Goal: Information Seeking & Learning: Learn about a topic

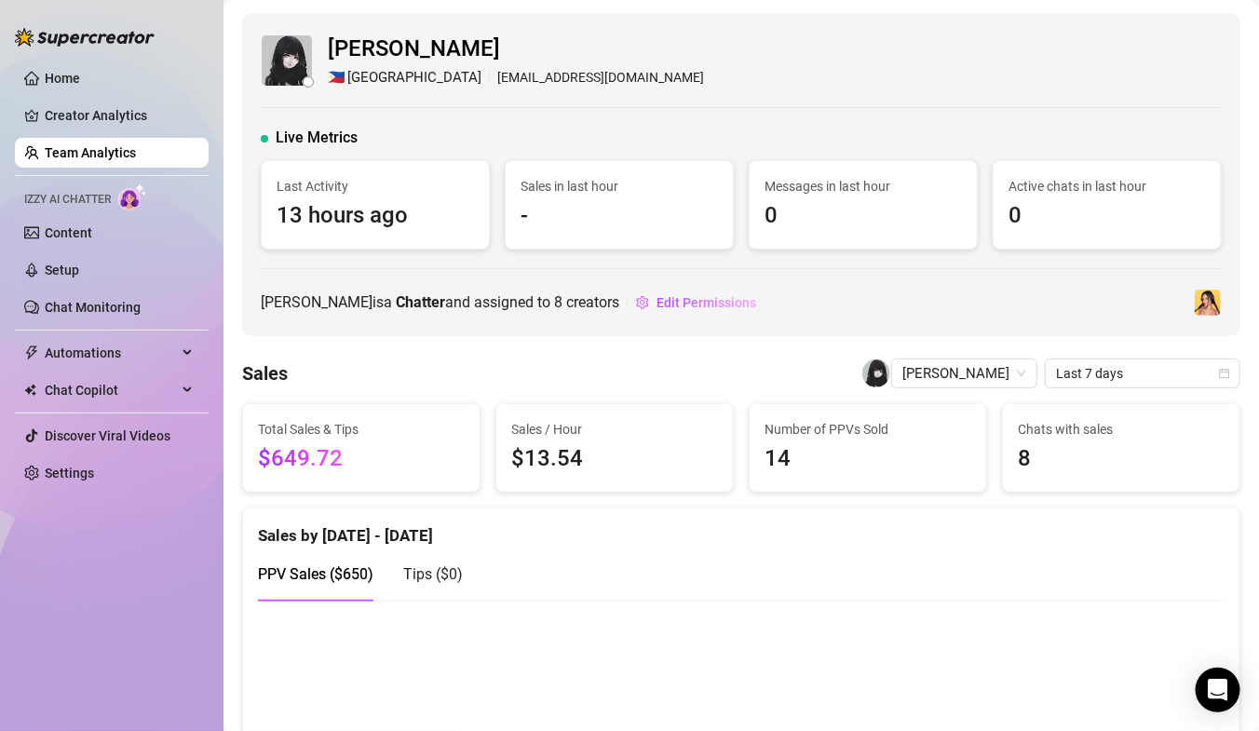
click at [74, 154] on link "Team Analytics" at bounding box center [90, 152] width 91 height 15
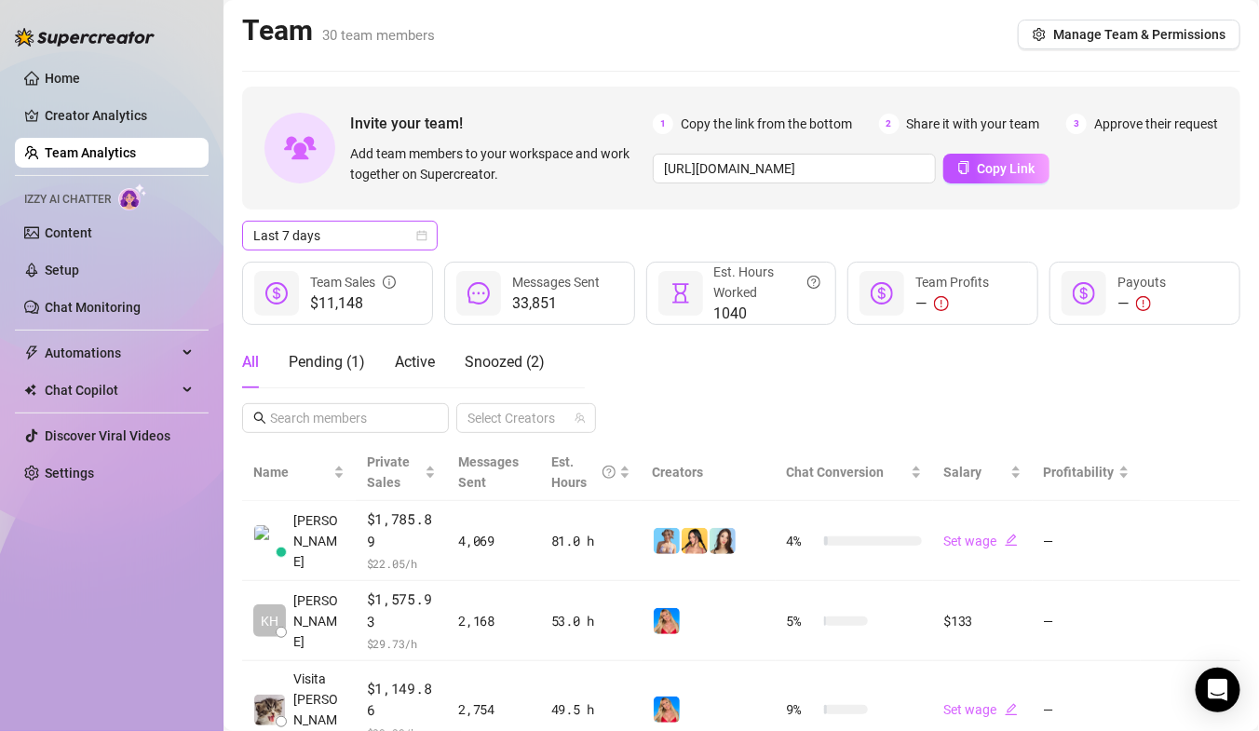
click at [342, 230] on span "Last 7 days" at bounding box center [339, 236] width 173 height 28
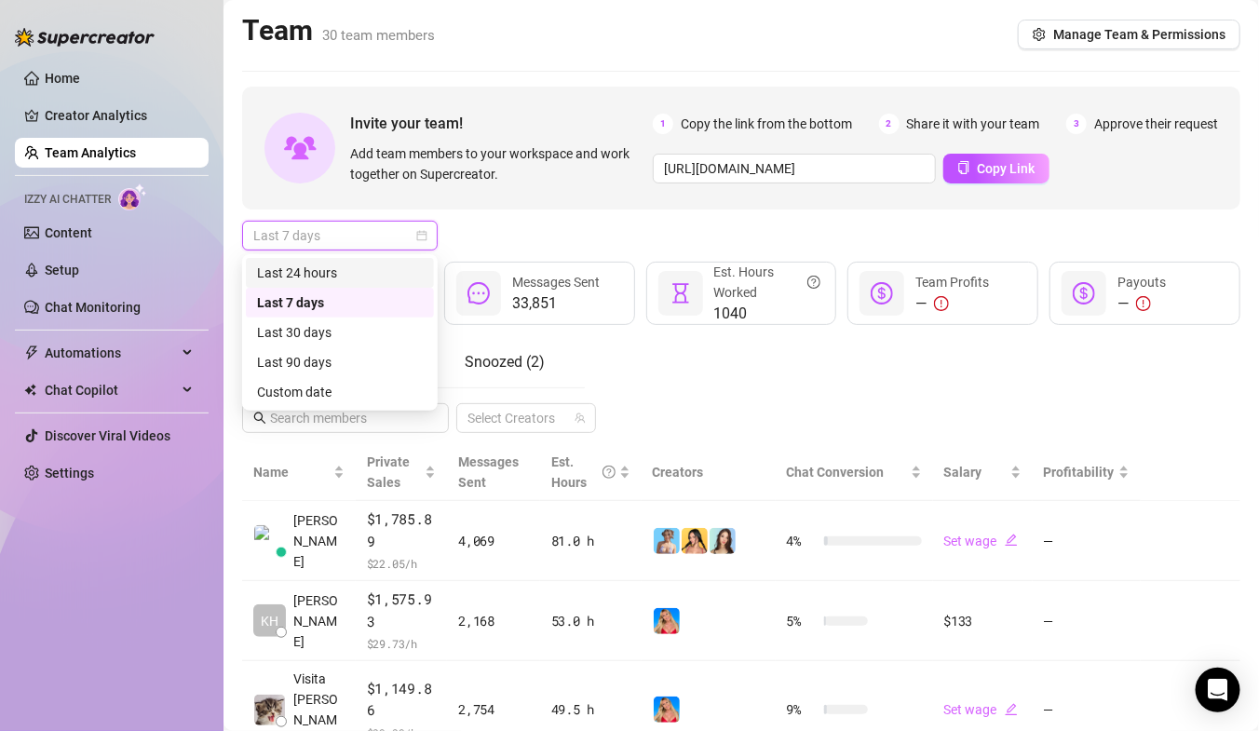
click at [340, 271] on div "Last 24 hours" at bounding box center [340, 273] width 166 height 20
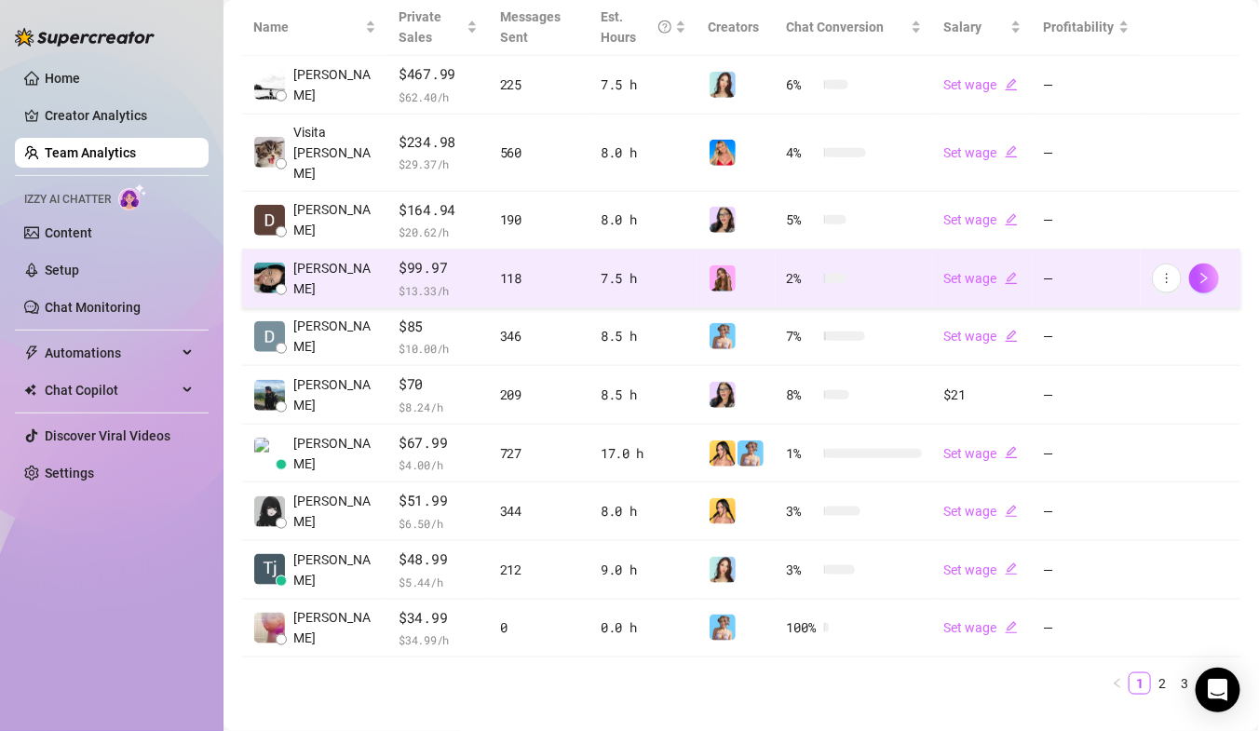
scroll to position [458, 0]
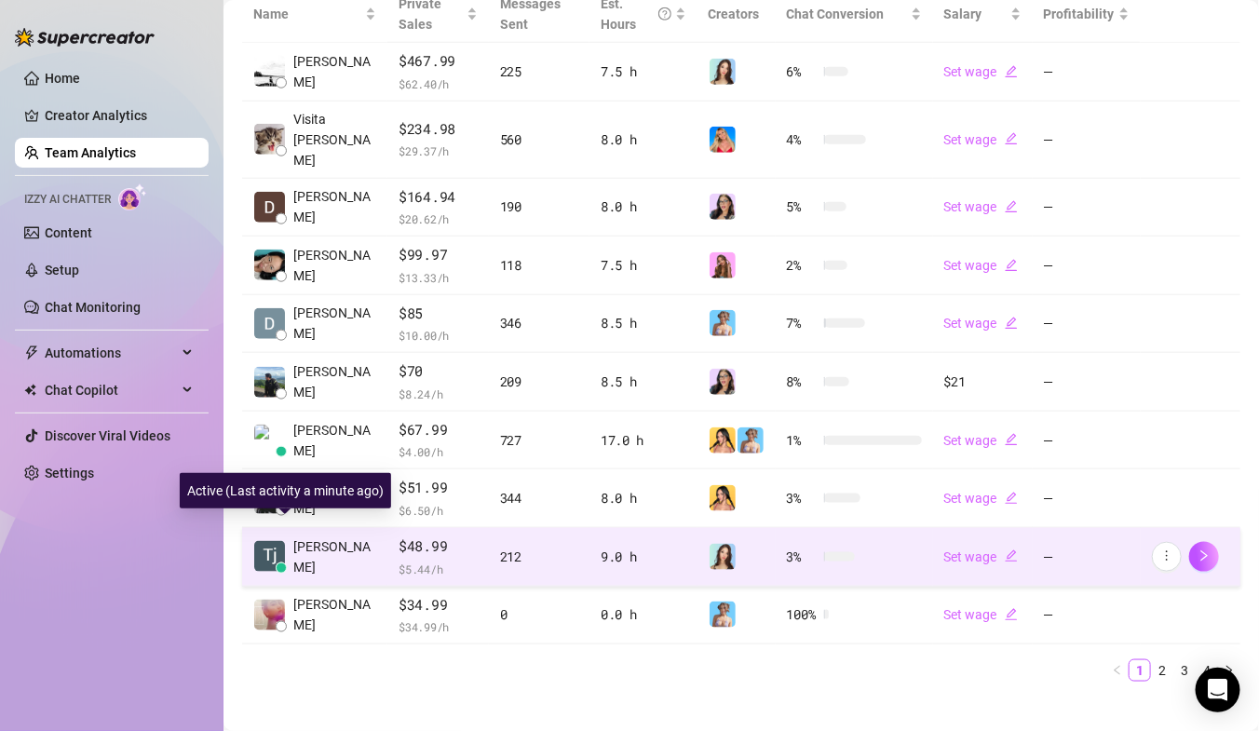
click at [308, 536] on span "Tj E." at bounding box center [334, 556] width 83 height 41
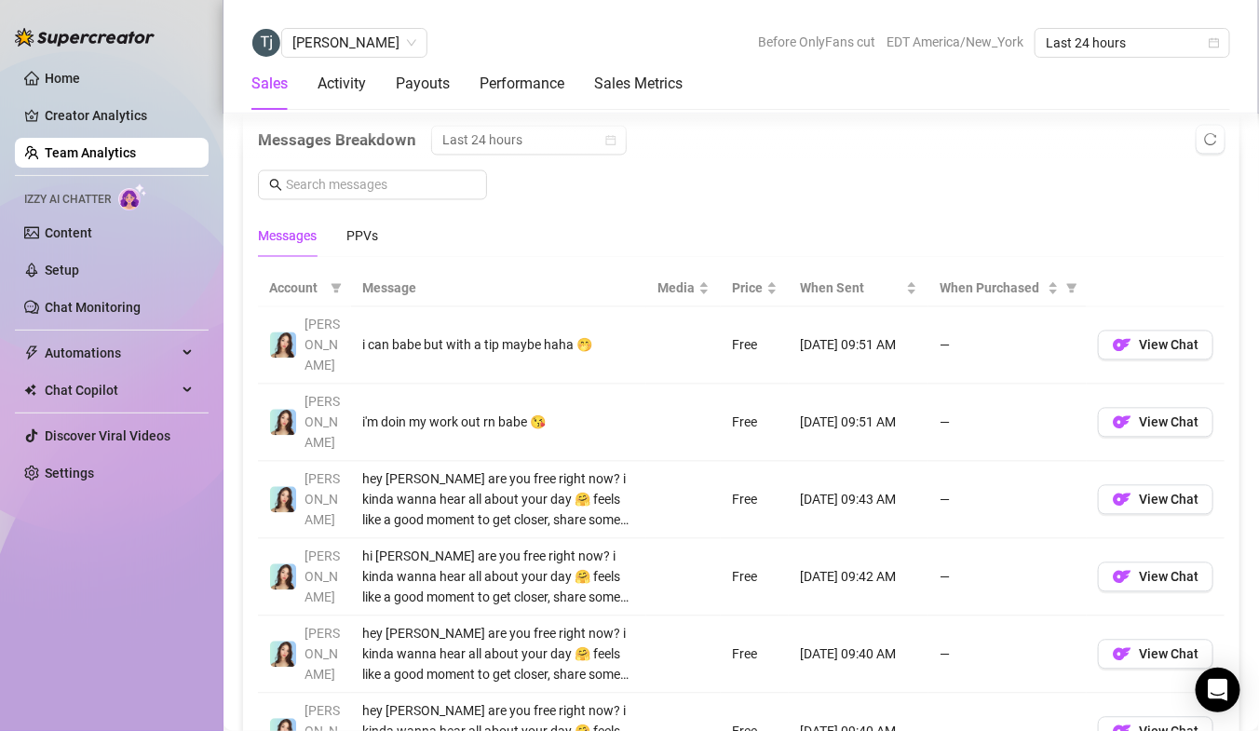
scroll to position [1309, 0]
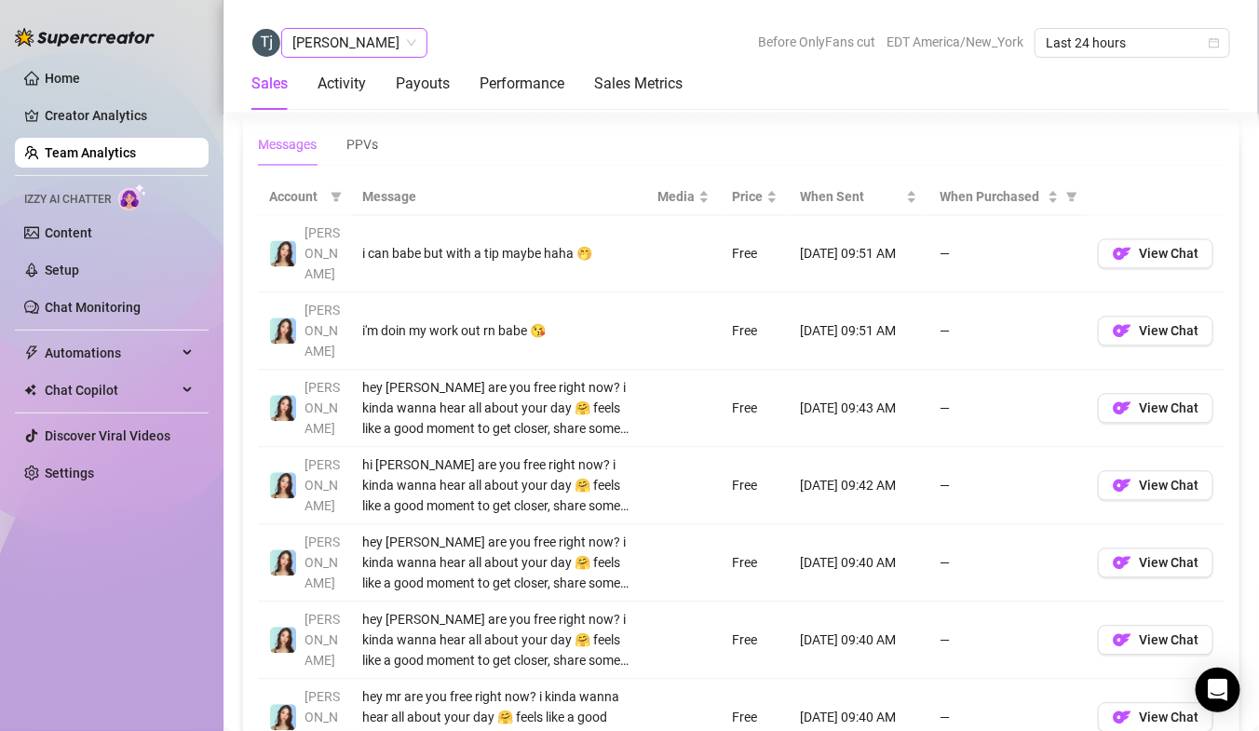
click at [303, 42] on span "[PERSON_NAME]" at bounding box center [354, 43] width 124 height 28
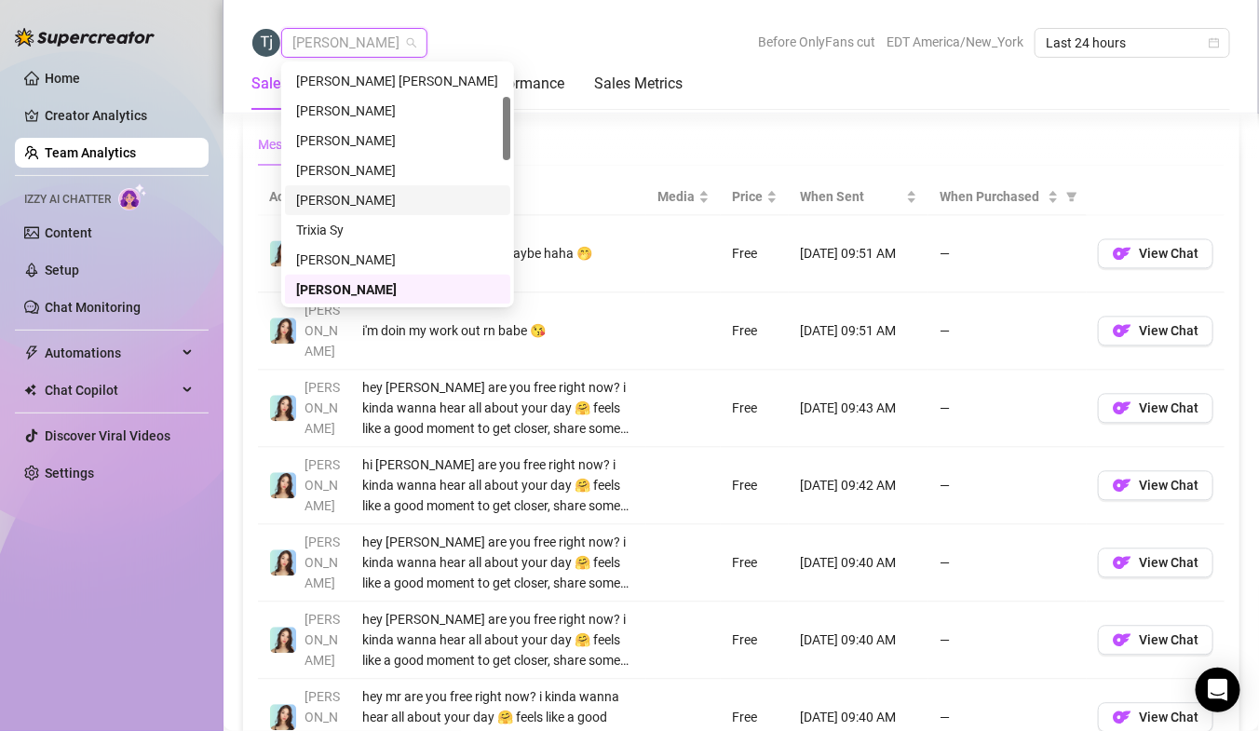
scroll to position [0, 0]
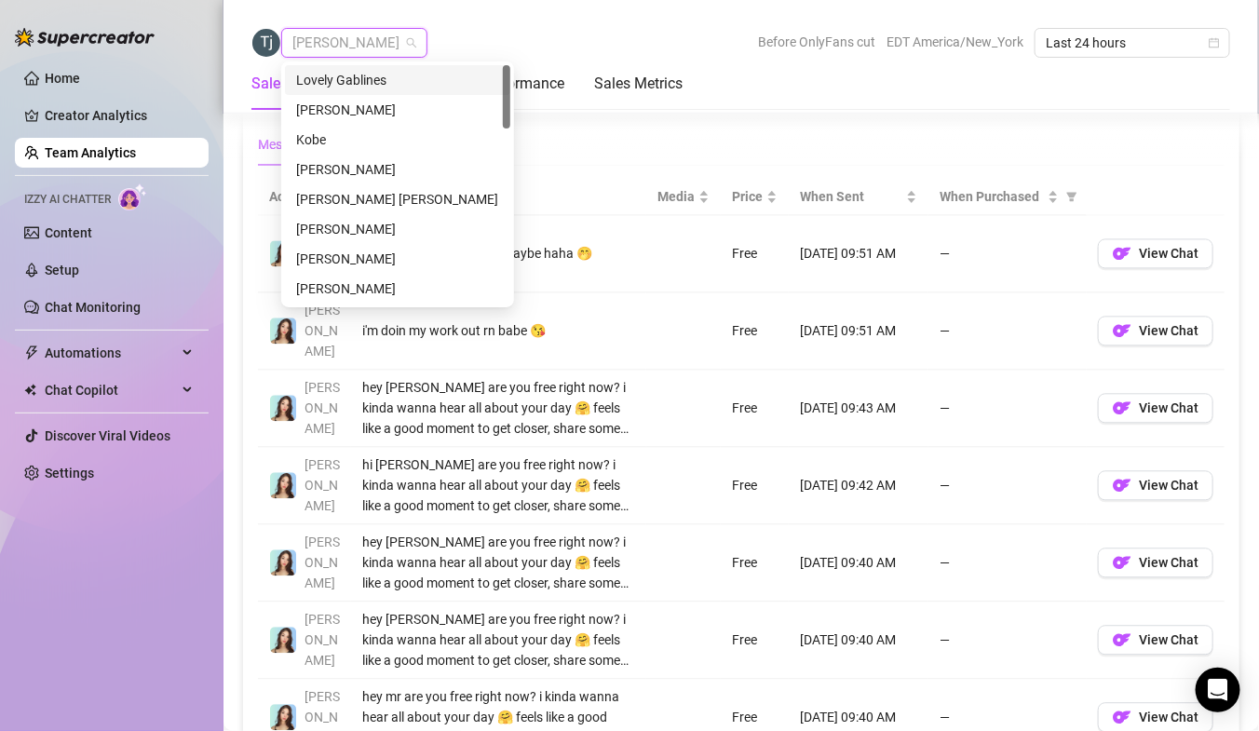
click at [320, 74] on div "Lovely Gablines" at bounding box center [397, 80] width 203 height 20
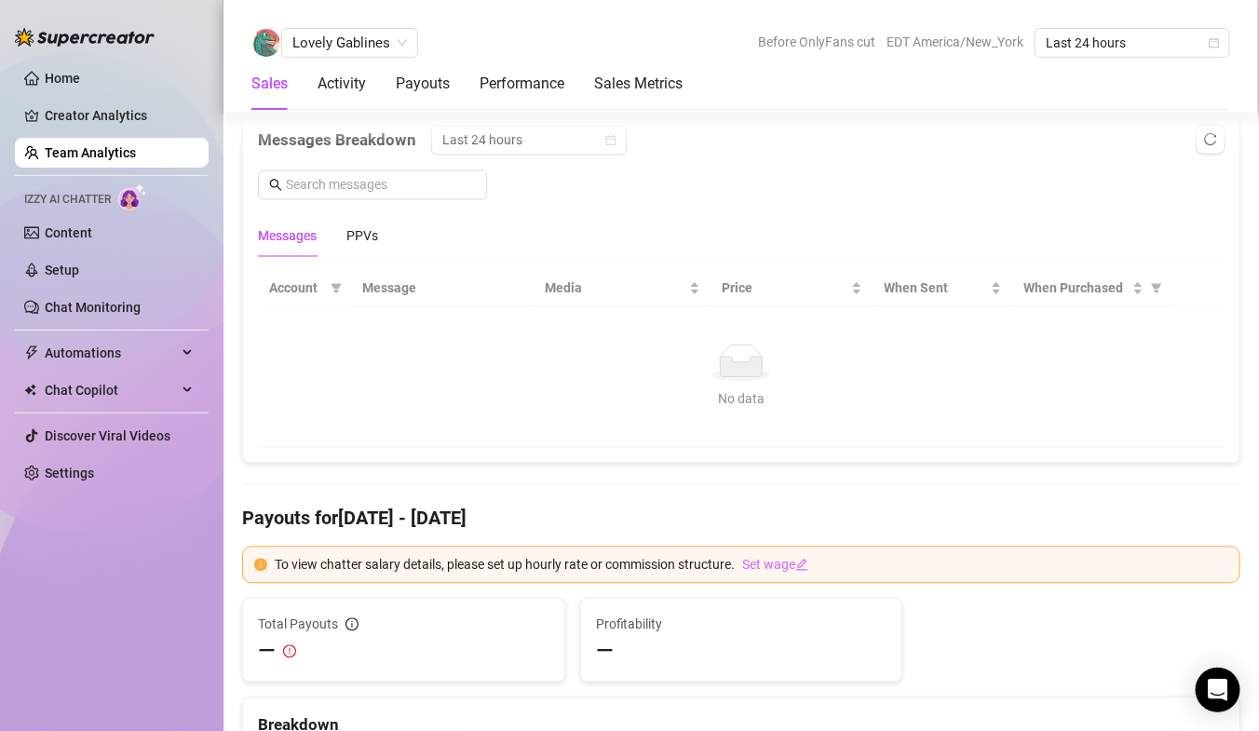
scroll to position [1055, 0]
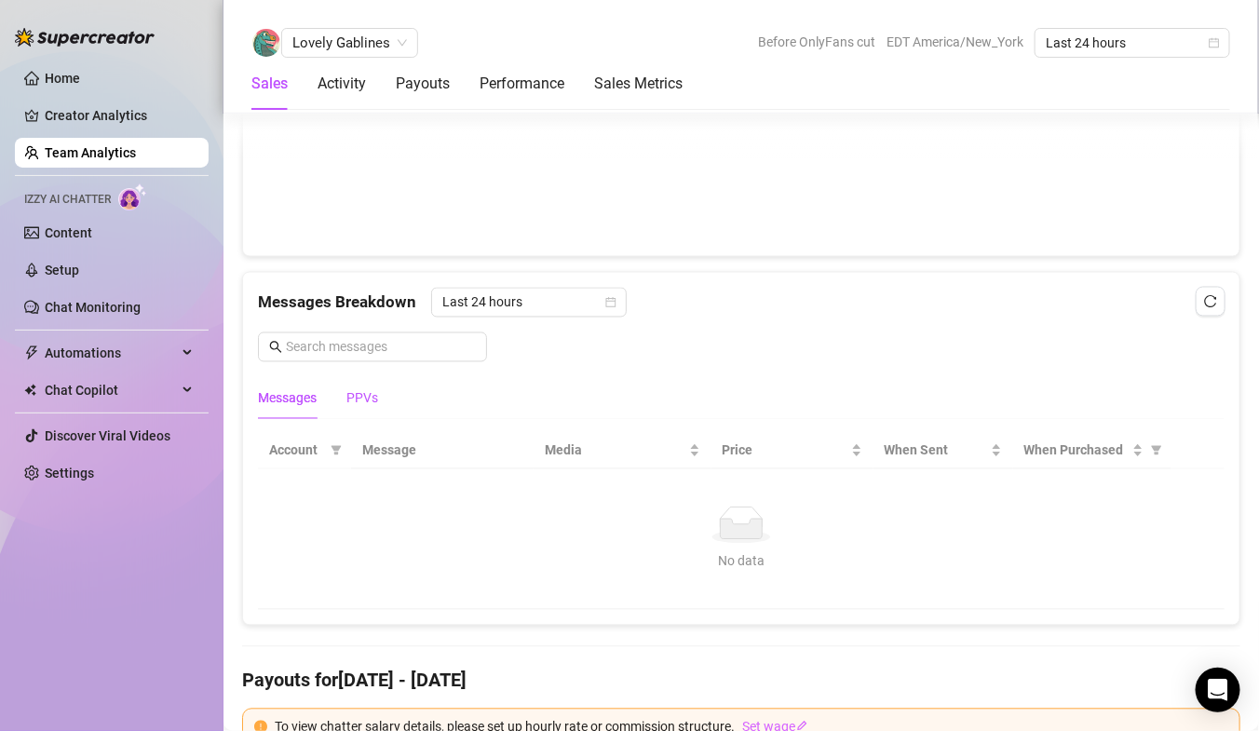
click at [366, 388] on div "PPVs" at bounding box center [362, 398] width 32 height 20
click at [294, 399] on div "Messages" at bounding box center [287, 398] width 59 height 20
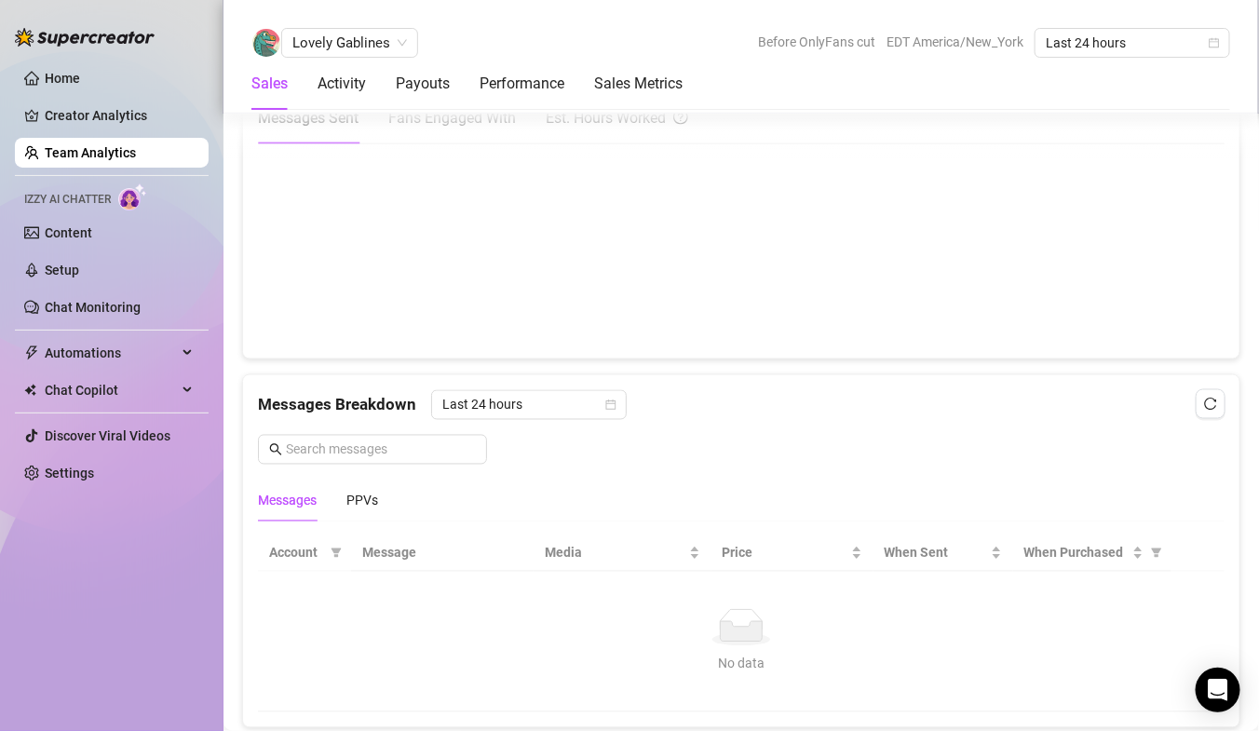
scroll to position [952, 0]
click at [371, 29] on span "Lovely Gablines" at bounding box center [349, 43] width 115 height 28
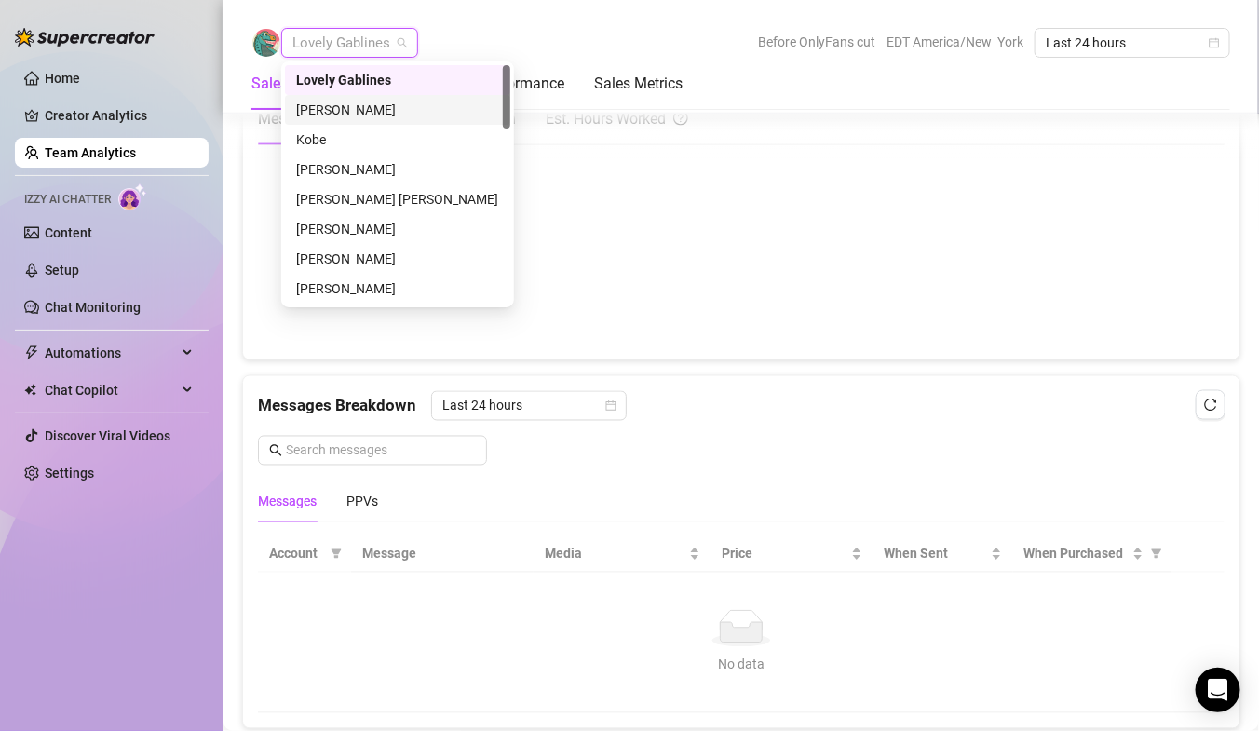
click at [357, 114] on div "[PERSON_NAME]" at bounding box center [397, 110] width 203 height 20
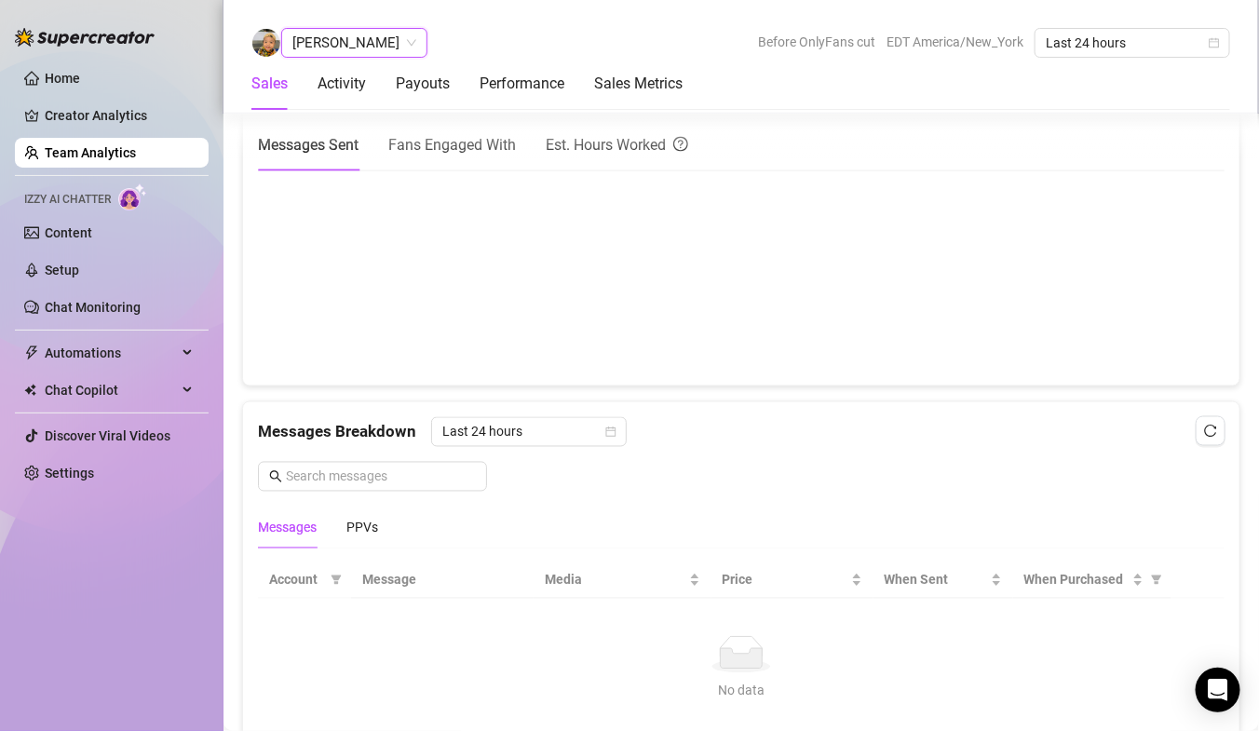
scroll to position [925, 0]
click at [344, 46] on span "[PERSON_NAME]" at bounding box center [354, 43] width 124 height 28
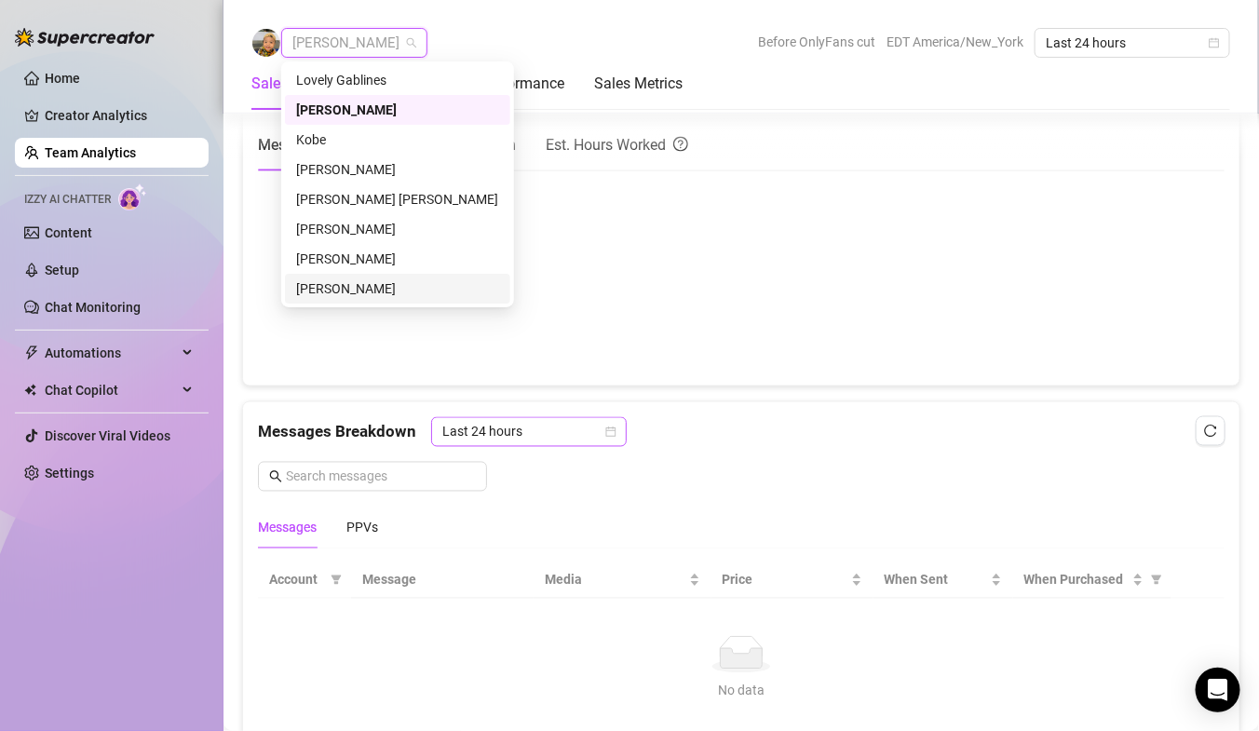
click at [480, 431] on span "Last 24 hours" at bounding box center [528, 432] width 173 height 28
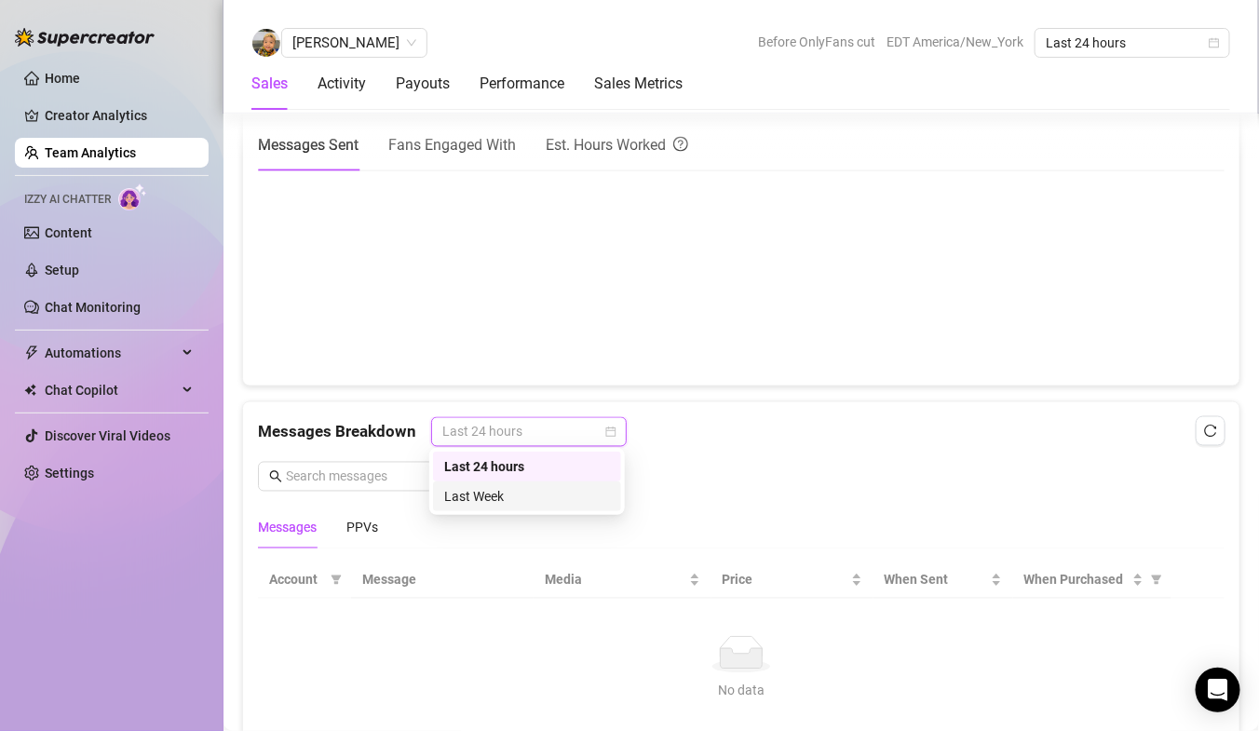
click at [481, 496] on div "Last Week" at bounding box center [527, 496] width 166 height 20
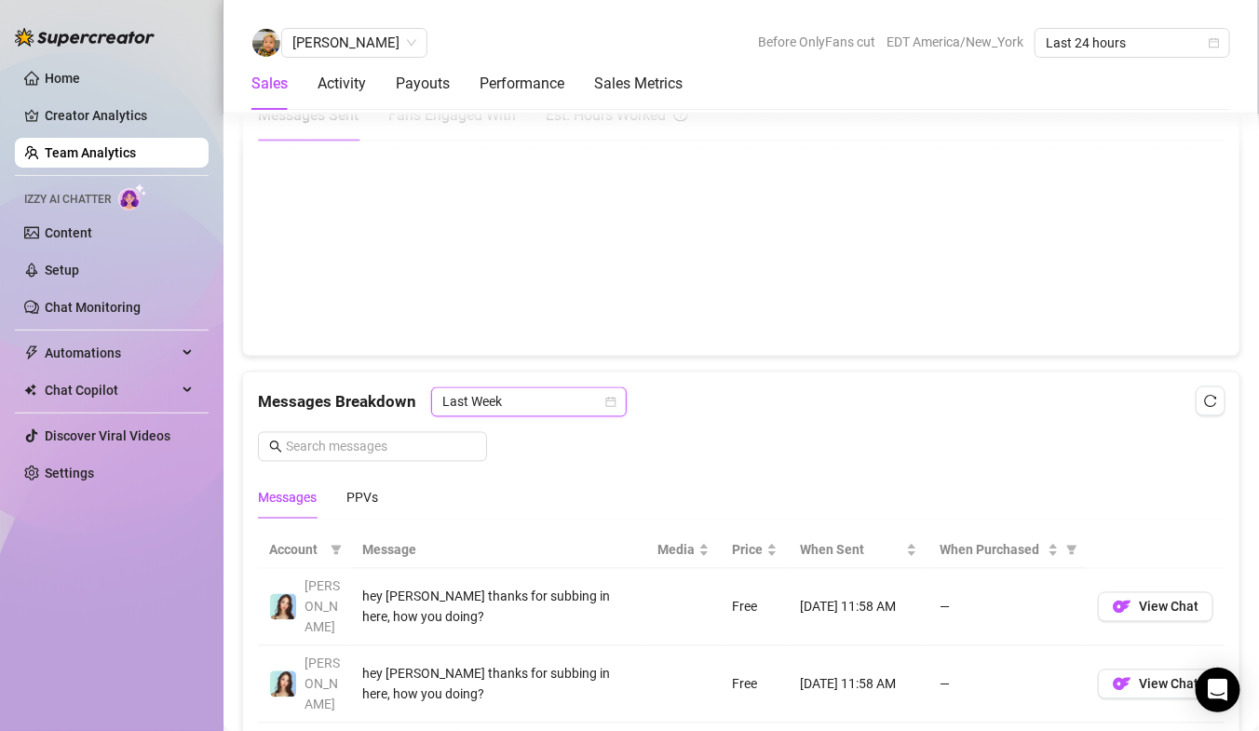
scroll to position [965, 0]
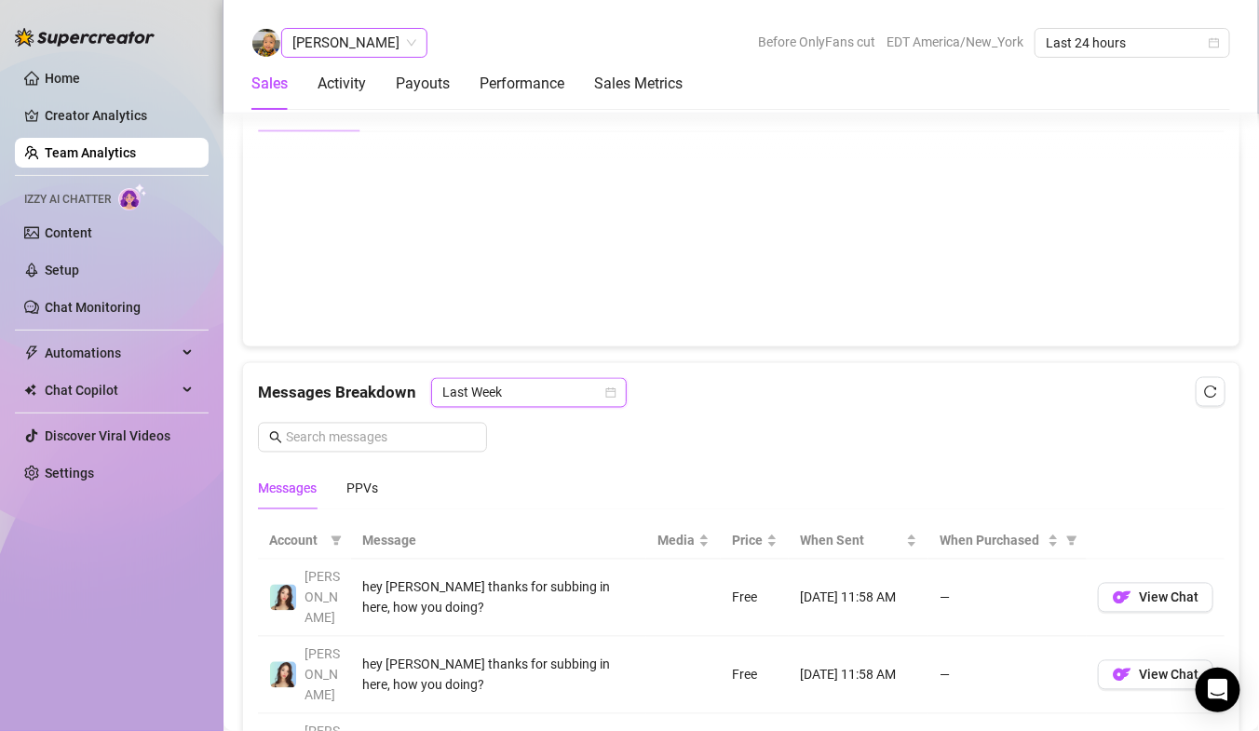
click at [346, 51] on span "[PERSON_NAME]" at bounding box center [354, 43] width 124 height 28
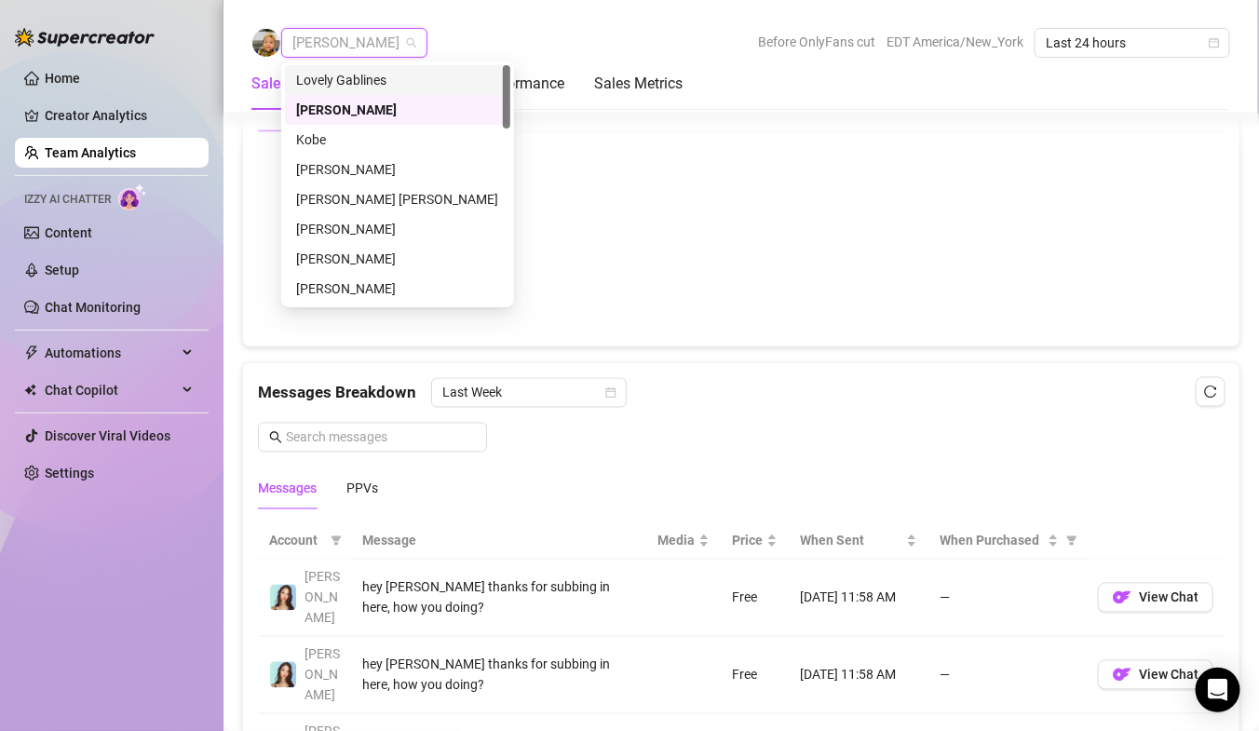
click at [342, 80] on div "Lovely Gablines" at bounding box center [397, 80] width 203 height 20
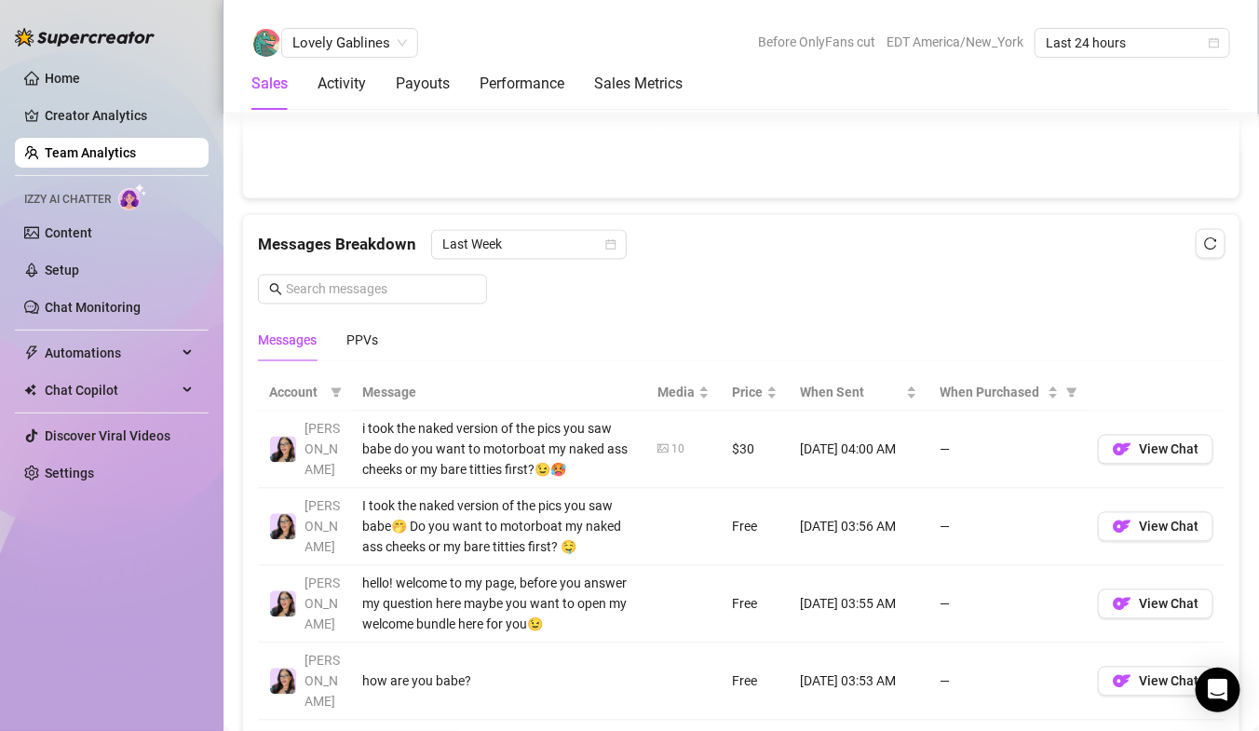
scroll to position [1084, 0]
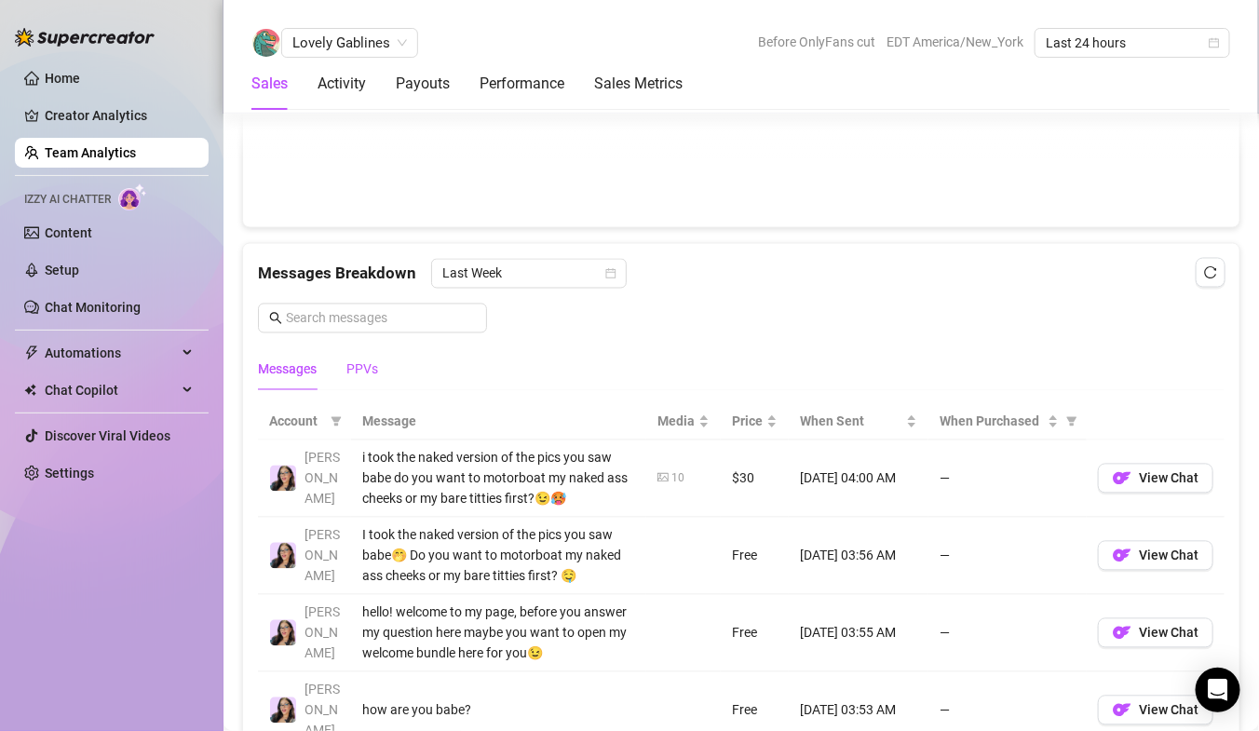
click at [364, 370] on div "PPVs" at bounding box center [362, 369] width 32 height 20
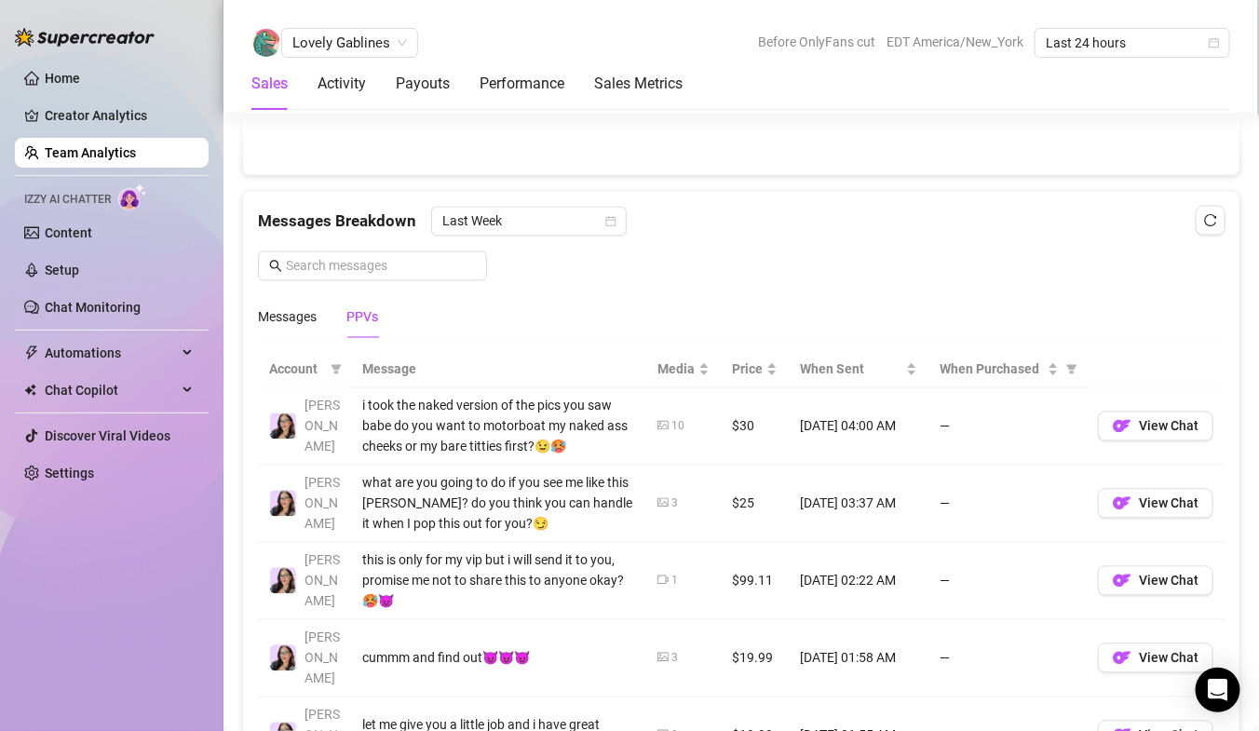
scroll to position [1141, 0]
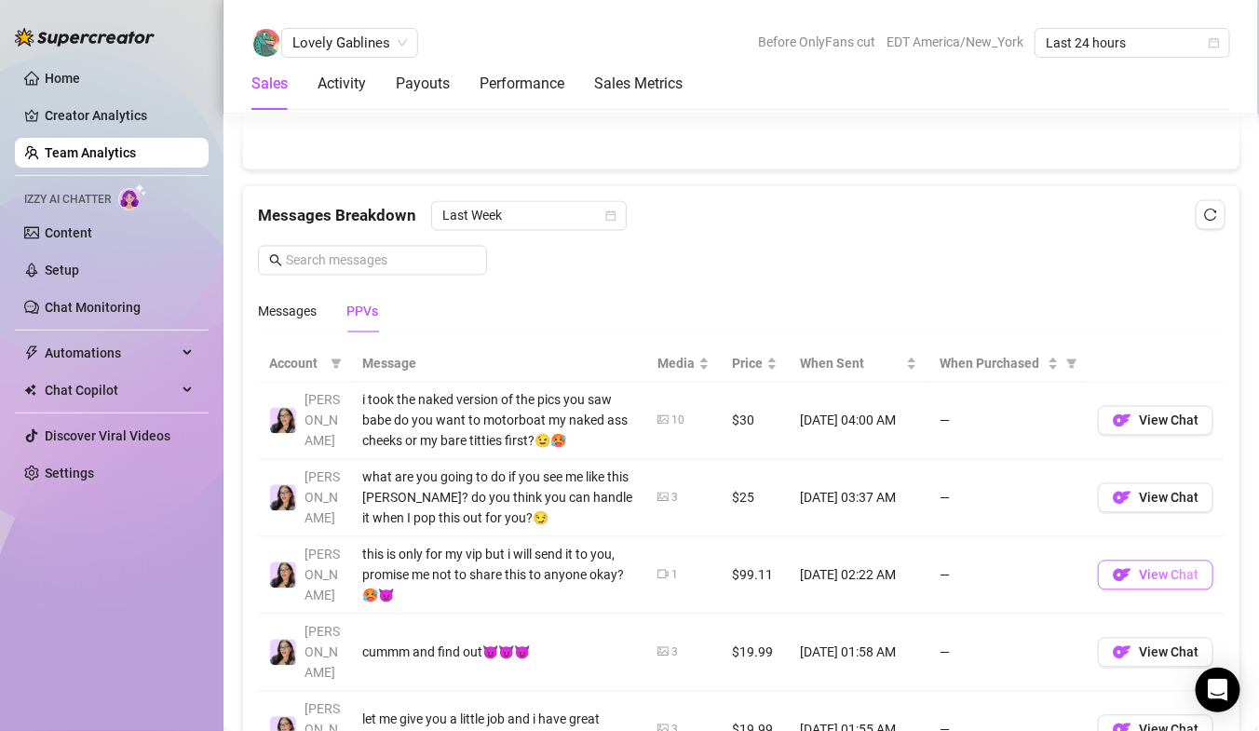
click at [1158, 577] on span "View Chat" at bounding box center [1169, 575] width 60 height 15
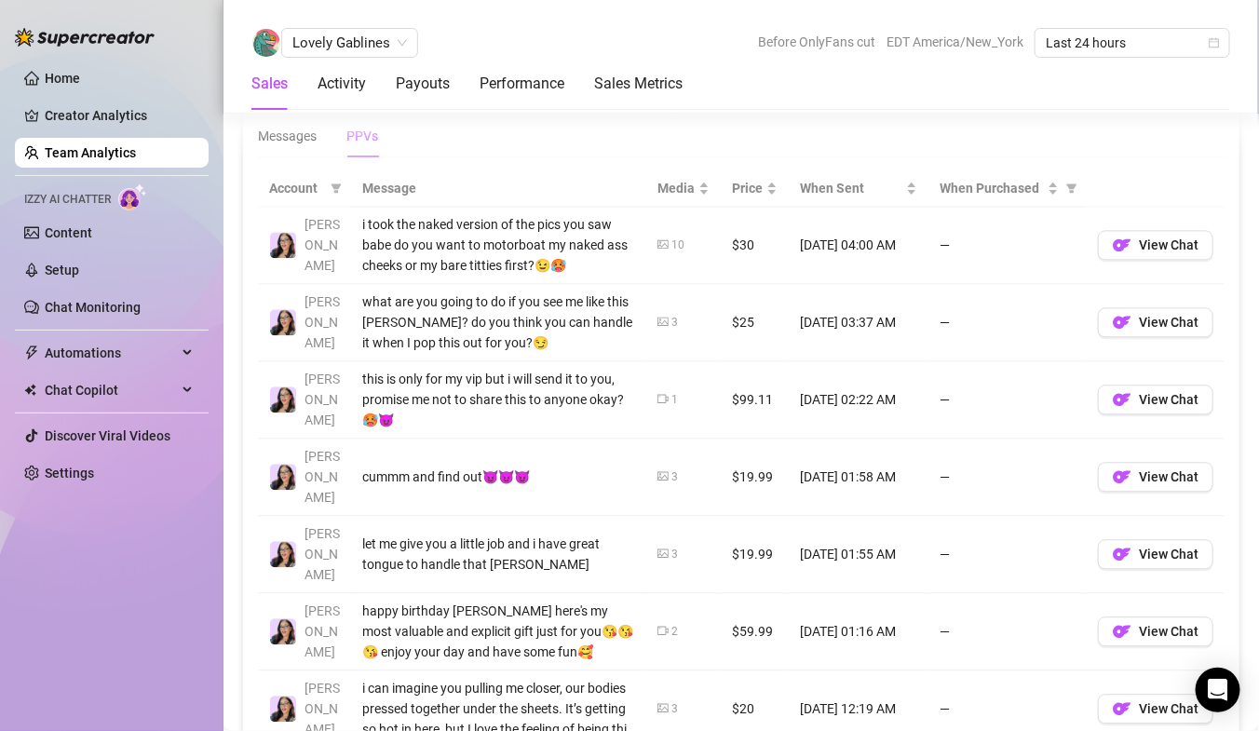
scroll to position [1331, 0]
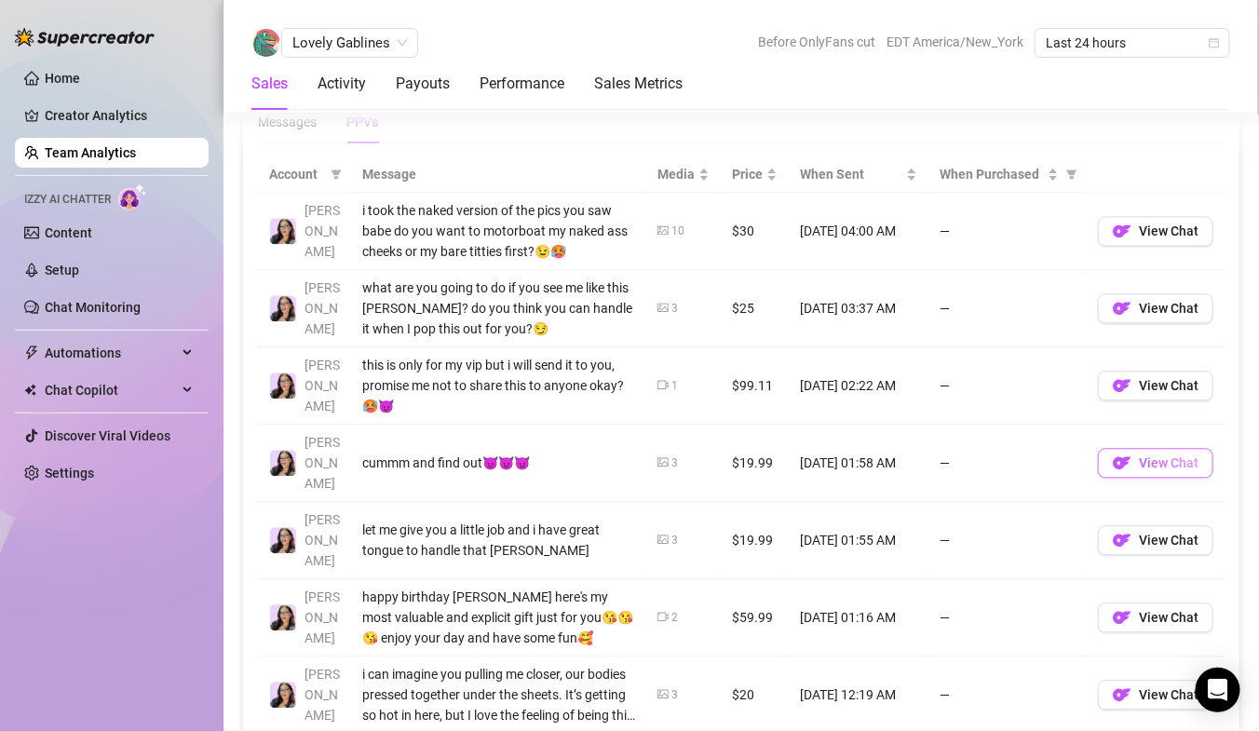
click at [1158, 451] on button "View Chat" at bounding box center [1155, 463] width 115 height 30
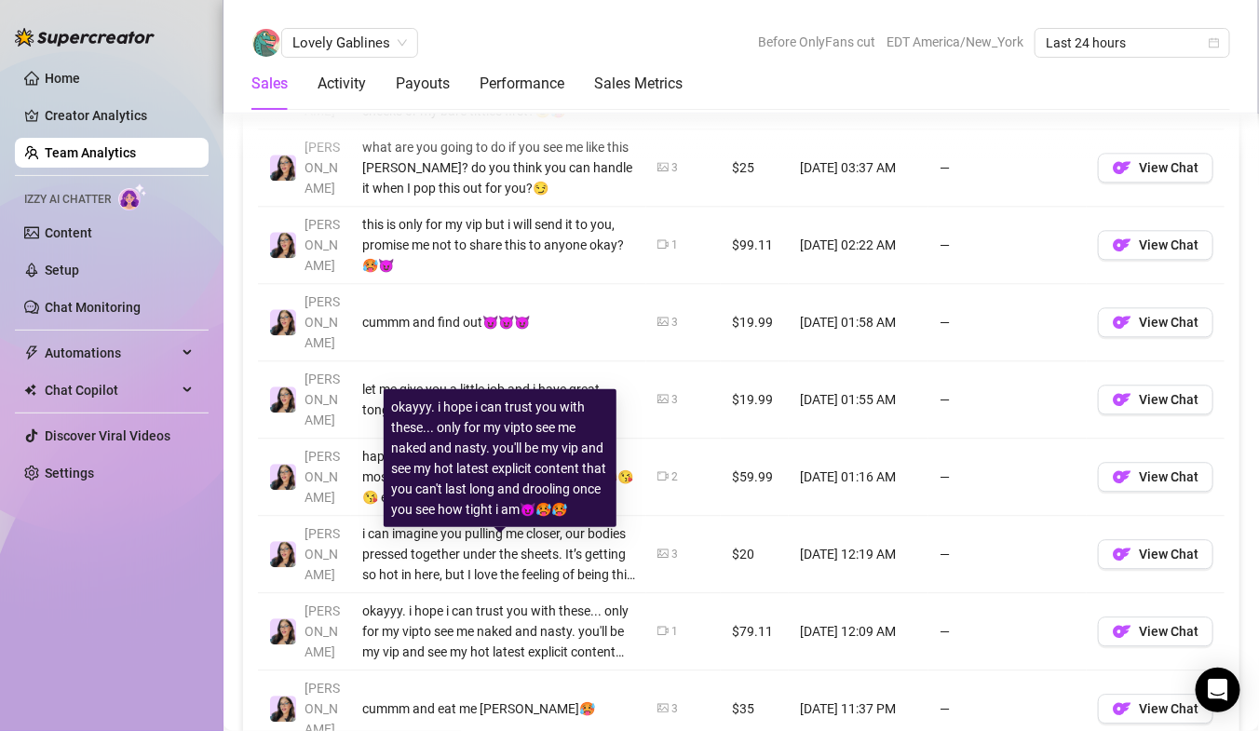
scroll to position [1469, 0]
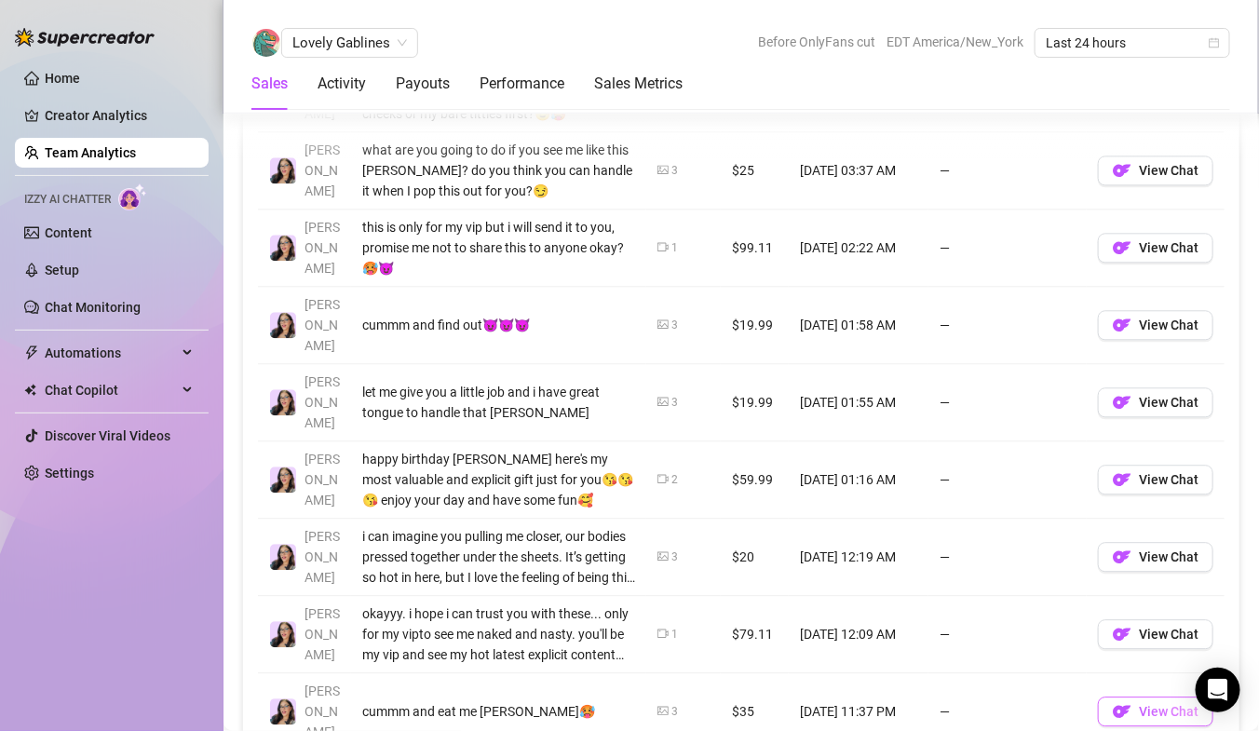
click at [1185, 704] on span "View Chat" at bounding box center [1169, 711] width 60 height 15
click at [1168, 619] on button "View Chat" at bounding box center [1155, 634] width 115 height 30
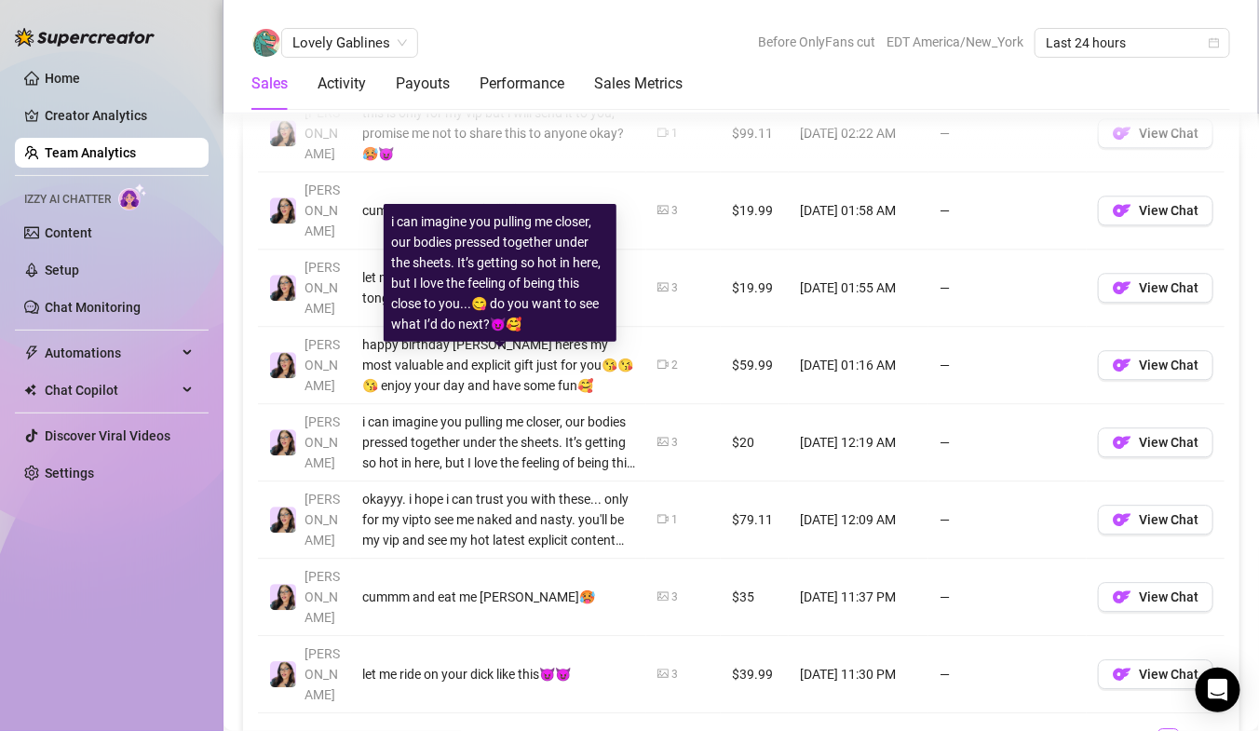
scroll to position [1587, 0]
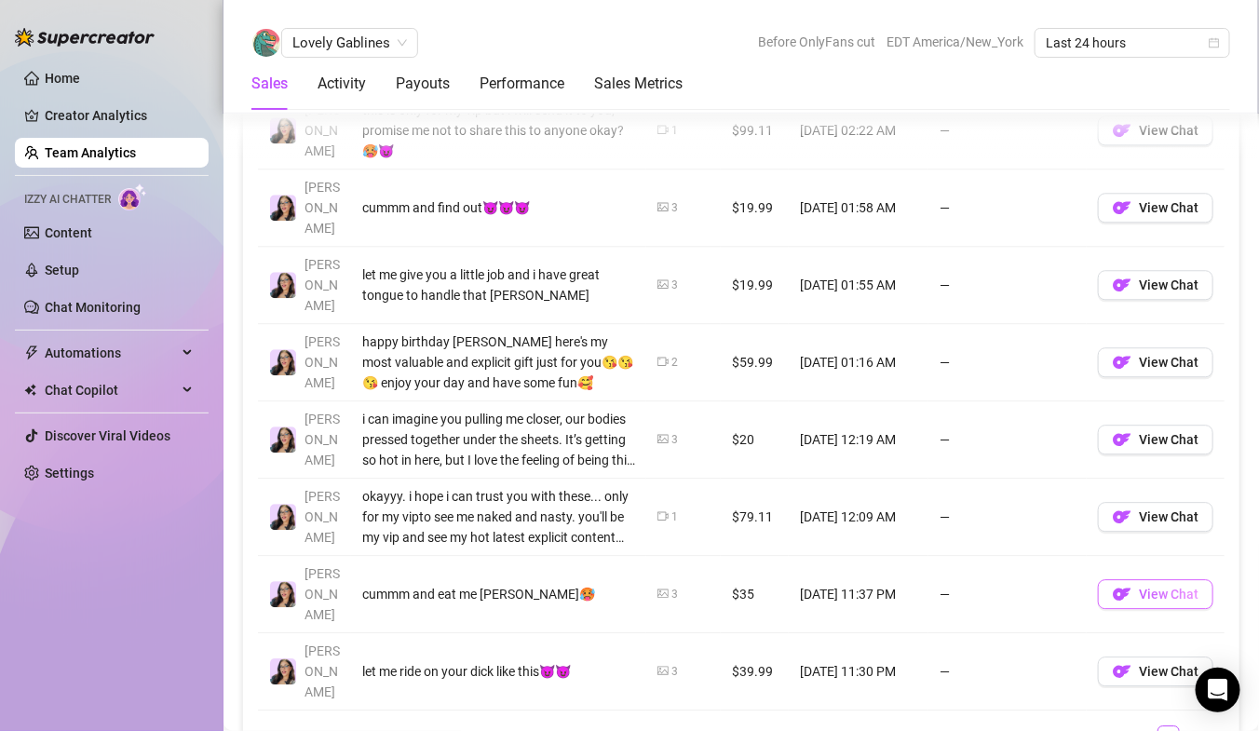
click at [1178, 587] on span "View Chat" at bounding box center [1169, 594] width 60 height 15
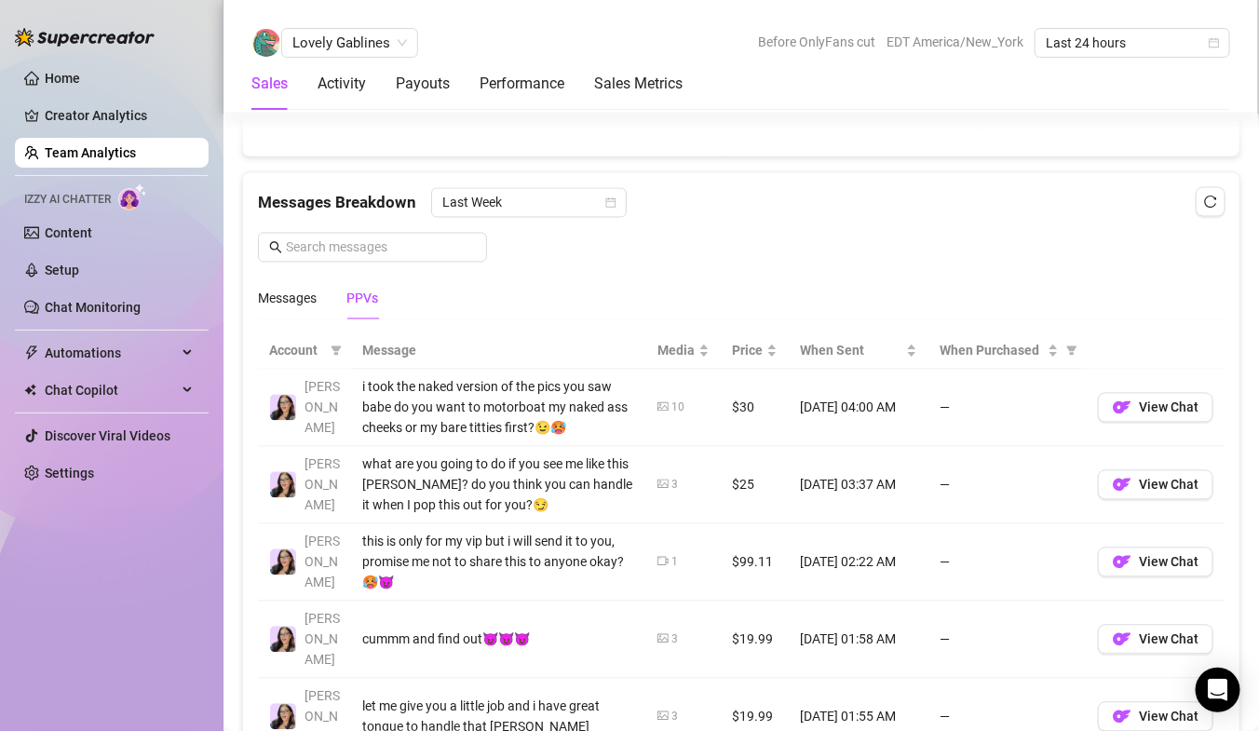
scroll to position [1101, 0]
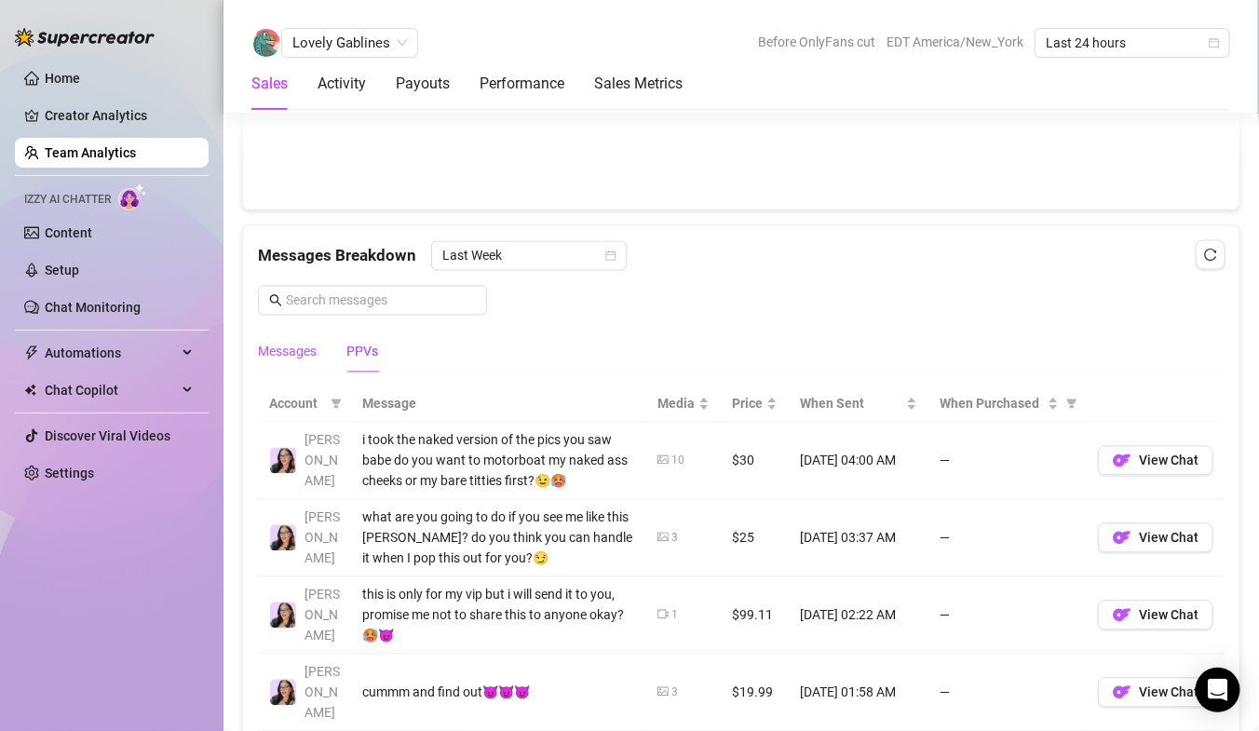
click at [291, 342] on div "Messages" at bounding box center [287, 352] width 59 height 20
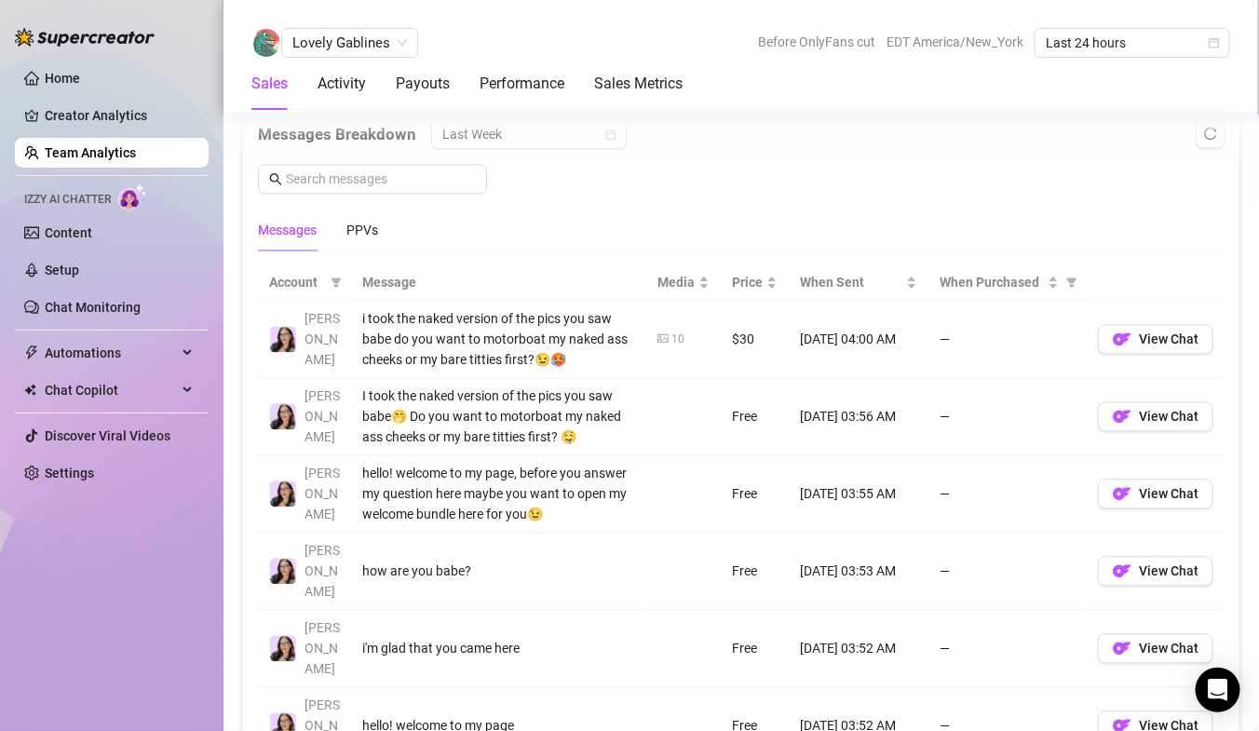
scroll to position [1226, 0]
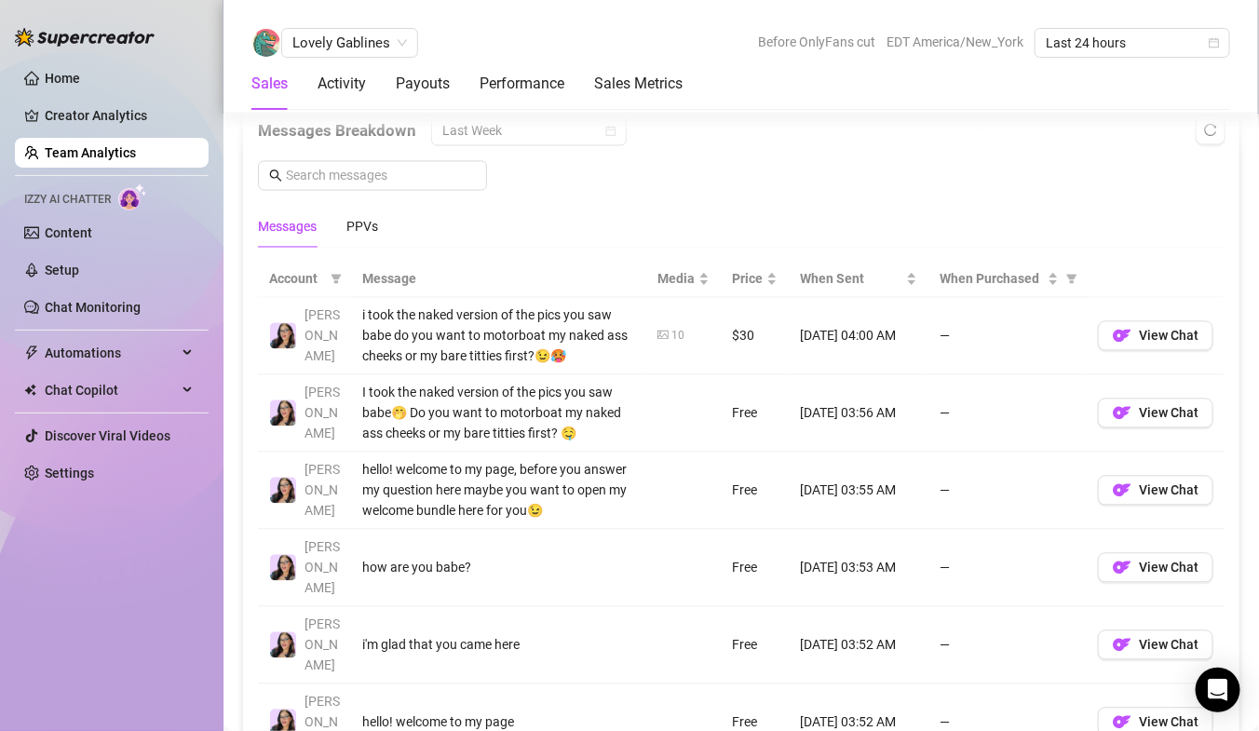
click at [668, 335] on icon "picture" at bounding box center [662, 335] width 11 height 8
click at [1167, 336] on span "View Chat" at bounding box center [1169, 336] width 60 height 15
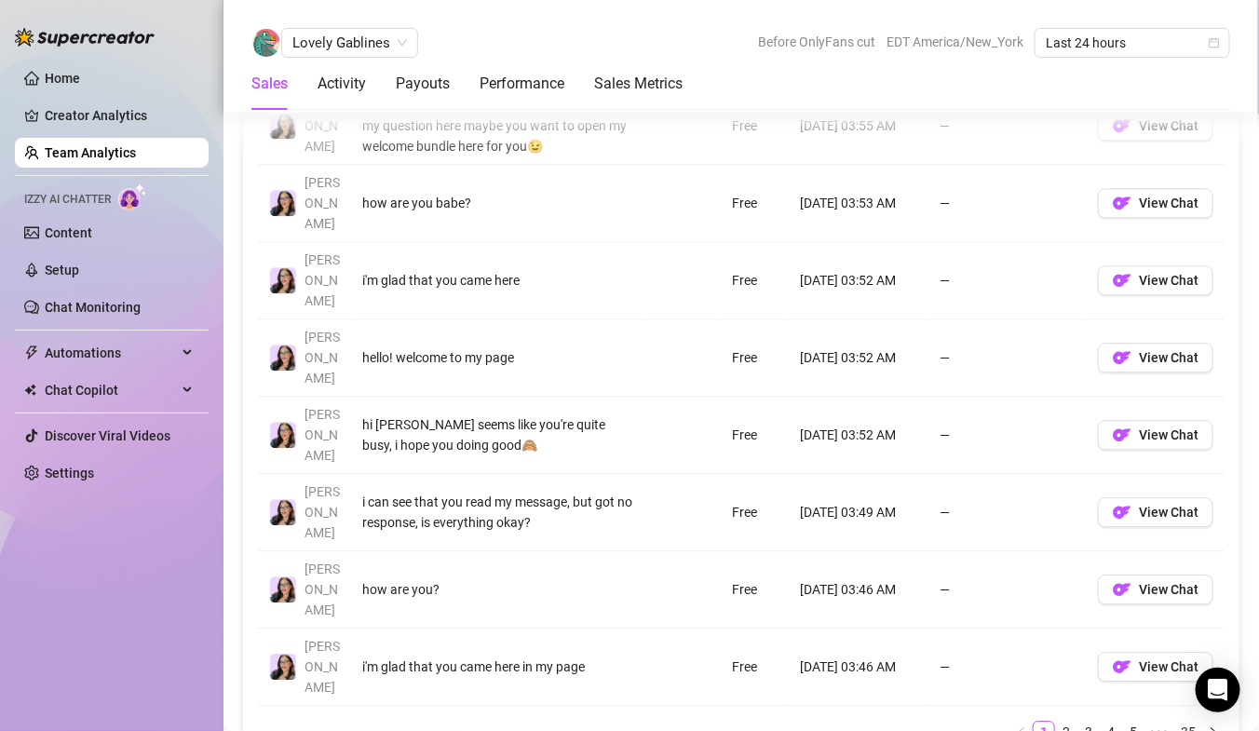
scroll to position [1593, 0]
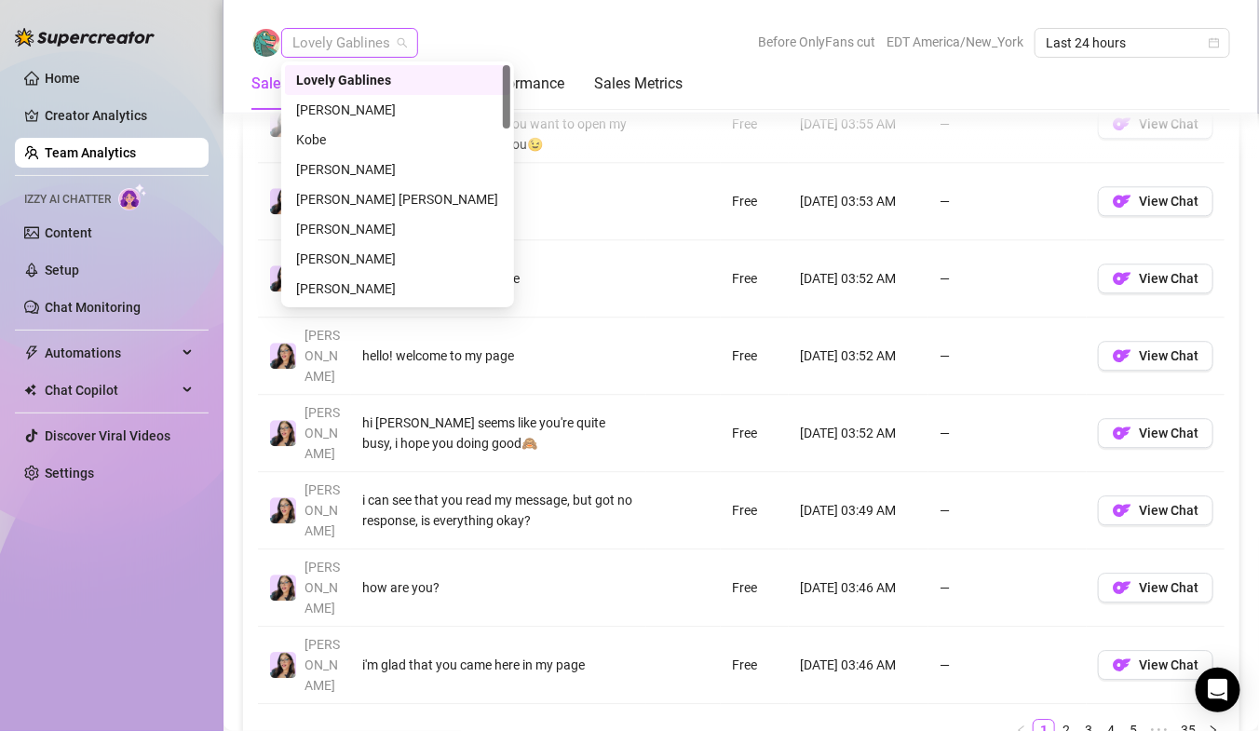
click at [319, 47] on span "Lovely Gablines" at bounding box center [349, 43] width 115 height 28
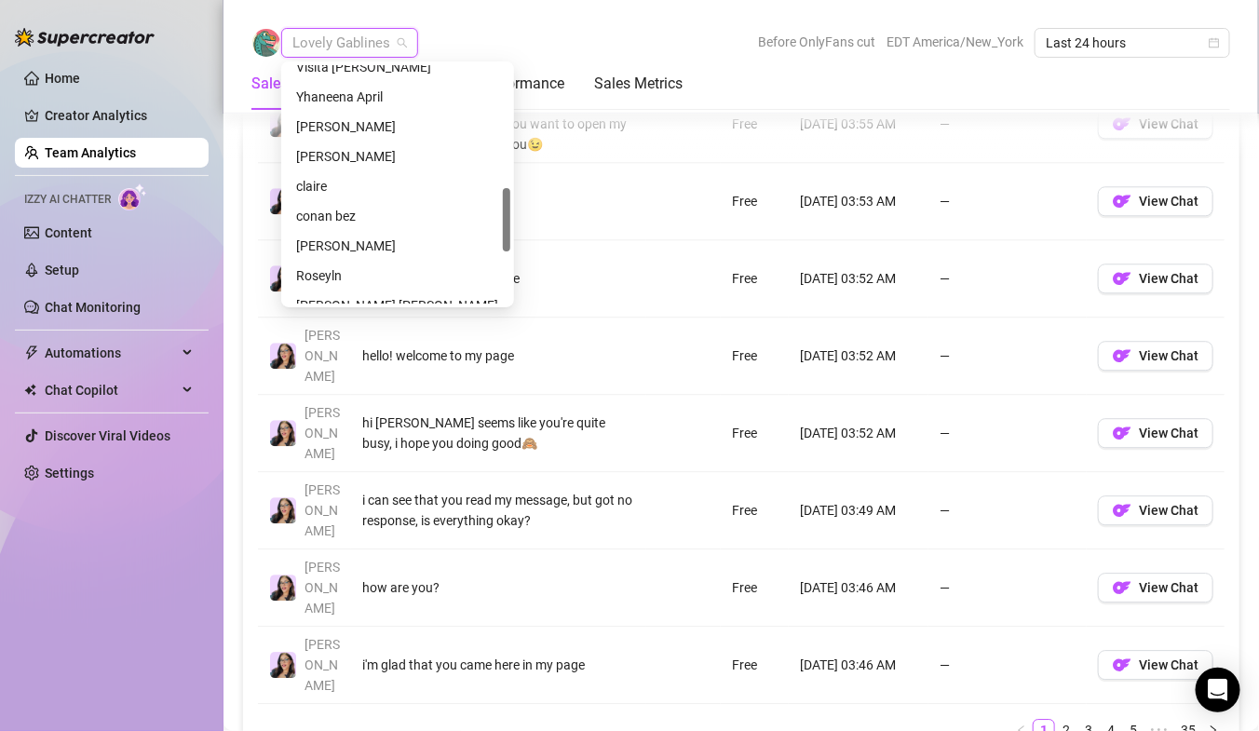
scroll to position [459, 0]
click at [337, 218] on div "conan bez" at bounding box center [397, 217] width 203 height 20
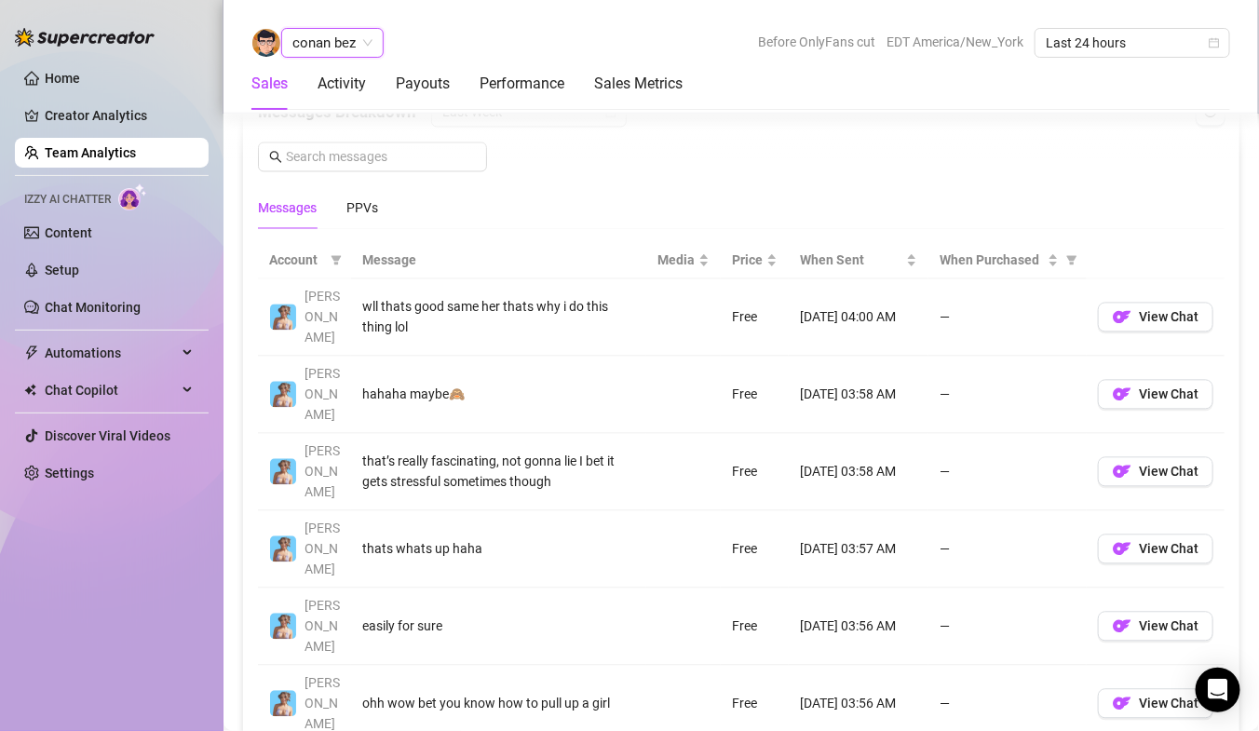
scroll to position [1182, 0]
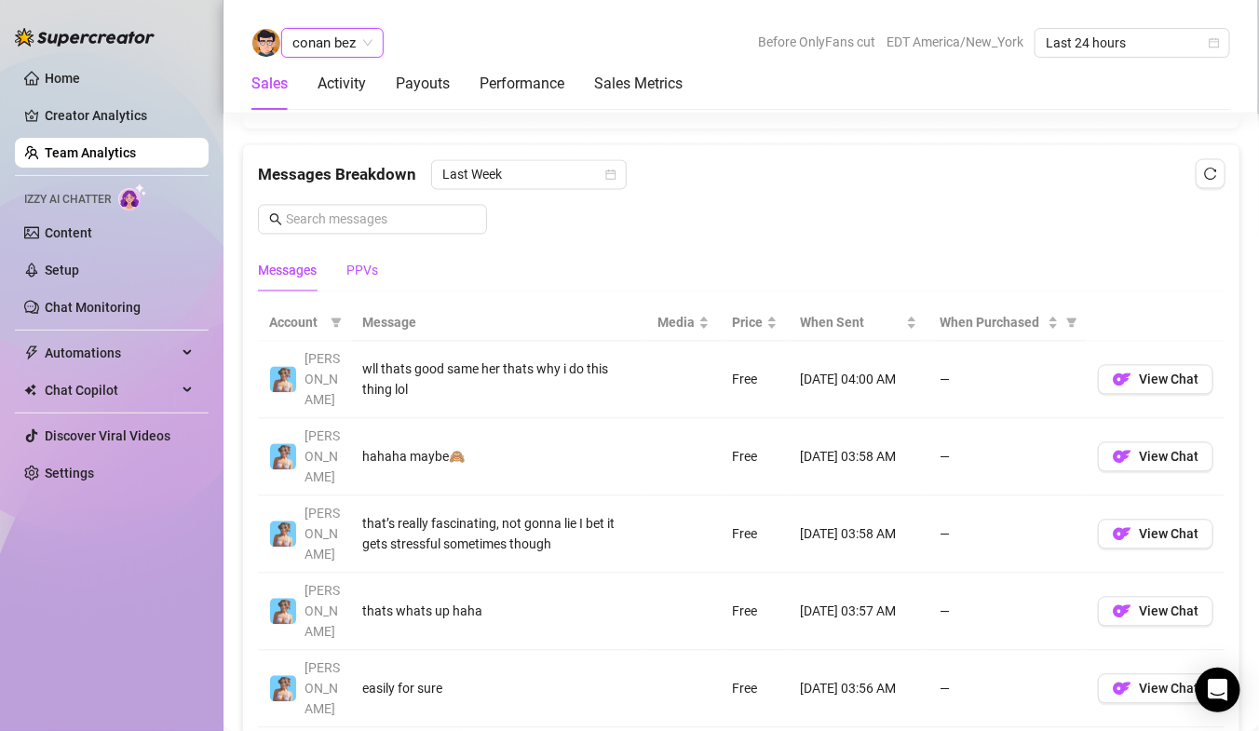
click at [358, 262] on div "PPVs" at bounding box center [362, 271] width 32 height 20
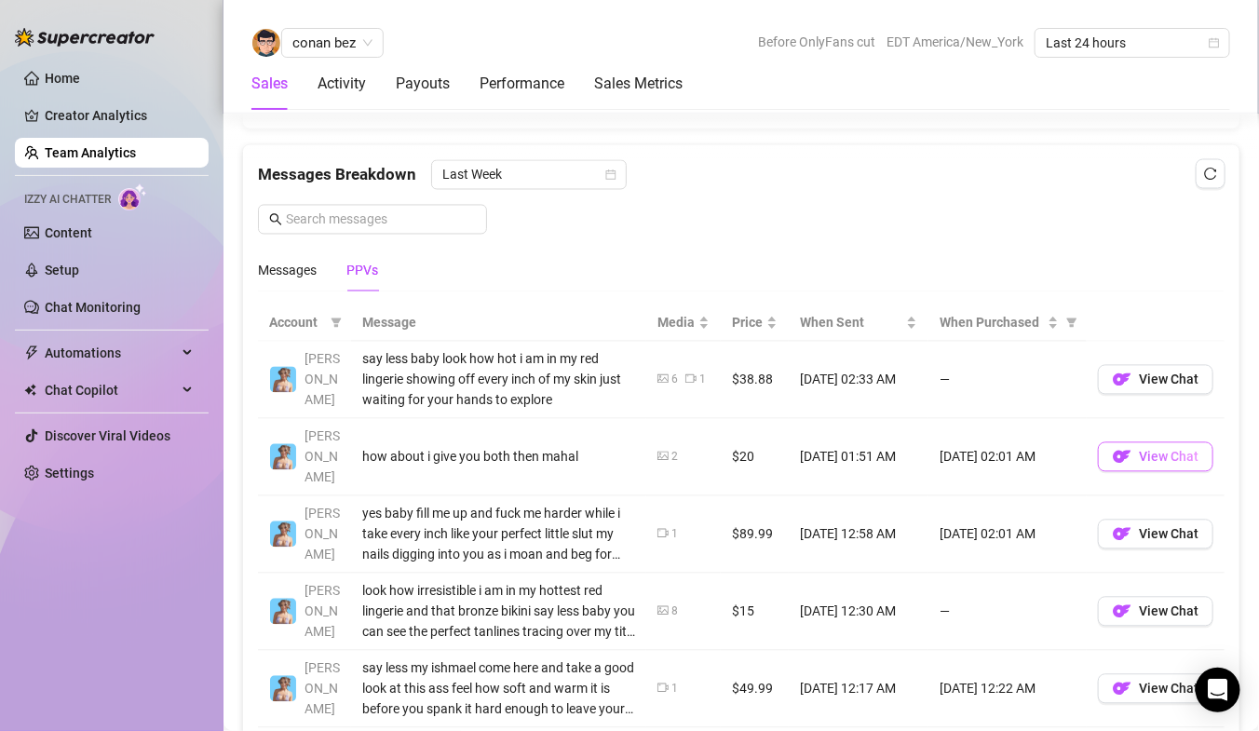
click at [1144, 450] on span "View Chat" at bounding box center [1169, 457] width 60 height 15
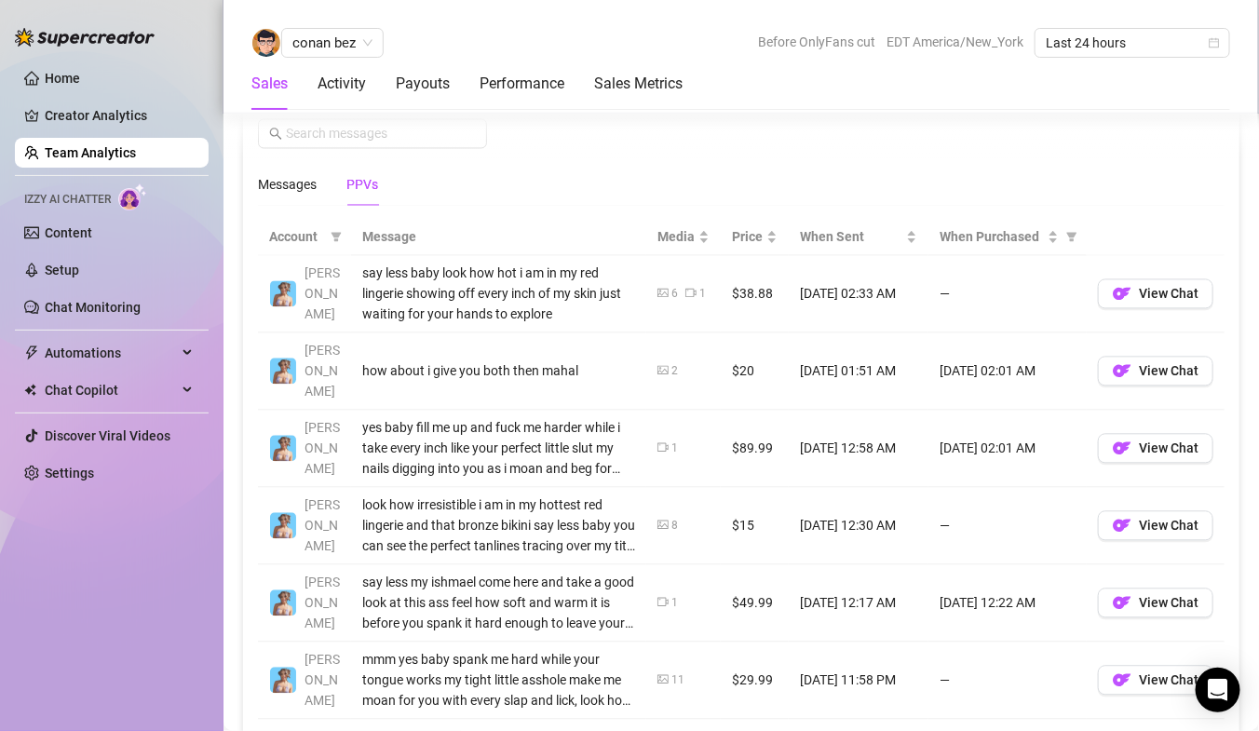
scroll to position [1284, 0]
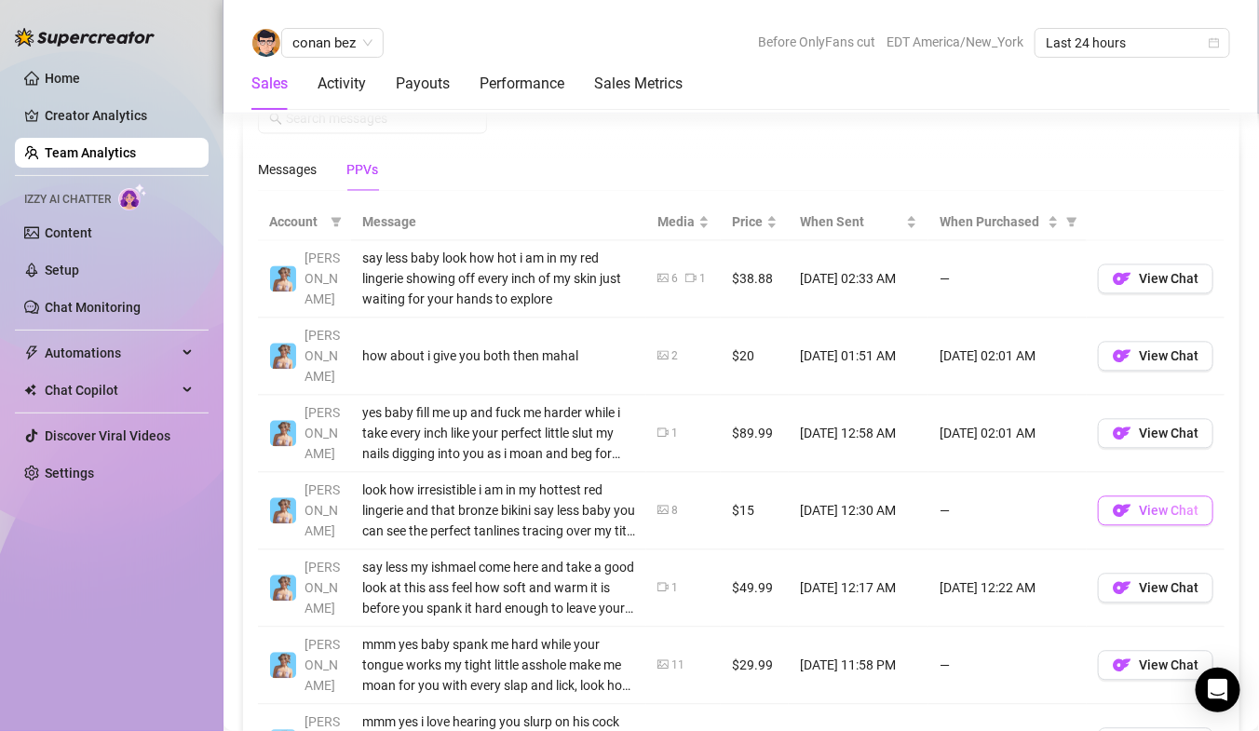
click at [1157, 503] on span "View Chat" at bounding box center [1169, 510] width 60 height 15
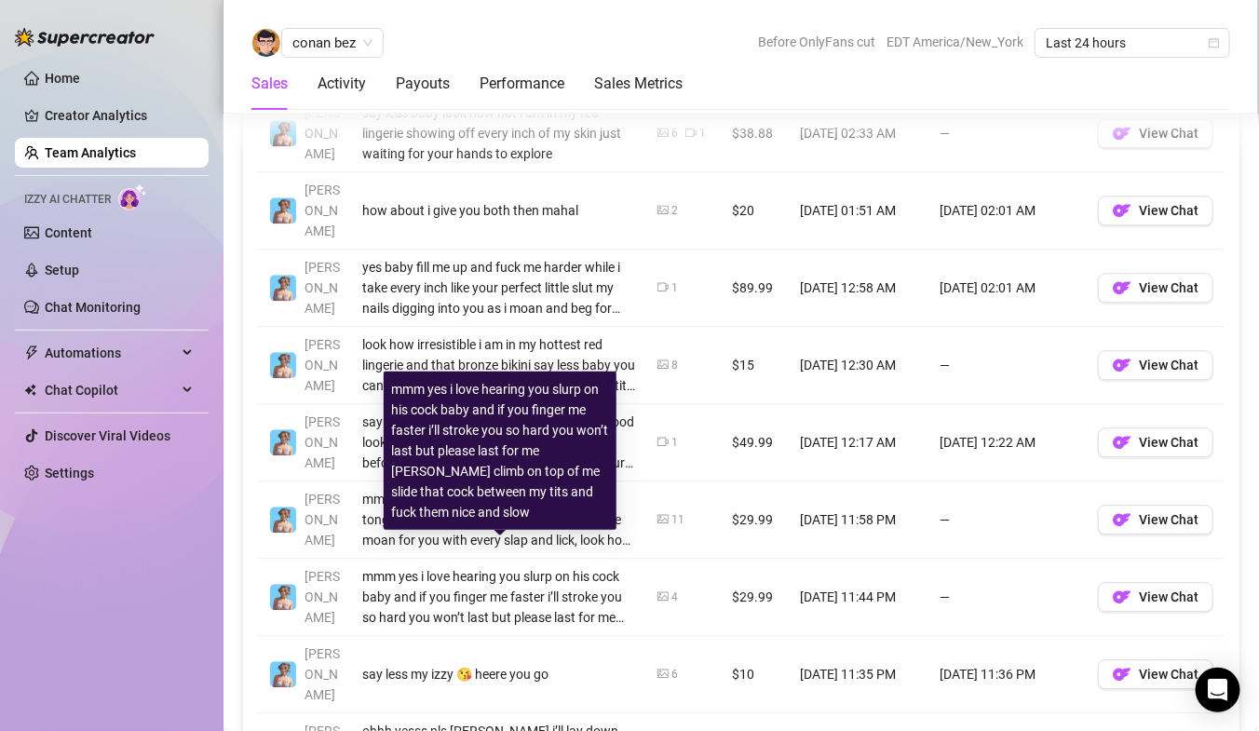
scroll to position [1449, 0]
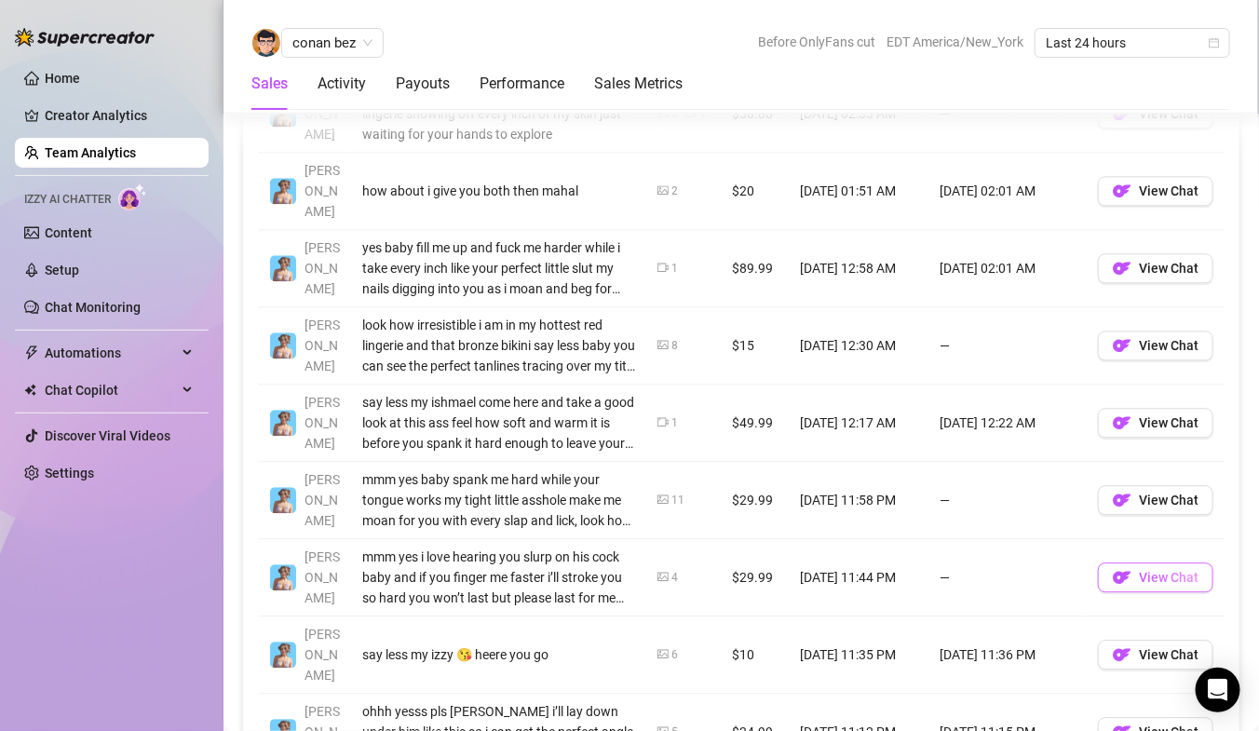
click at [1122, 564] on button "View Chat" at bounding box center [1155, 577] width 115 height 30
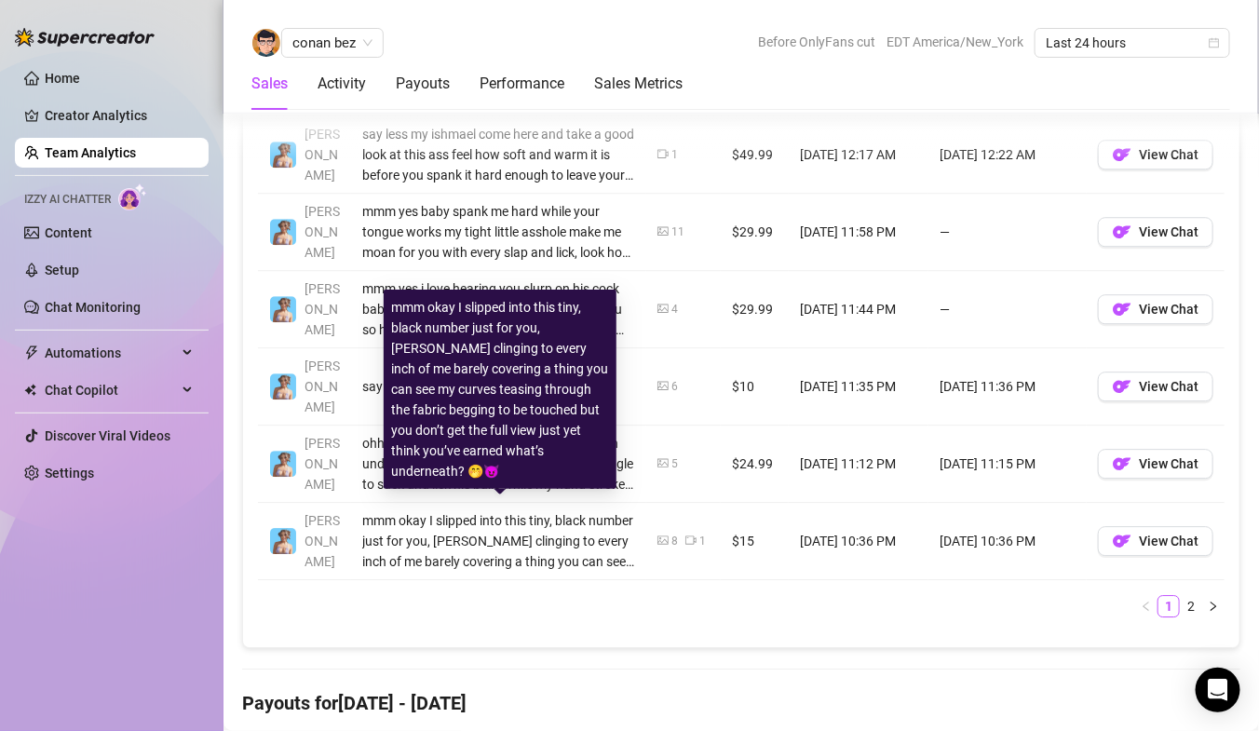
scroll to position [1749, 0]
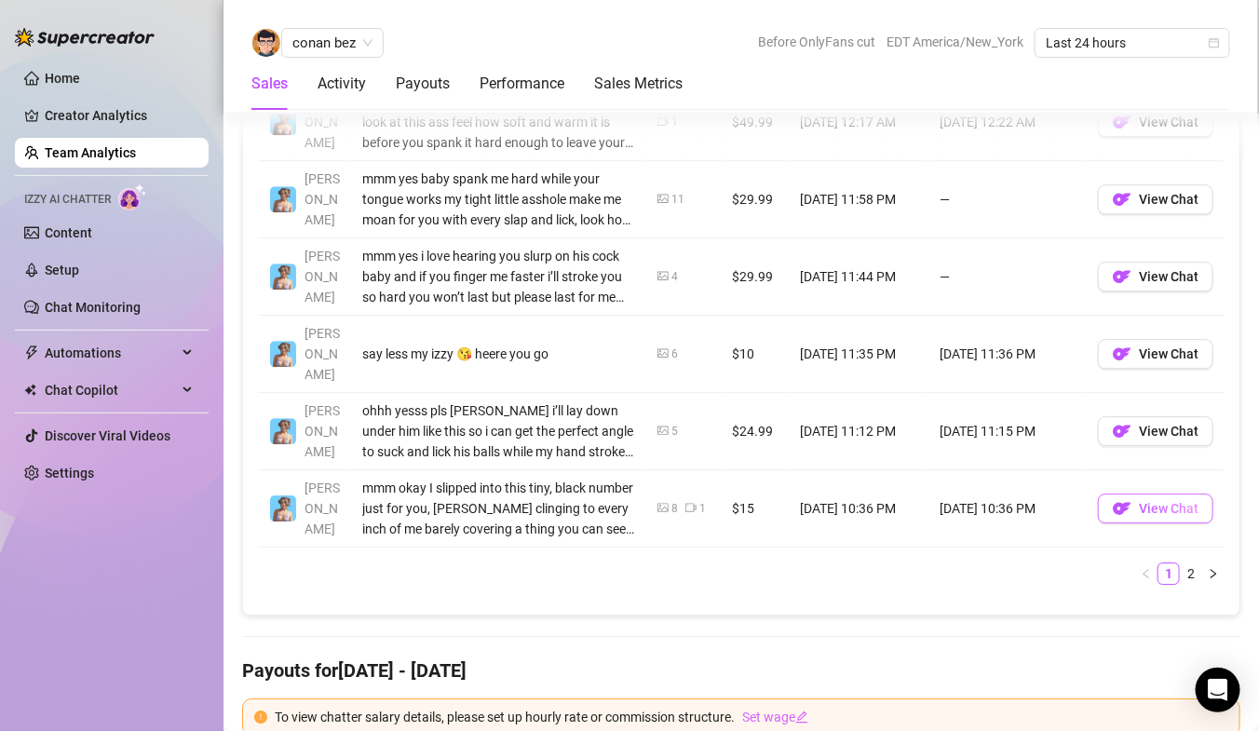
click at [1142, 501] on span "View Chat" at bounding box center [1169, 508] width 60 height 15
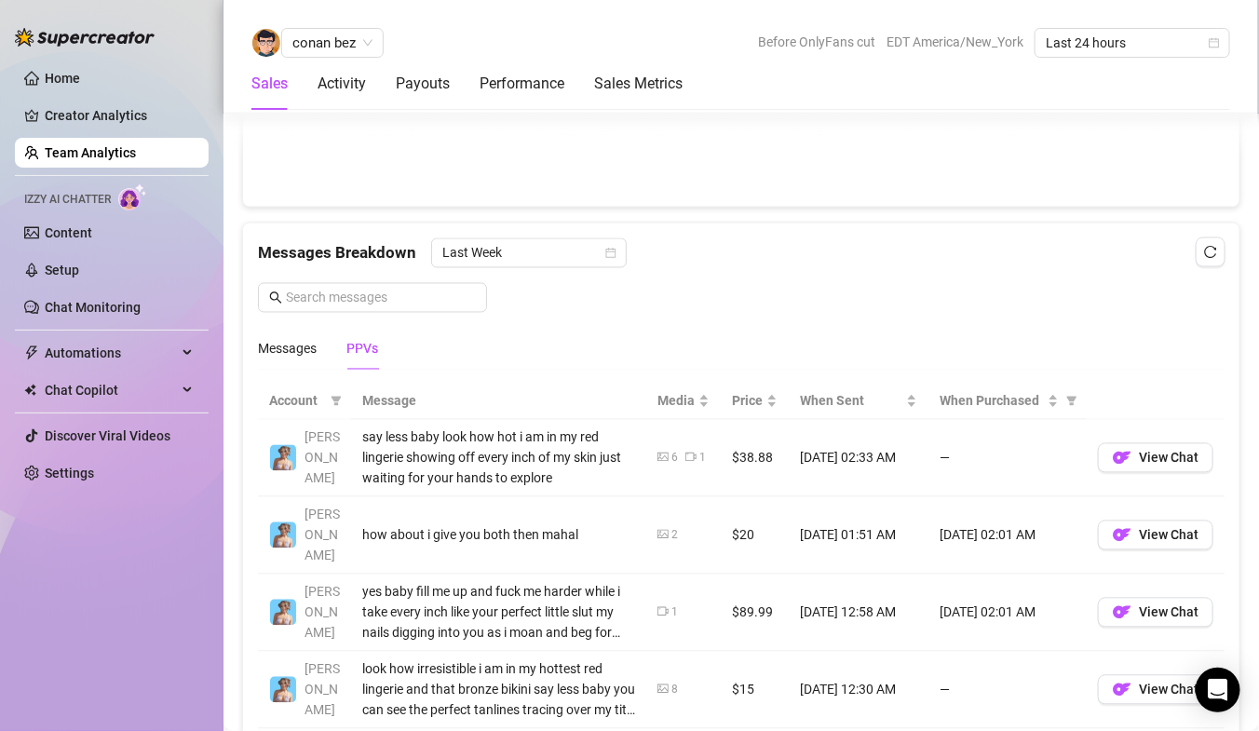
scroll to position [1103, 0]
click at [291, 341] on div "Messages" at bounding box center [287, 350] width 59 height 20
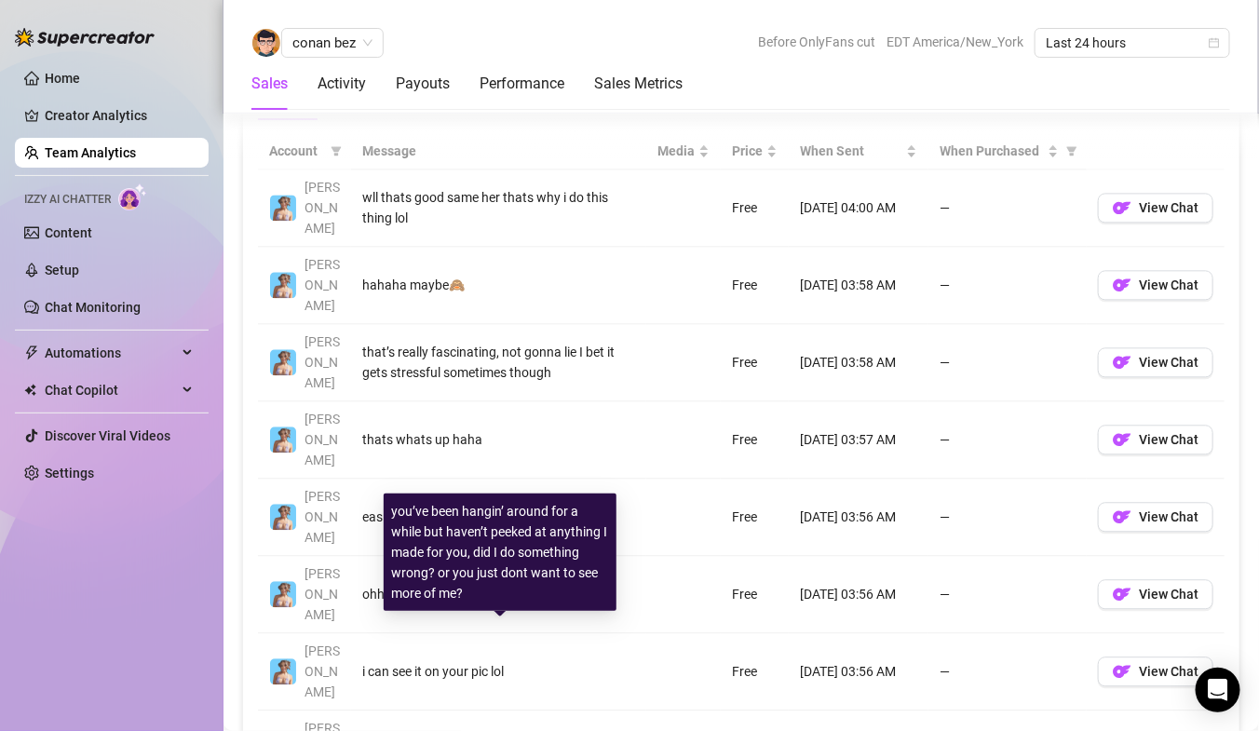
scroll to position [1360, 0]
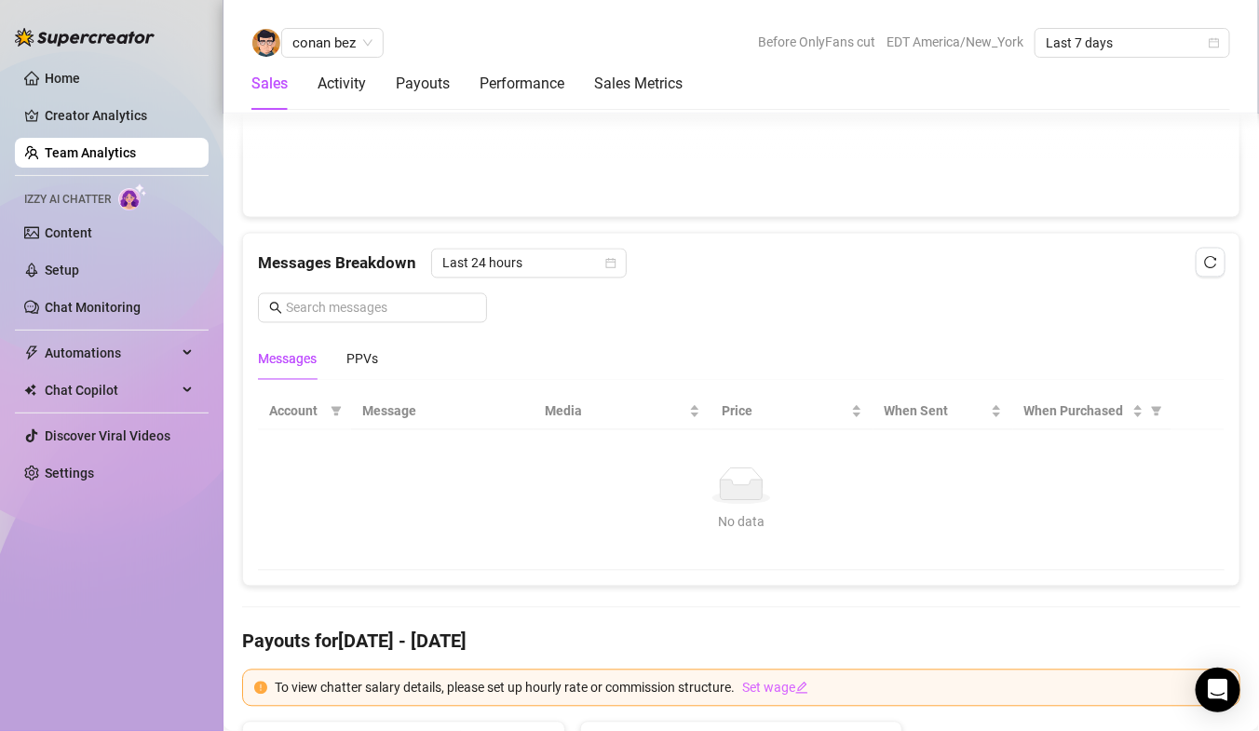
scroll to position [1085, 0]
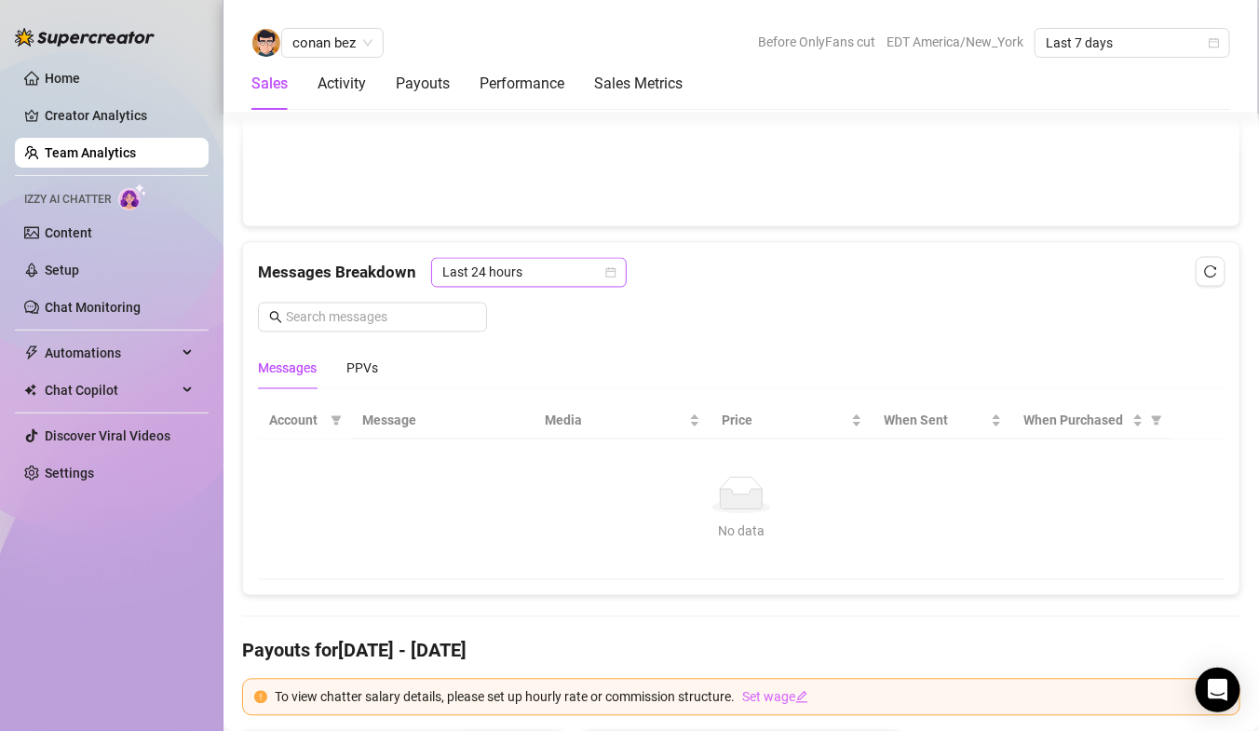
click at [497, 260] on span "Last 24 hours" at bounding box center [528, 273] width 173 height 28
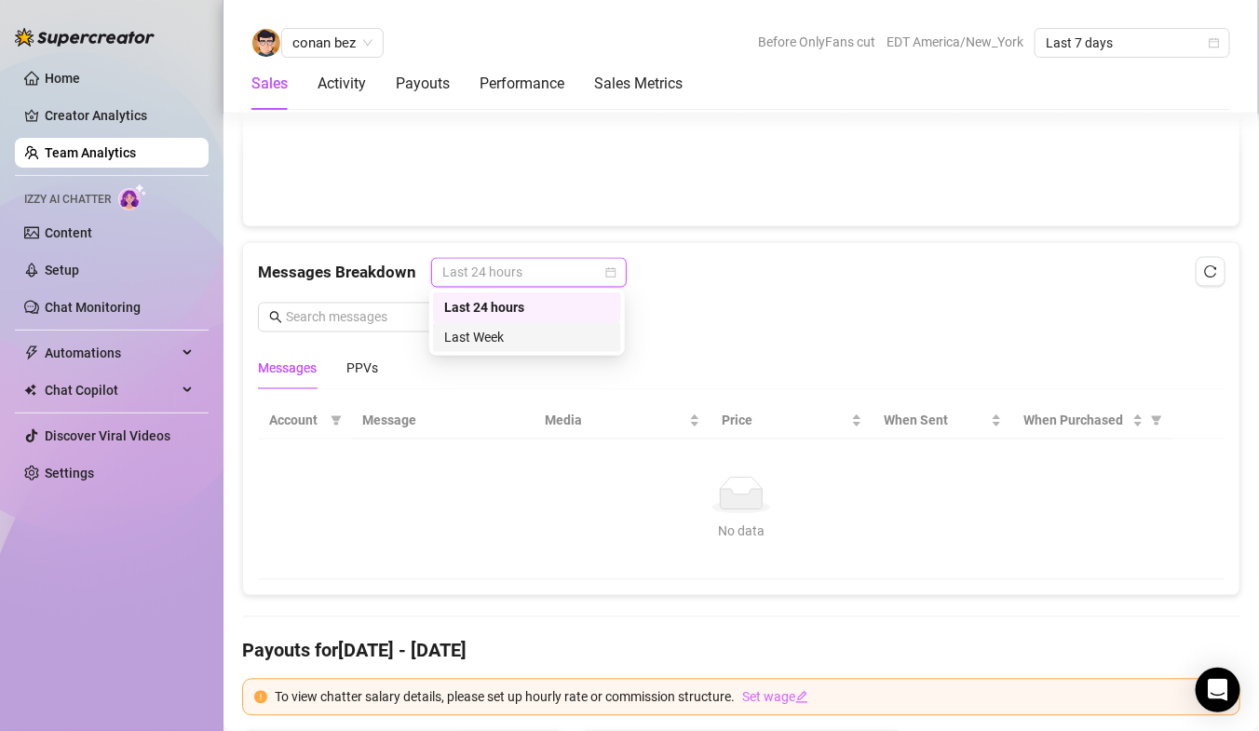
click at [458, 331] on div "Last Week" at bounding box center [527, 337] width 166 height 20
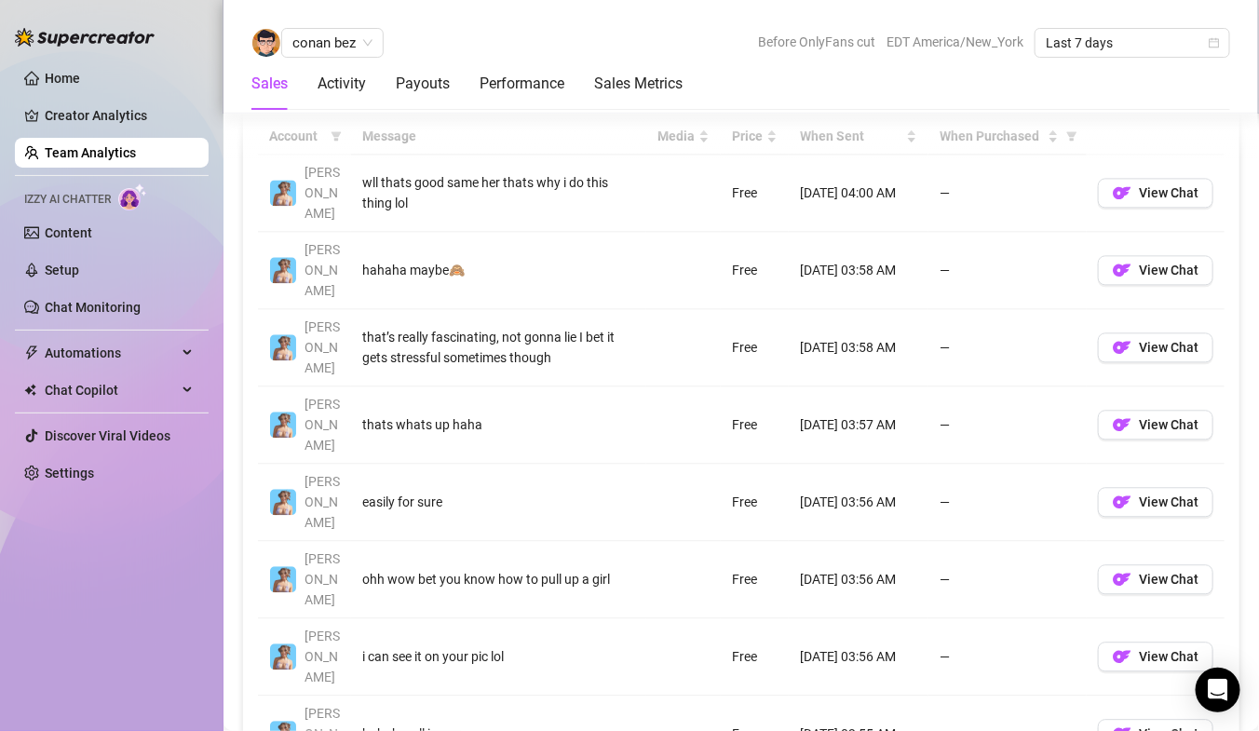
scroll to position [1378, 0]
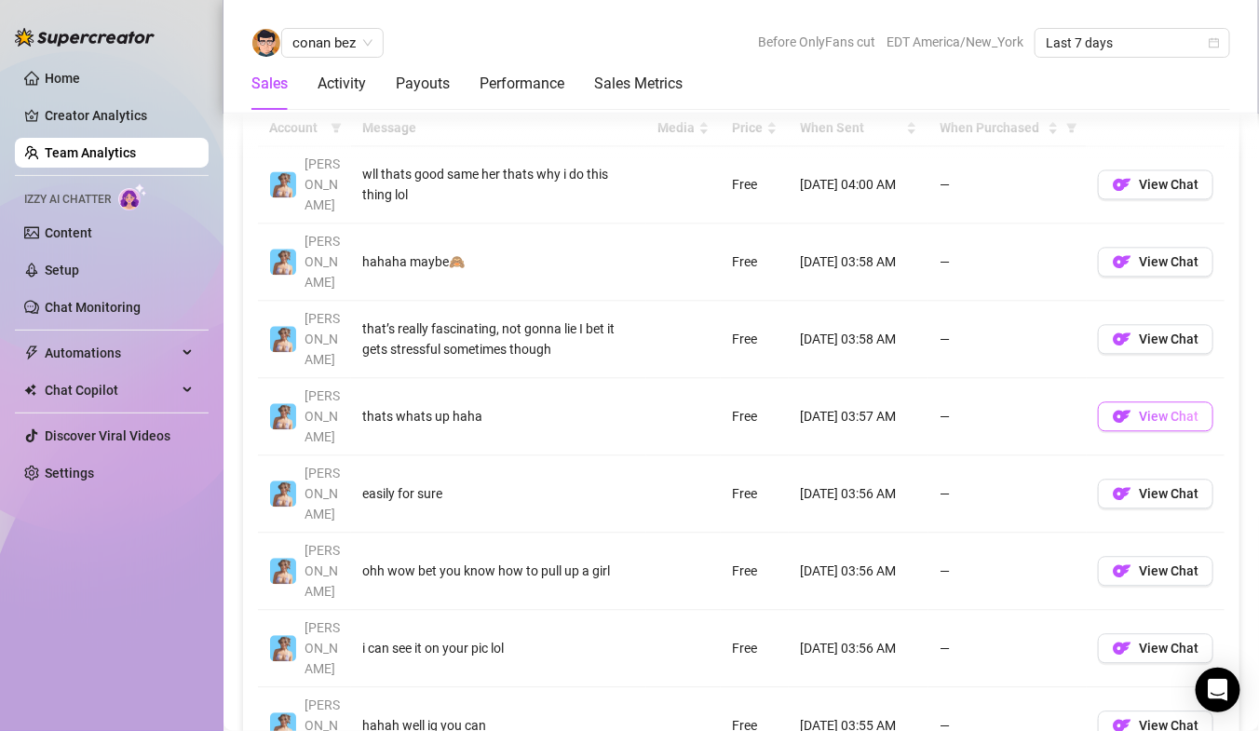
click at [1159, 409] on span "View Chat" at bounding box center [1169, 416] width 60 height 15
click at [1135, 710] on button "View Chat" at bounding box center [1155, 725] width 115 height 30
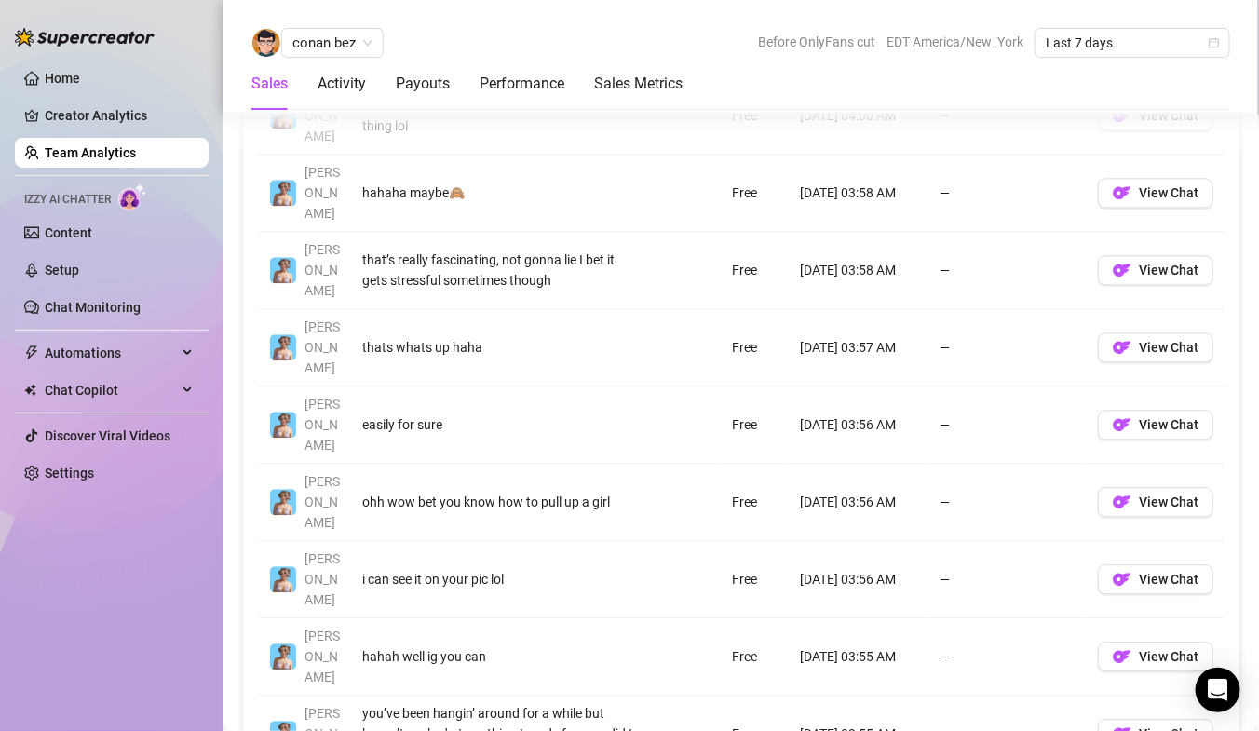
scroll to position [1478, 0]
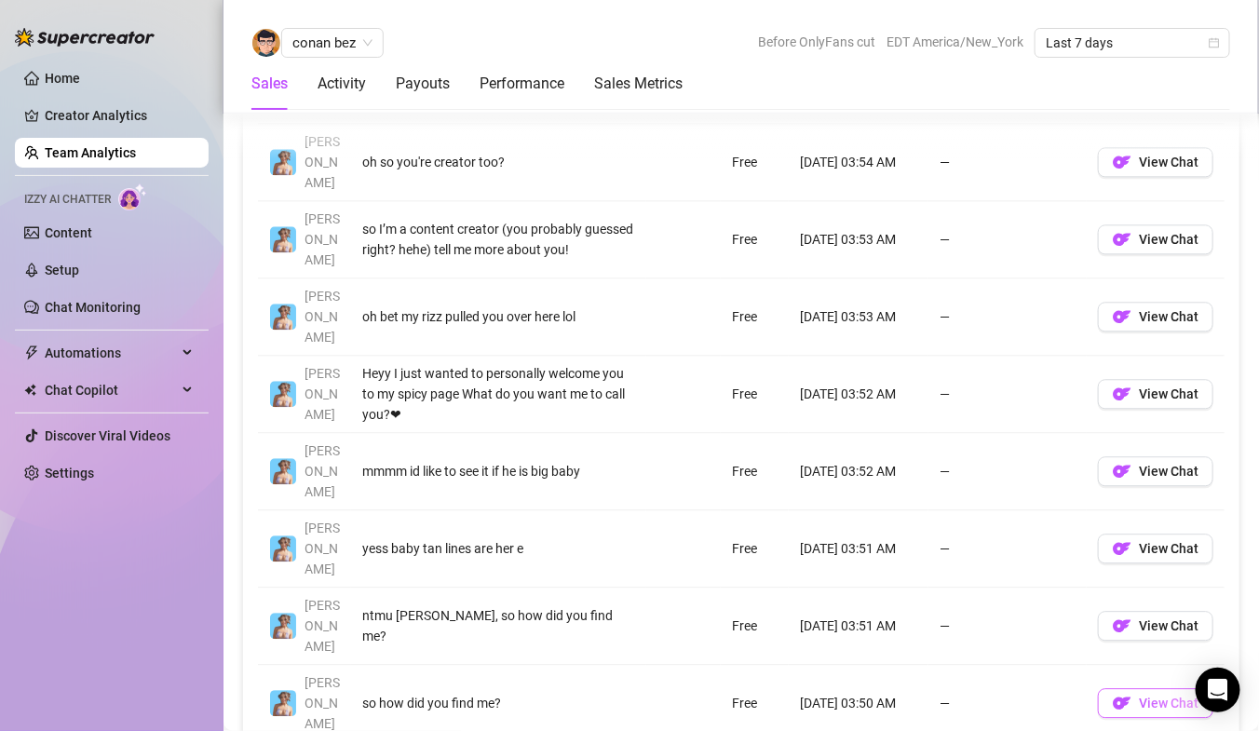
click at [1158, 696] on span "View Chat" at bounding box center [1169, 703] width 60 height 15
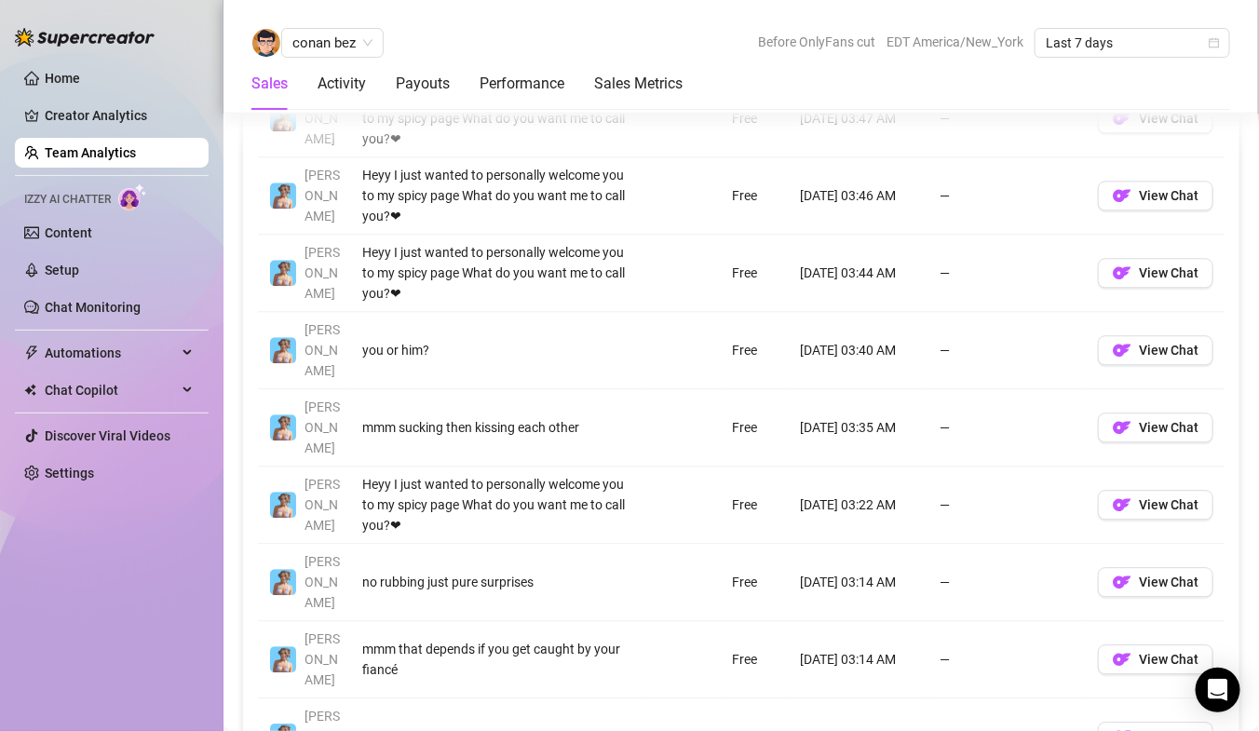
scroll to position [1574, 0]
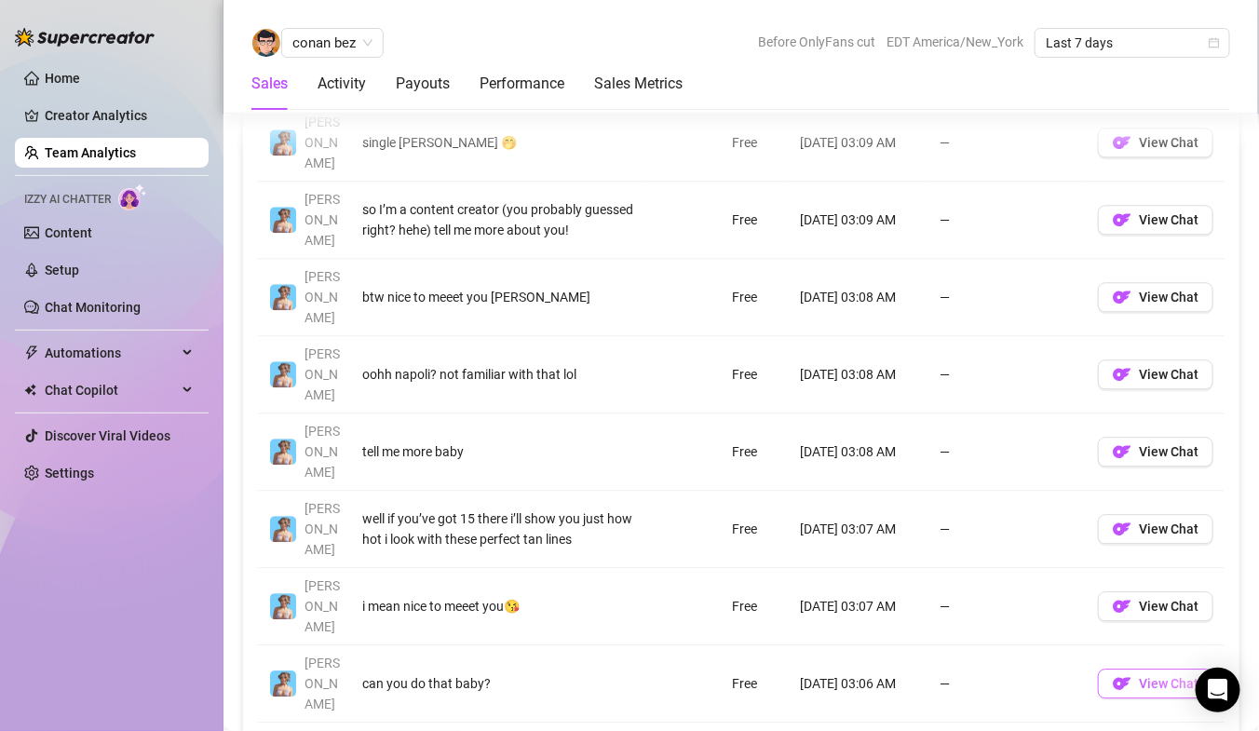
click at [1192, 676] on span "View Chat" at bounding box center [1169, 683] width 60 height 15
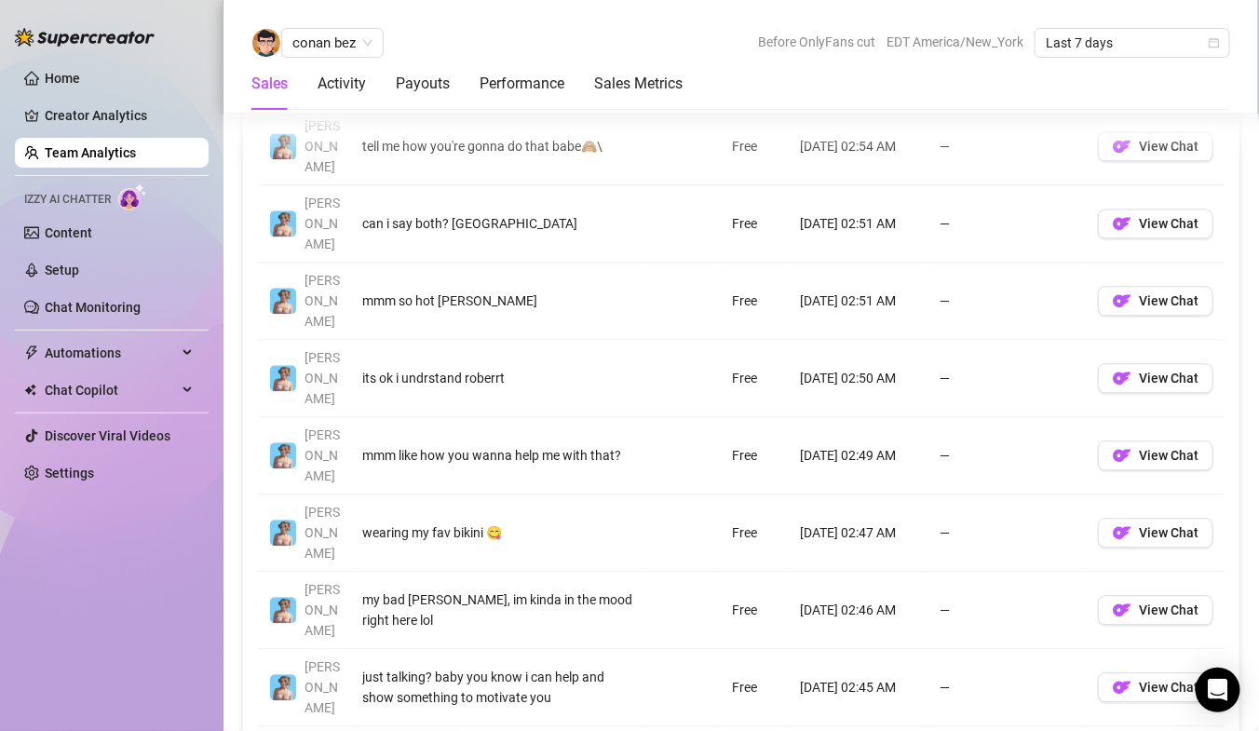
scroll to position [1454, 0]
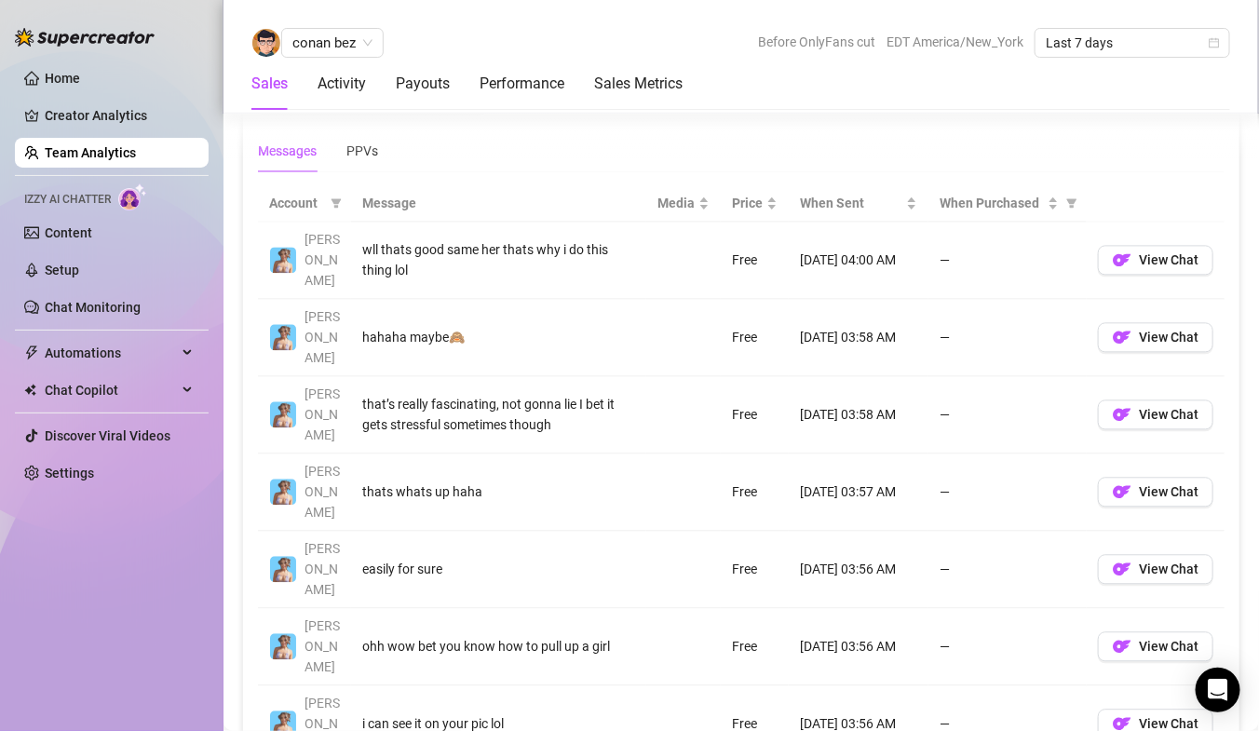
scroll to position [1305, 0]
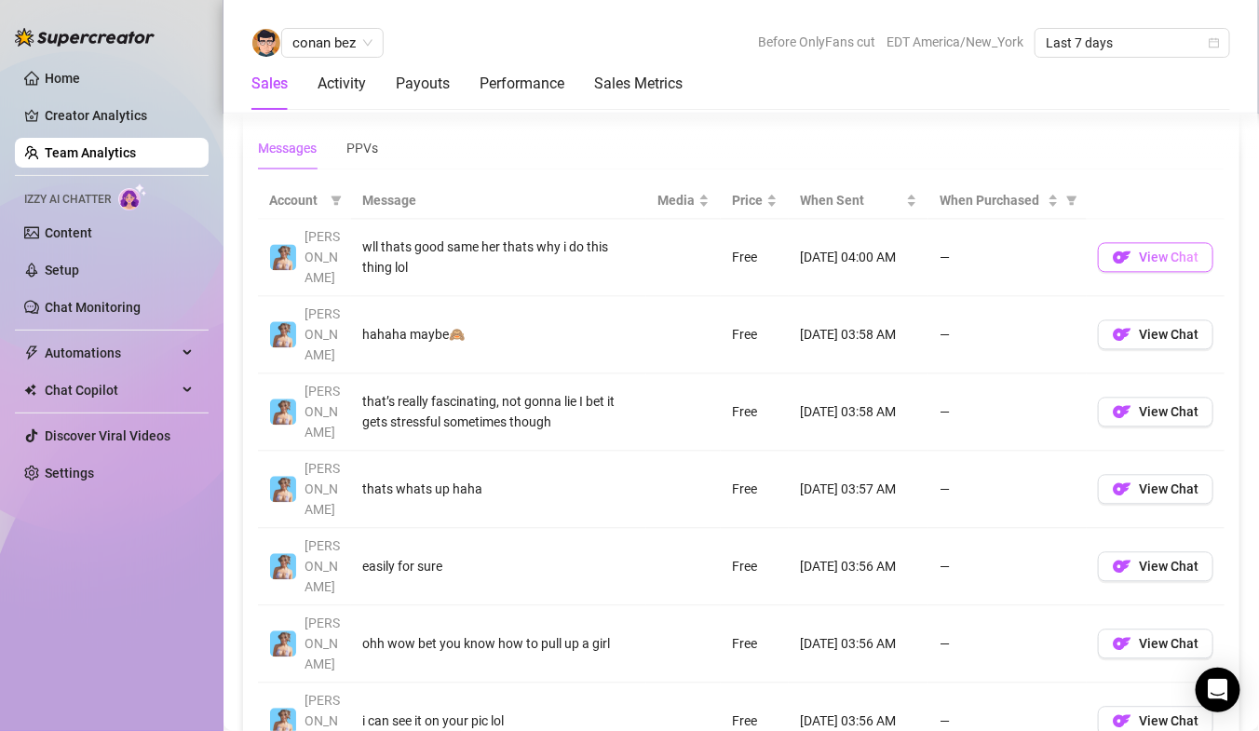
click at [1121, 253] on span "button" at bounding box center [1122, 257] width 19 height 23
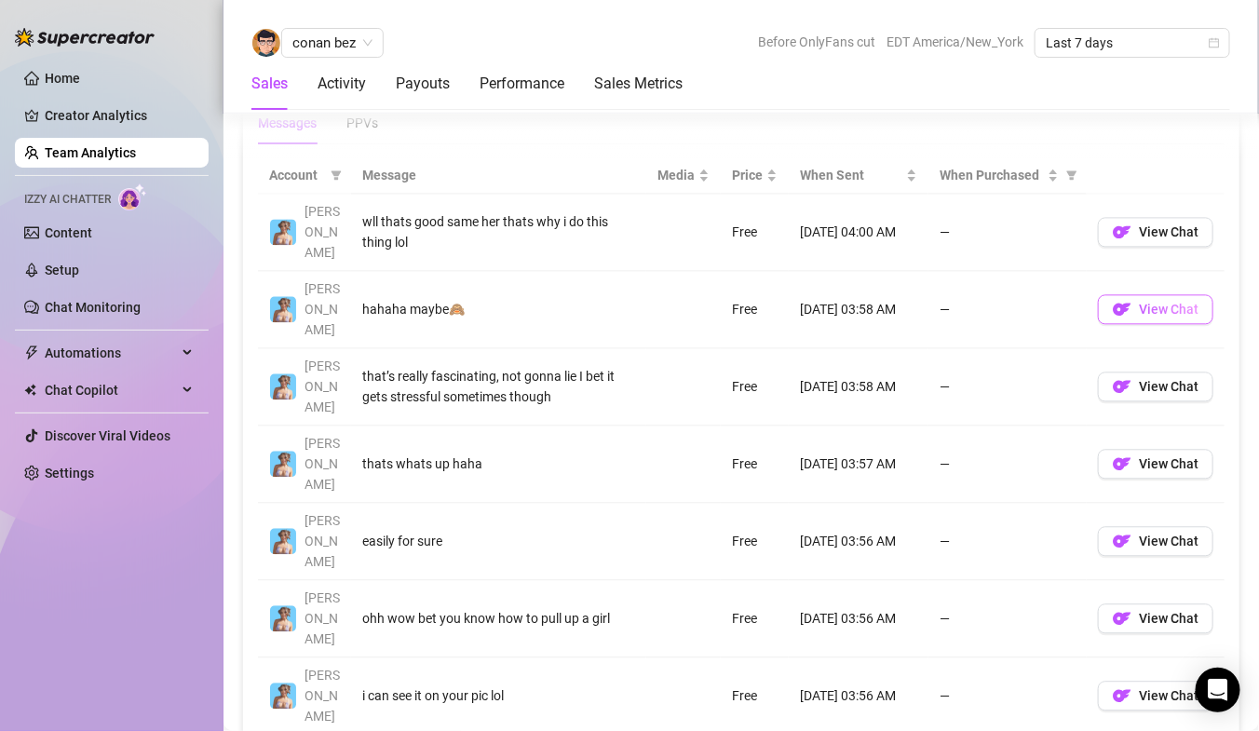
click at [1197, 302] on span "View Chat" at bounding box center [1169, 309] width 60 height 15
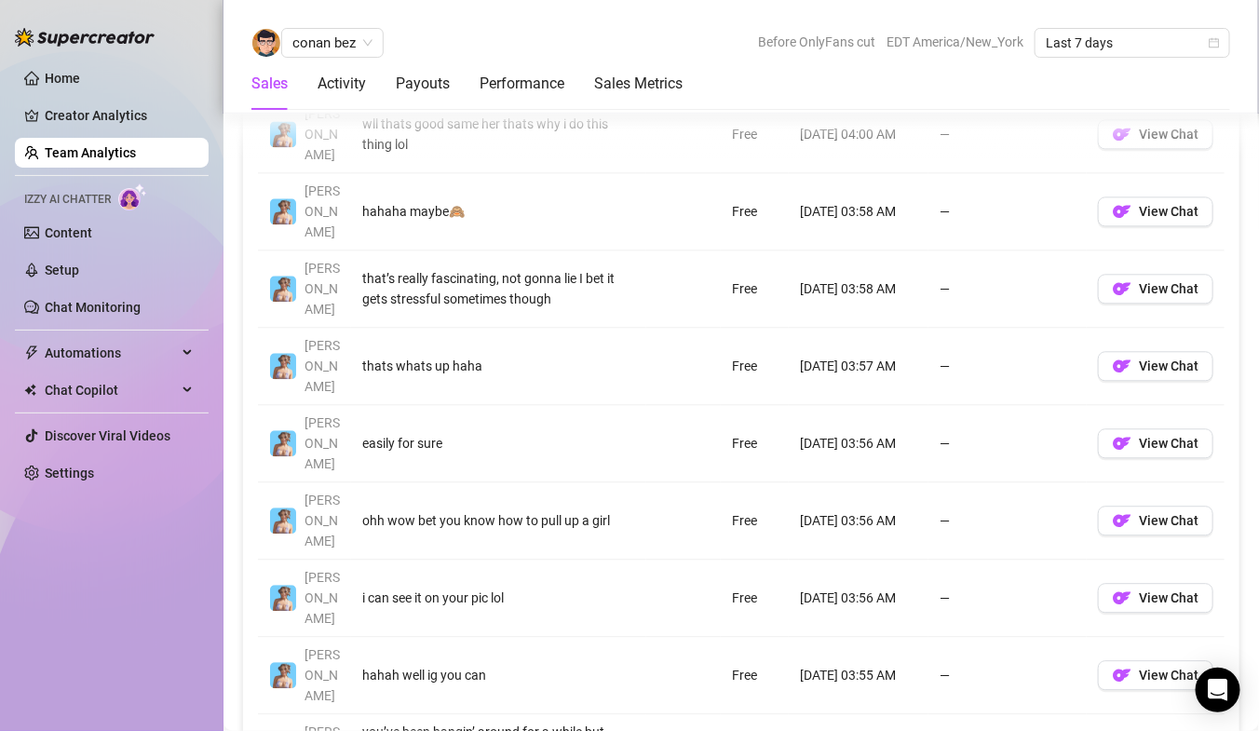
scroll to position [1438, 0]
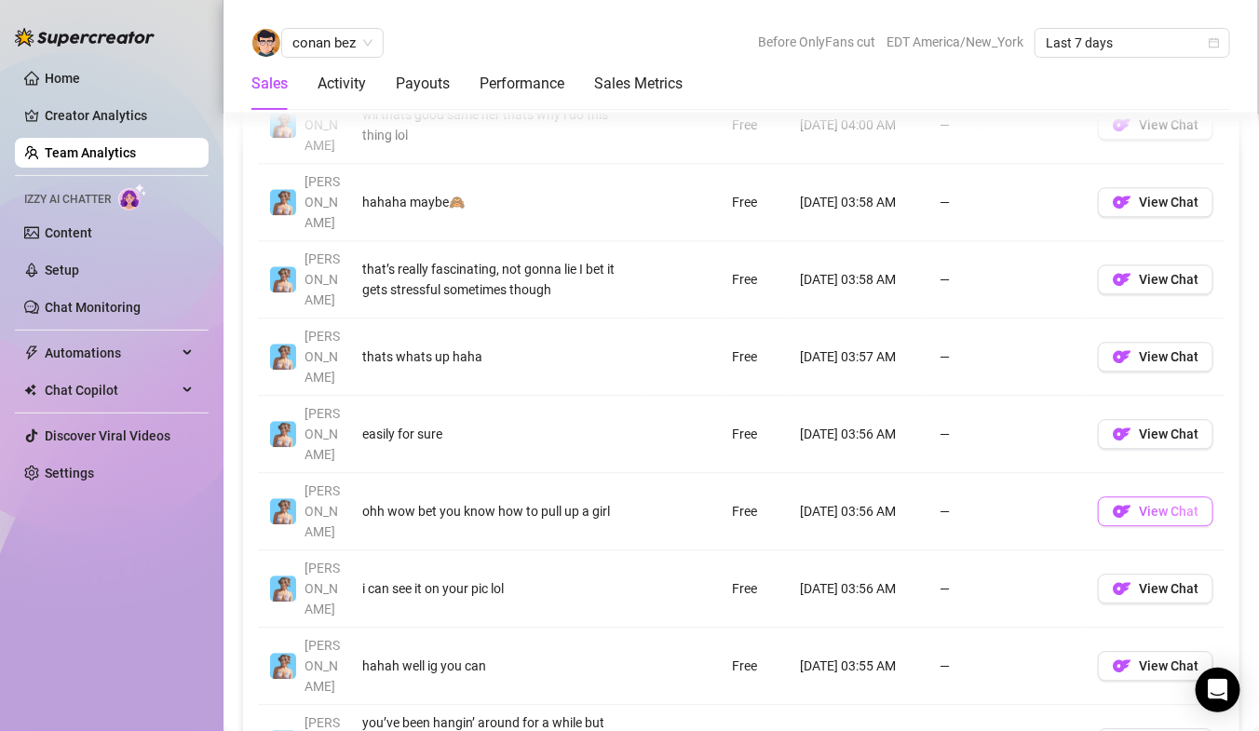
click at [1160, 504] on span "View Chat" at bounding box center [1169, 511] width 60 height 15
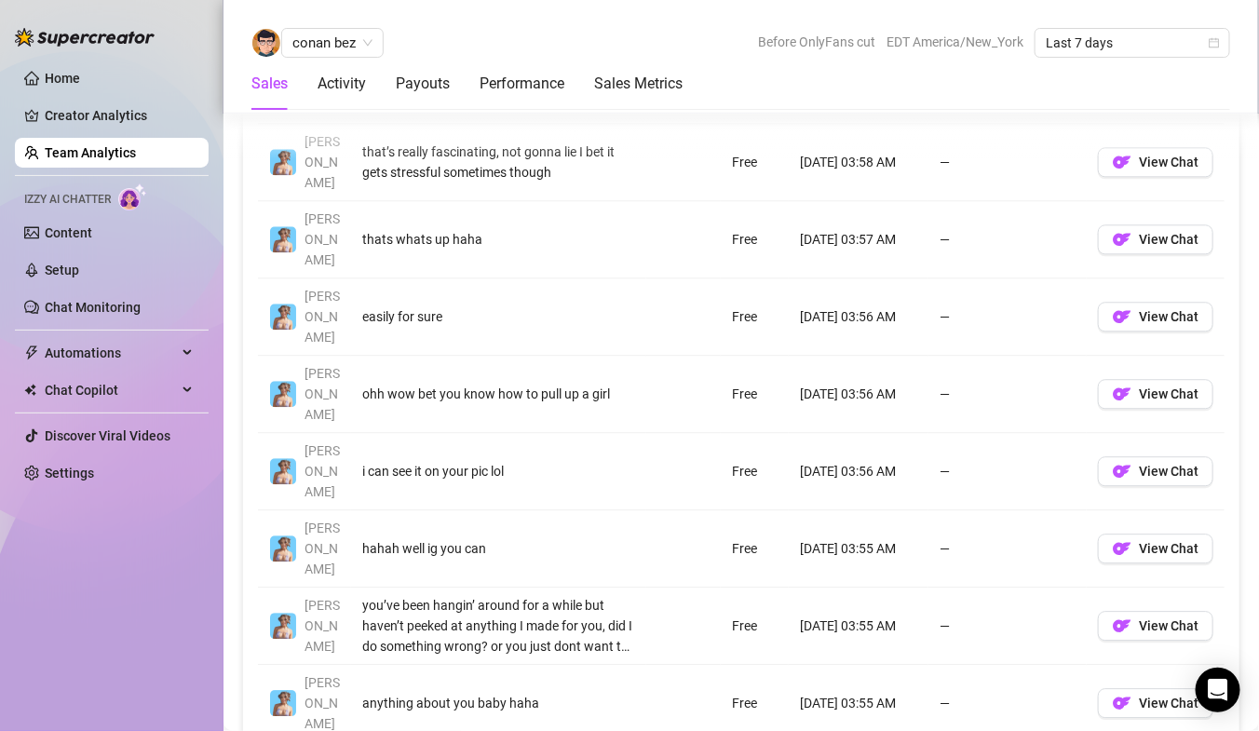
scroll to position [1587, 0]
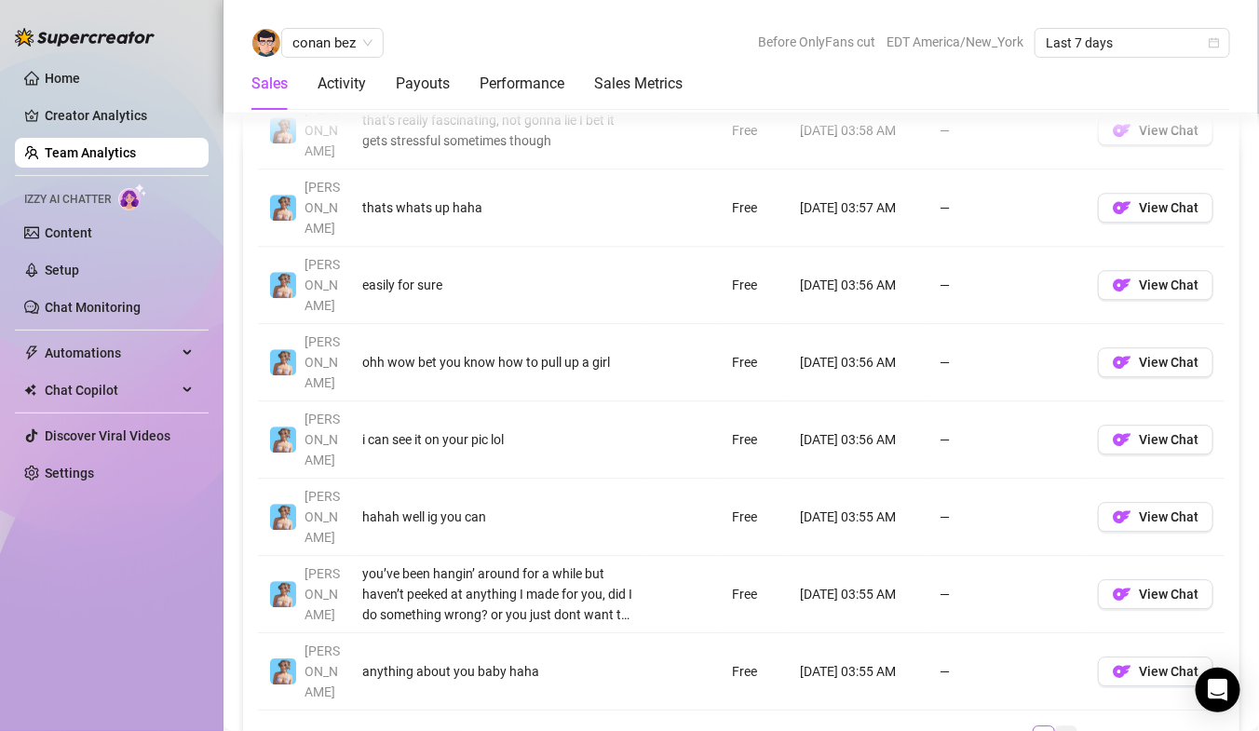
click at [1061, 726] on link "2" at bounding box center [1066, 736] width 20 height 20
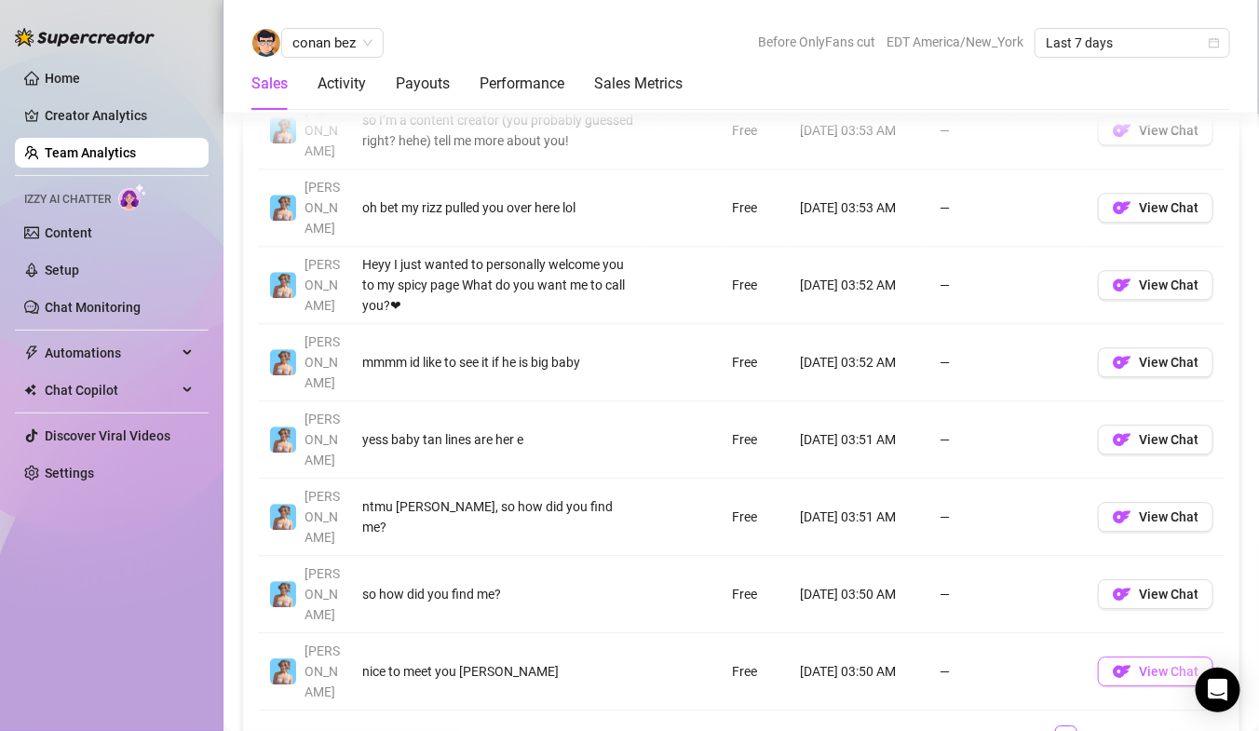
click at [1152, 656] on button "View Chat" at bounding box center [1155, 671] width 115 height 30
click at [1086, 726] on link "3" at bounding box center [1088, 736] width 20 height 20
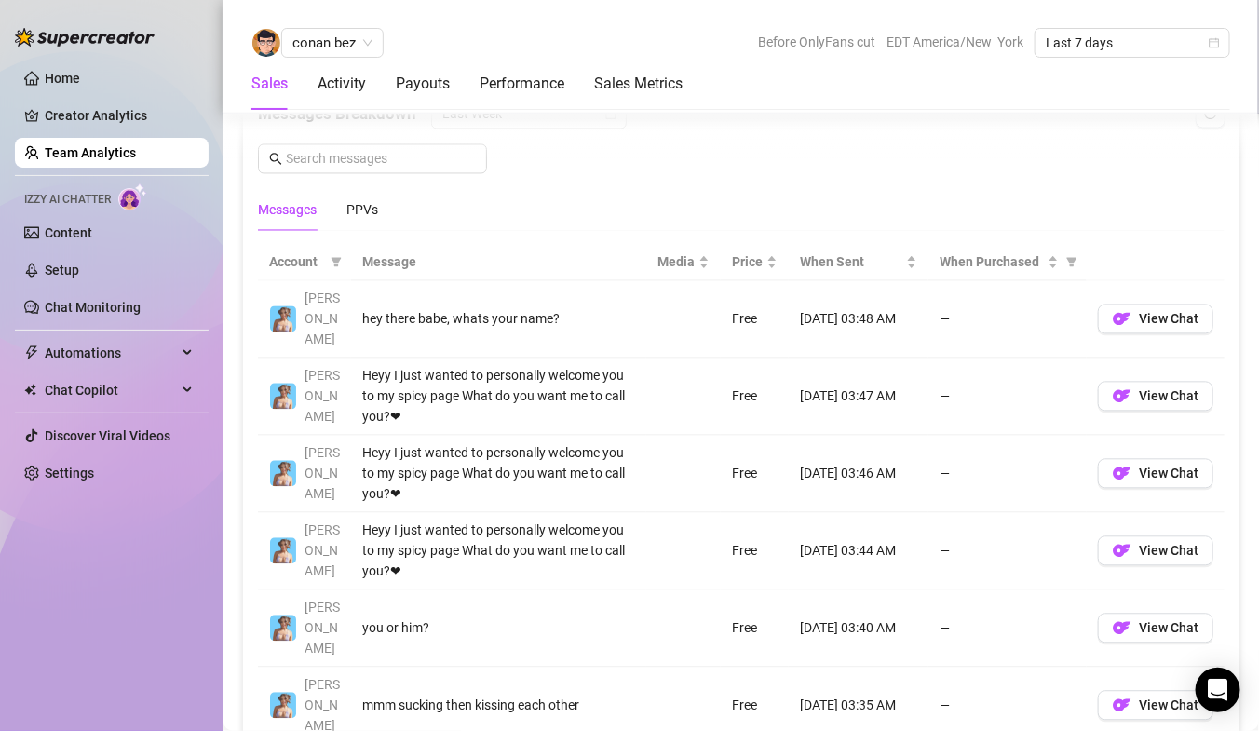
scroll to position [1233, 0]
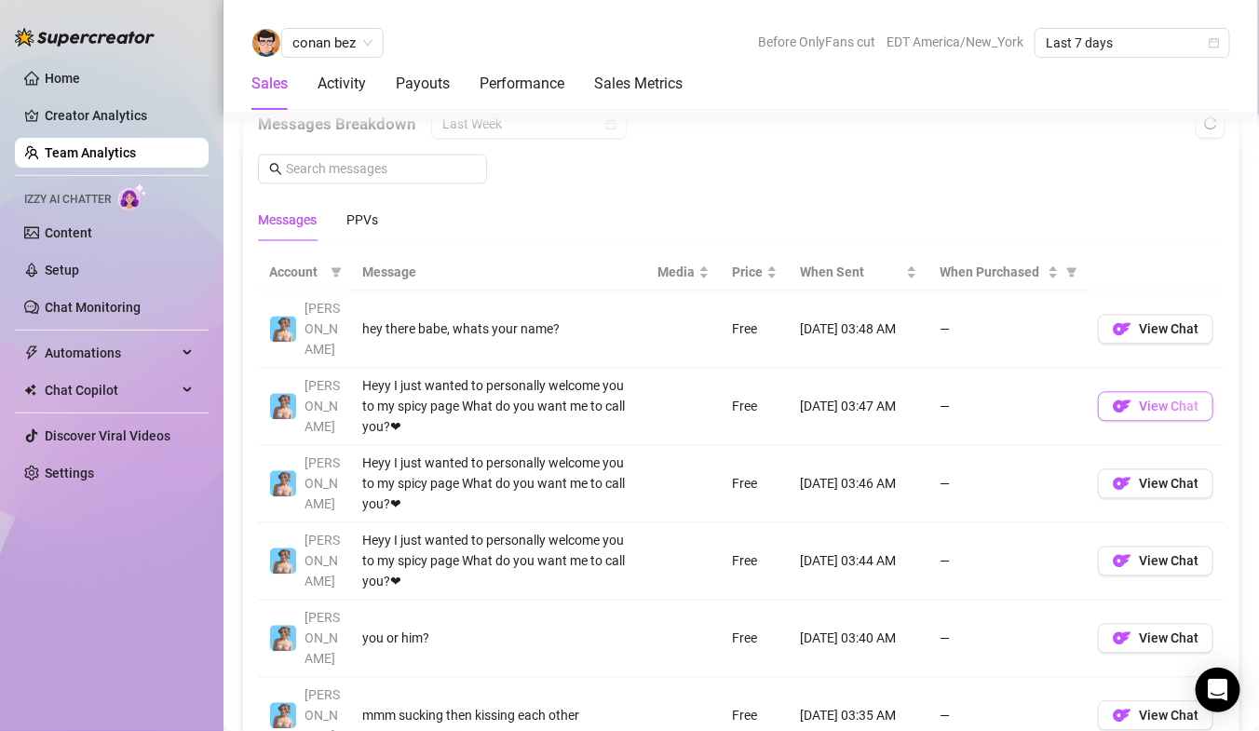
click at [1156, 399] on span "View Chat" at bounding box center [1169, 406] width 60 height 15
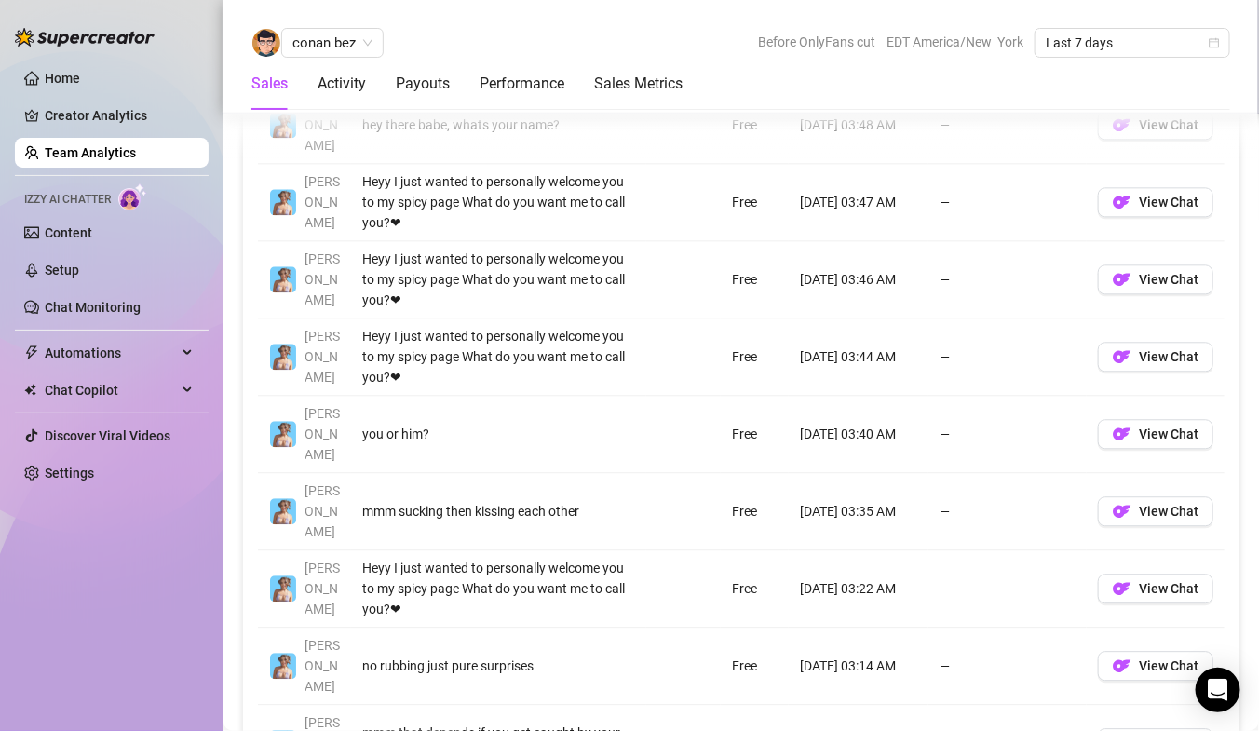
scroll to position [1531, 0]
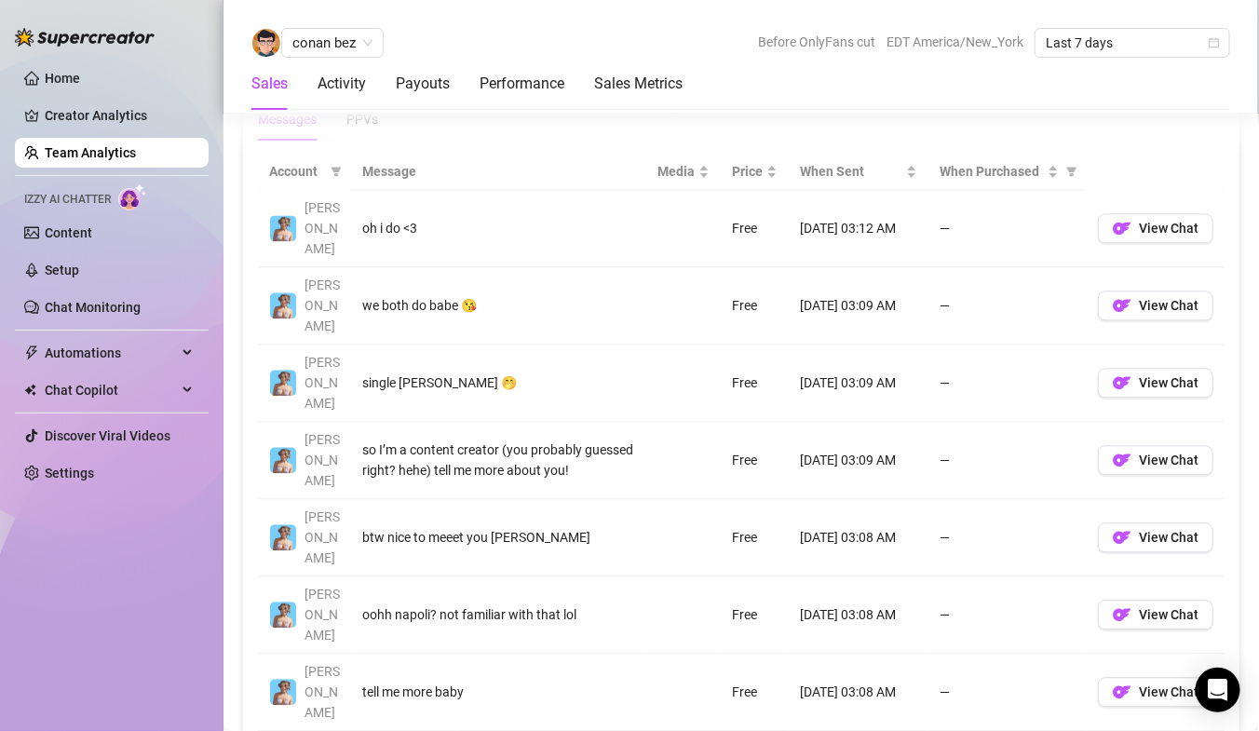
scroll to position [1331, 0]
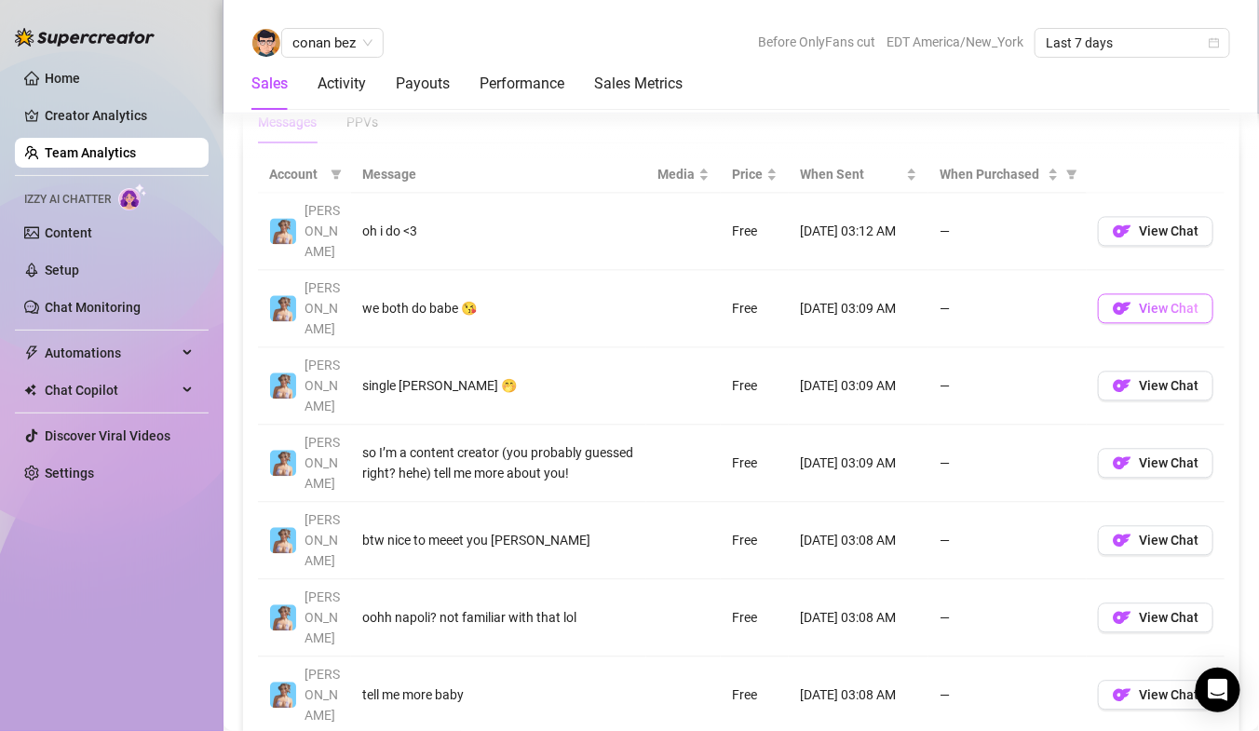
click at [1119, 299] on img "button" at bounding box center [1122, 308] width 19 height 19
click at [1153, 533] on span "View Chat" at bounding box center [1169, 540] width 60 height 15
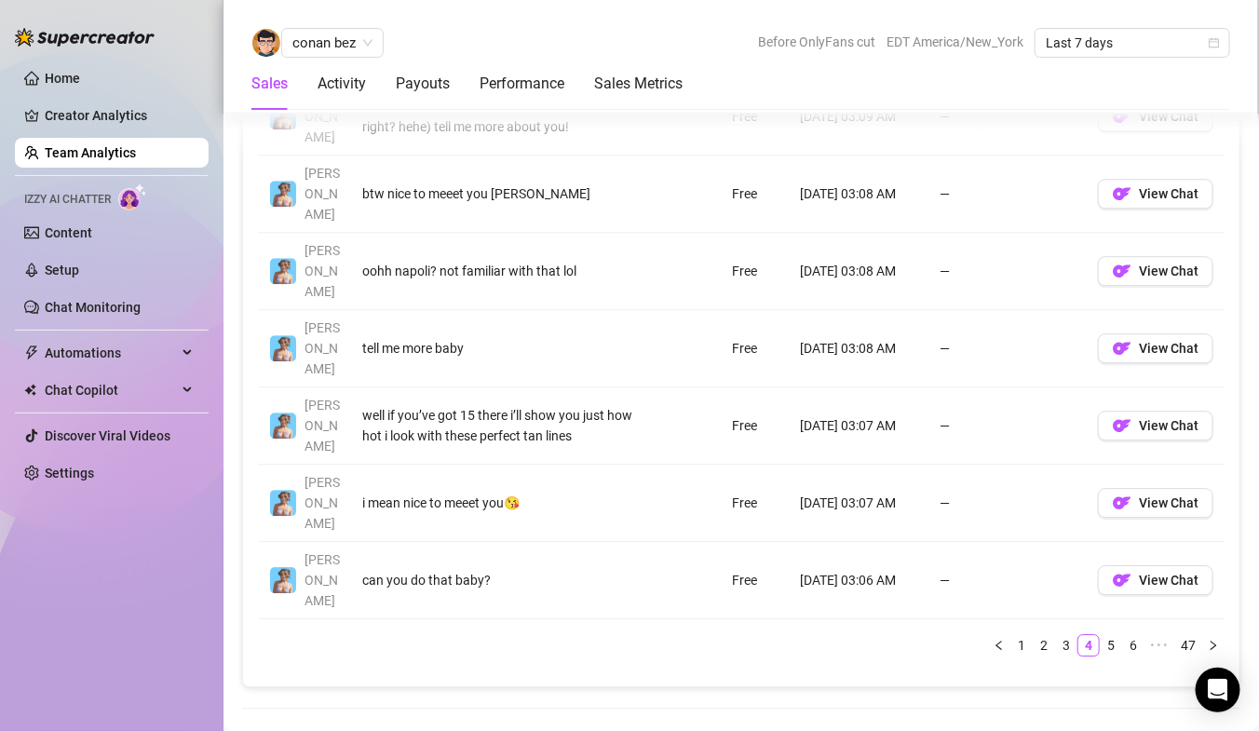
scroll to position [1595, 0]
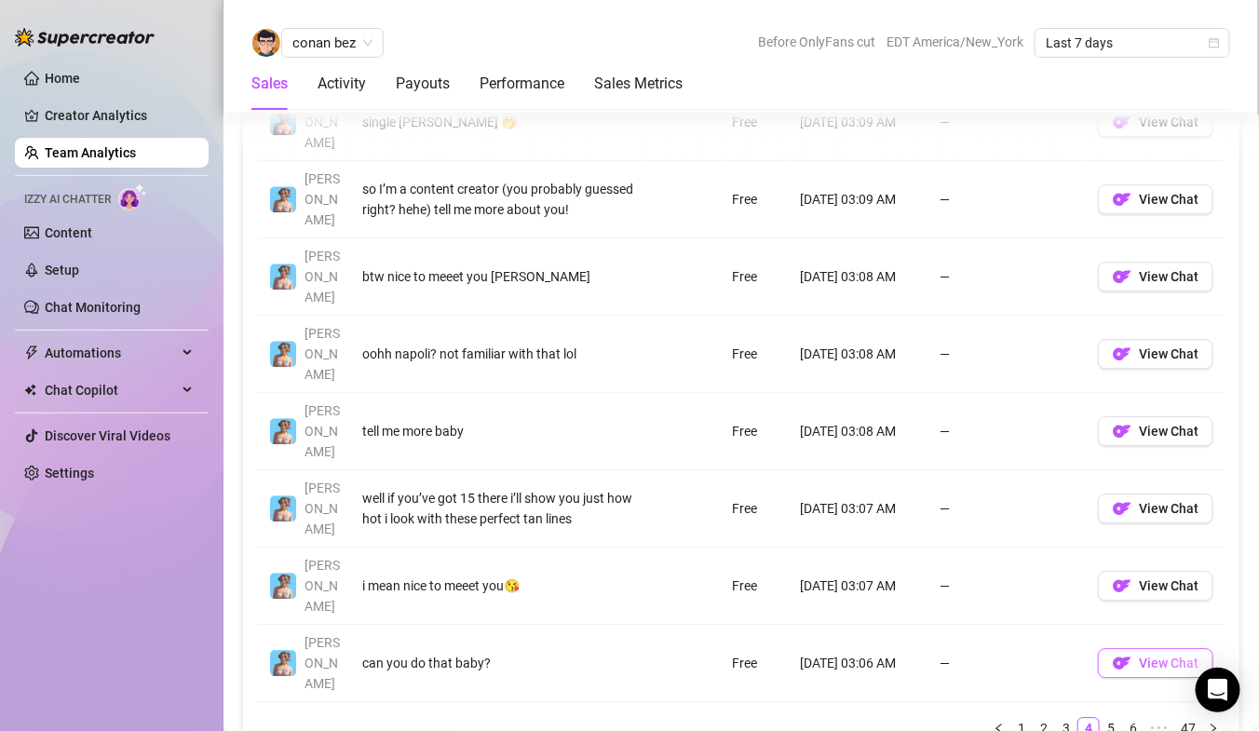
click at [1151, 655] on span "View Chat" at bounding box center [1169, 662] width 60 height 15
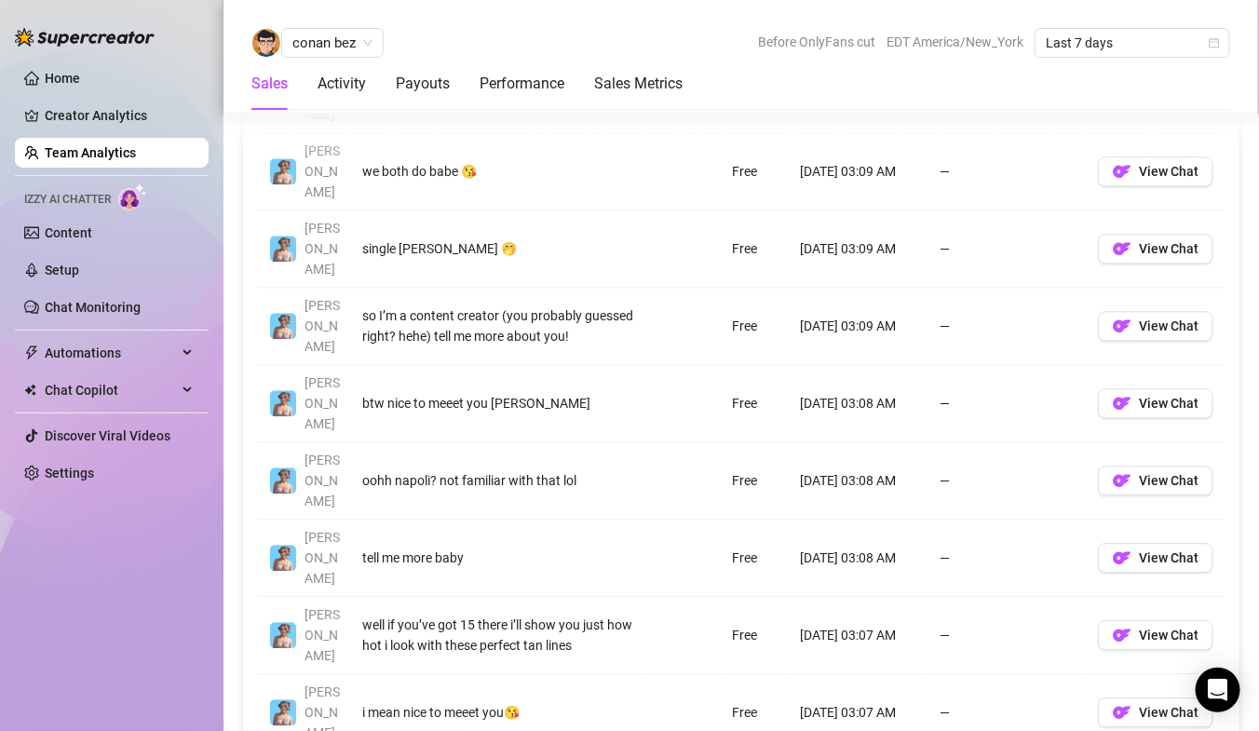
scroll to position [1417, 0]
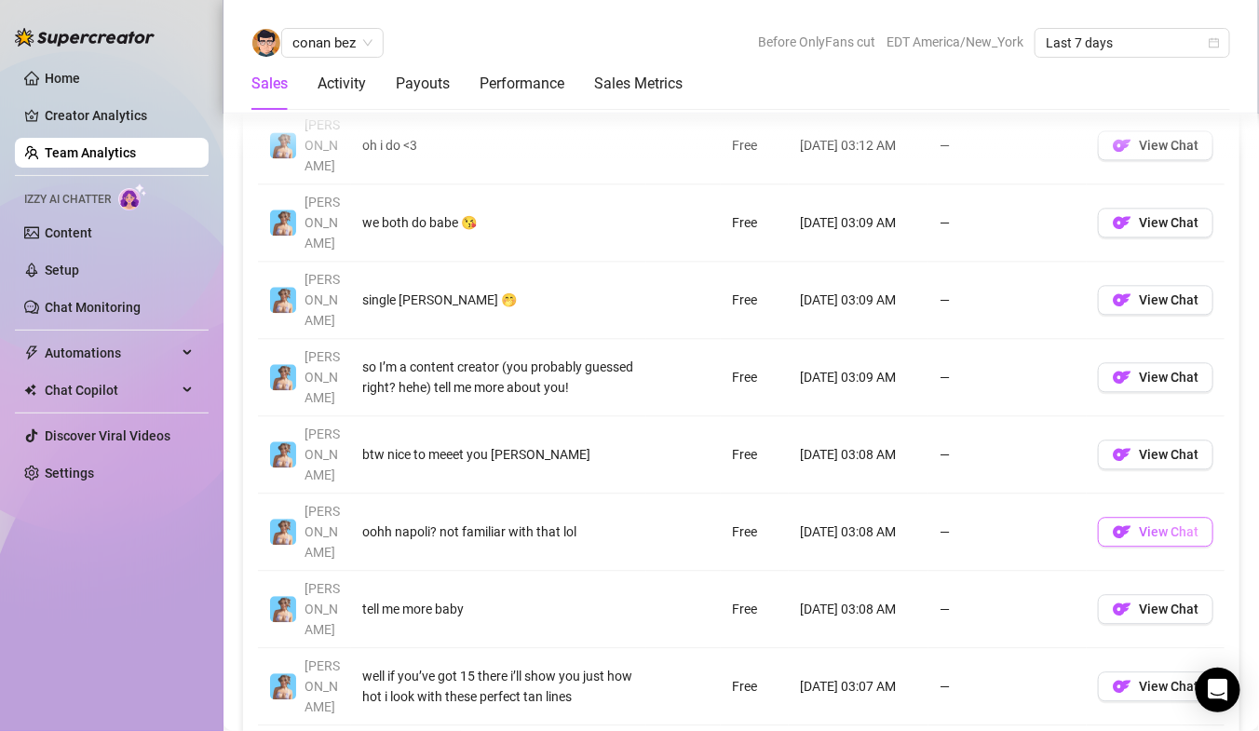
click at [1146, 524] on span "View Chat" at bounding box center [1169, 531] width 60 height 15
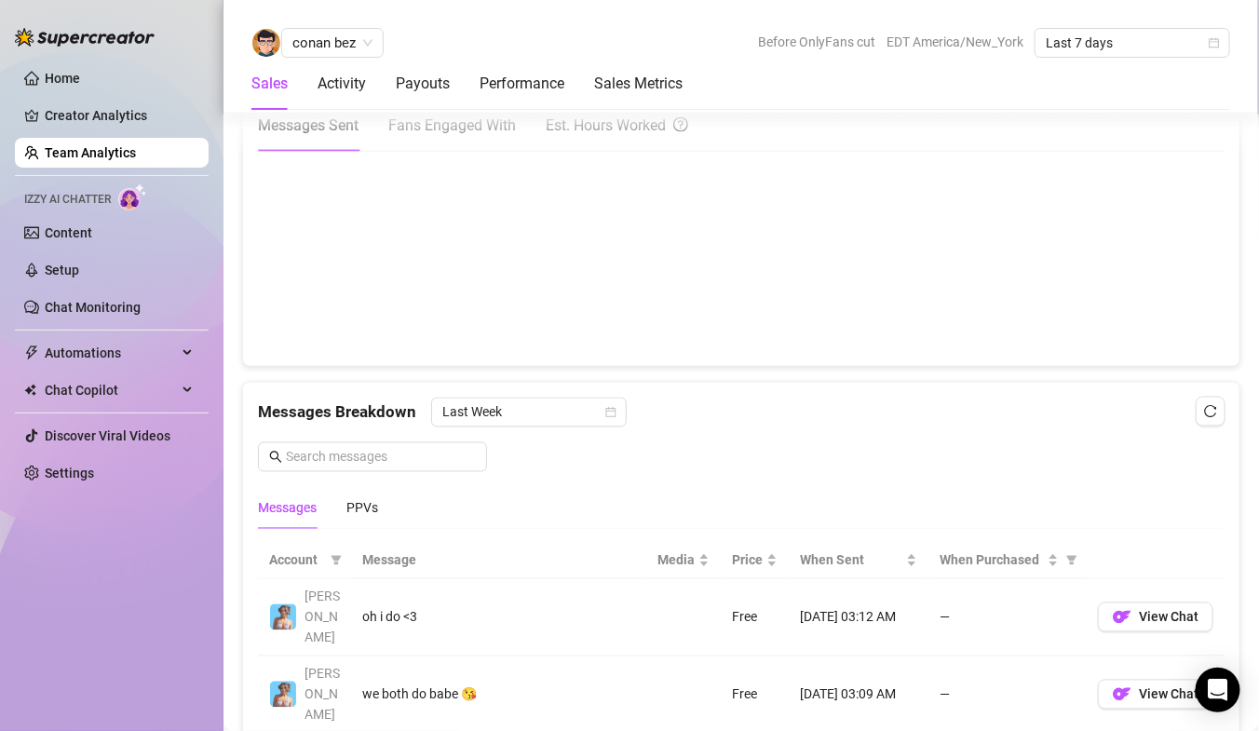
scroll to position [1091, 0]
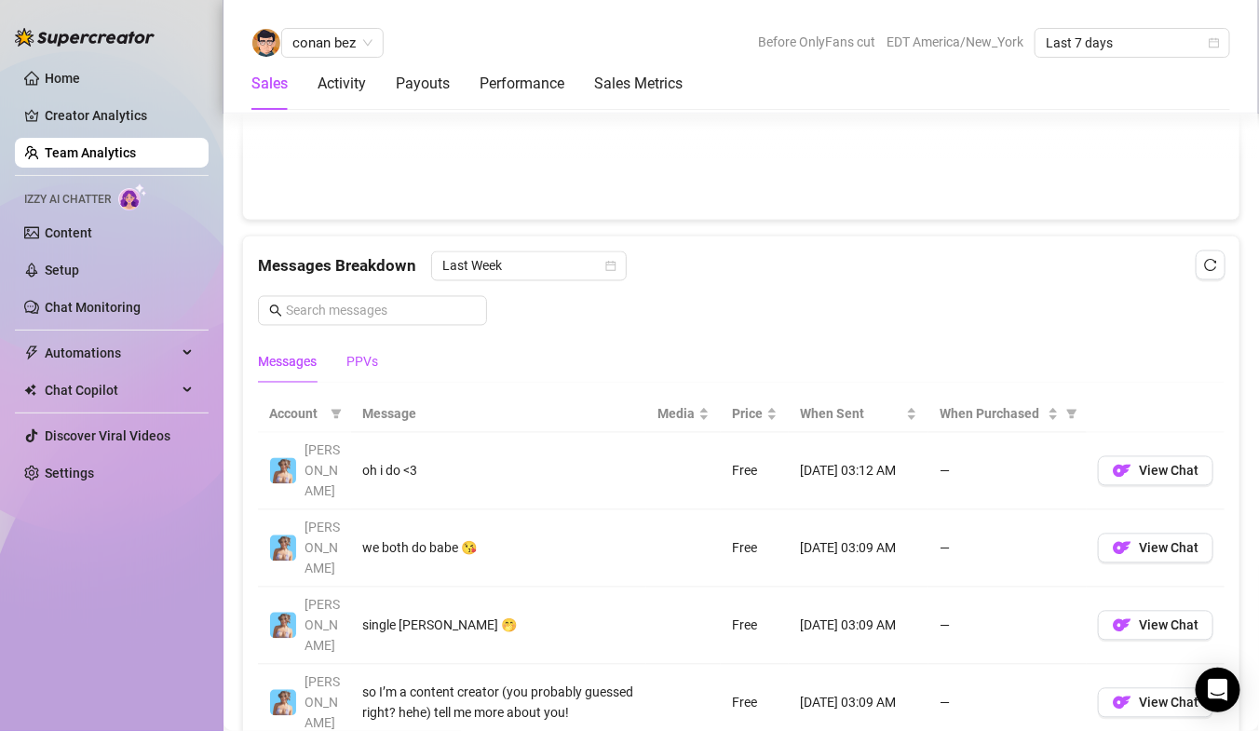
click at [369, 352] on div "PPVs" at bounding box center [362, 362] width 32 height 20
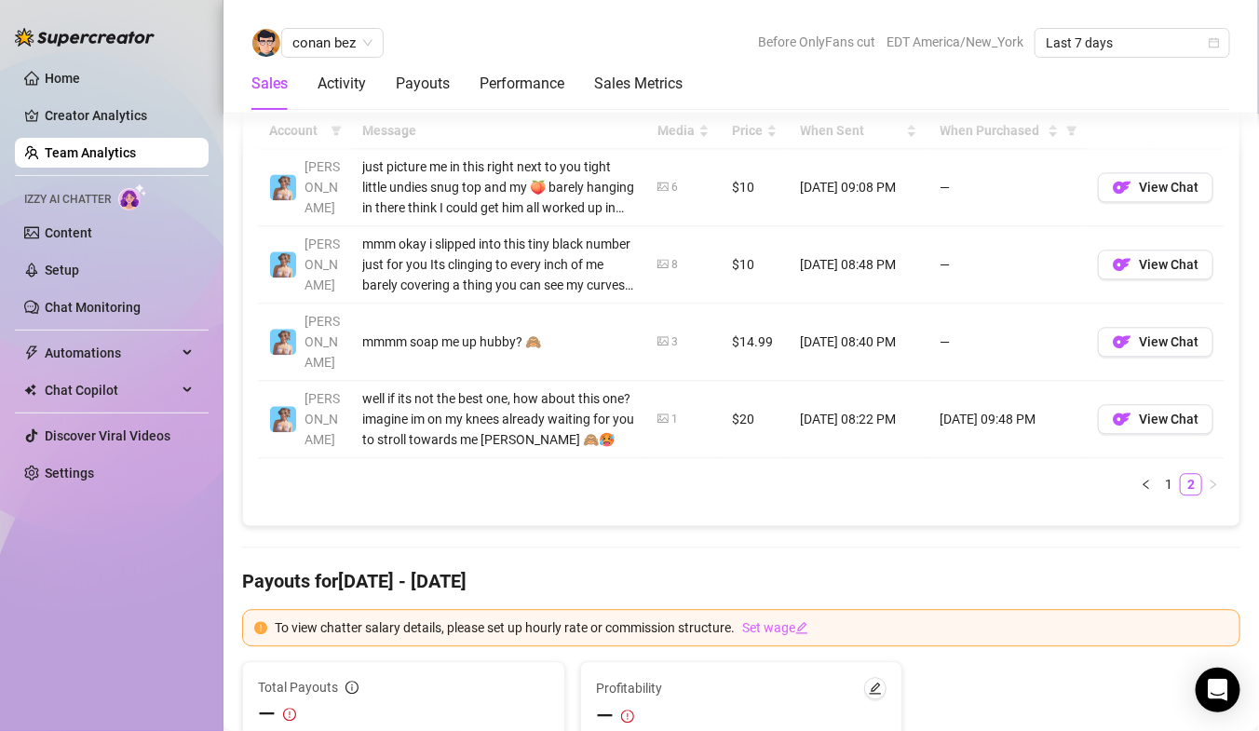
scroll to position [1366, 0]
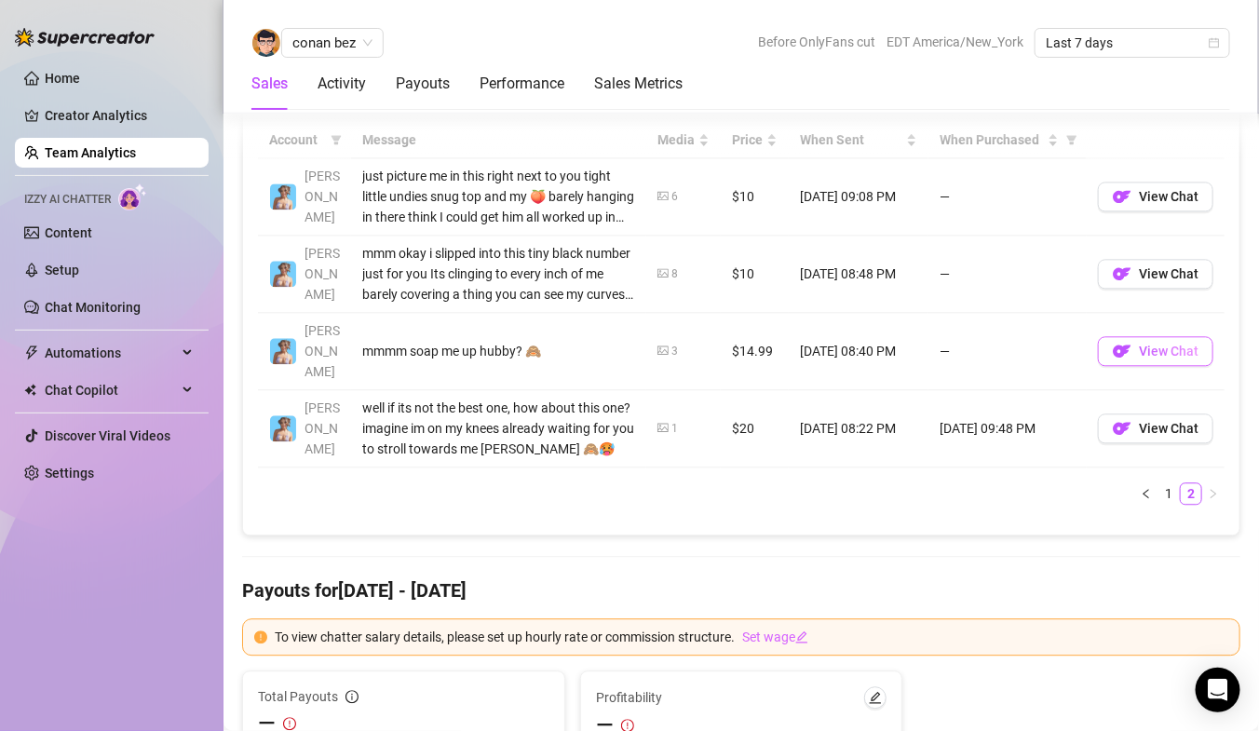
click at [1155, 344] on span "View Chat" at bounding box center [1169, 351] width 60 height 15
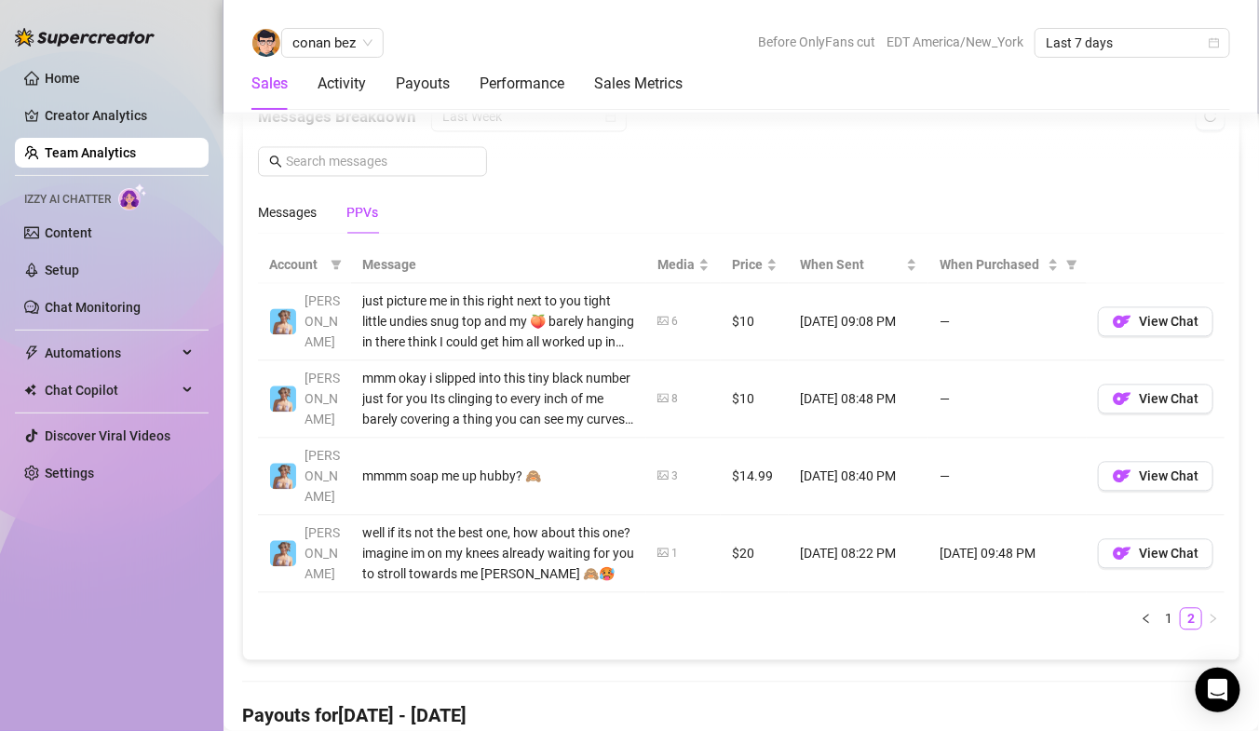
scroll to position [1243, 0]
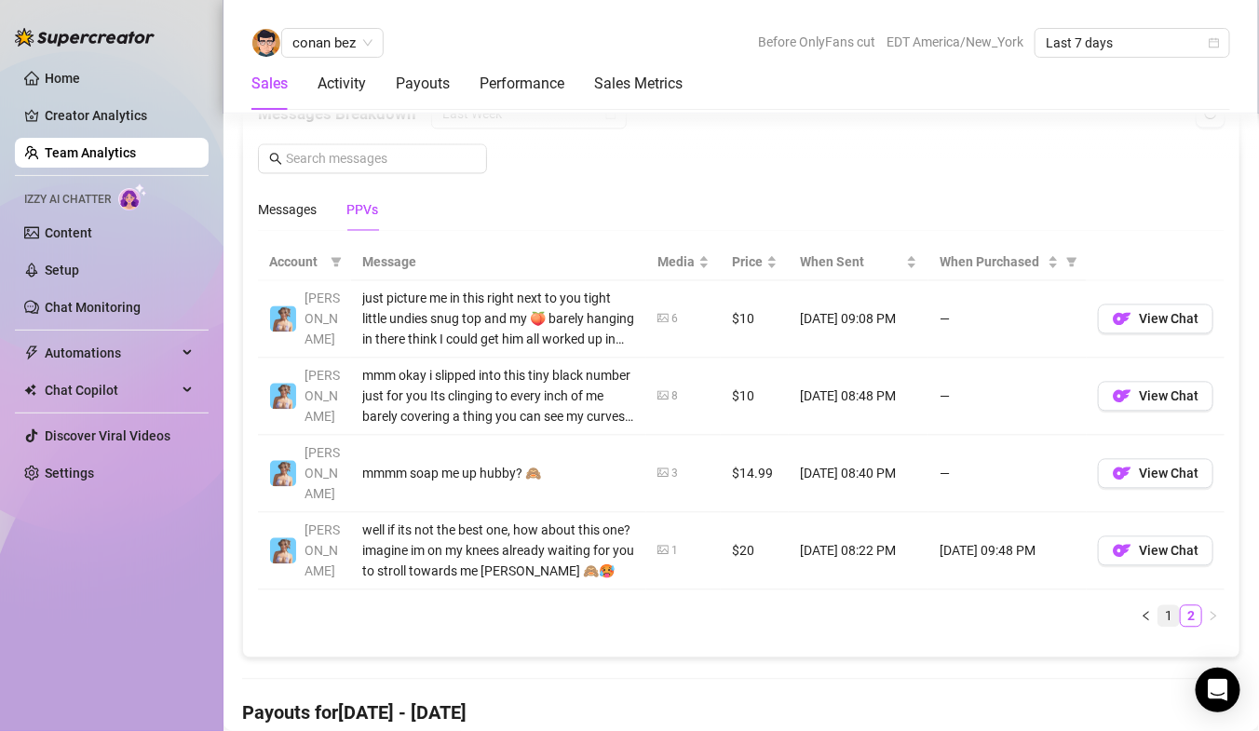
click at [1168, 606] on link "1" at bounding box center [1168, 616] width 20 height 20
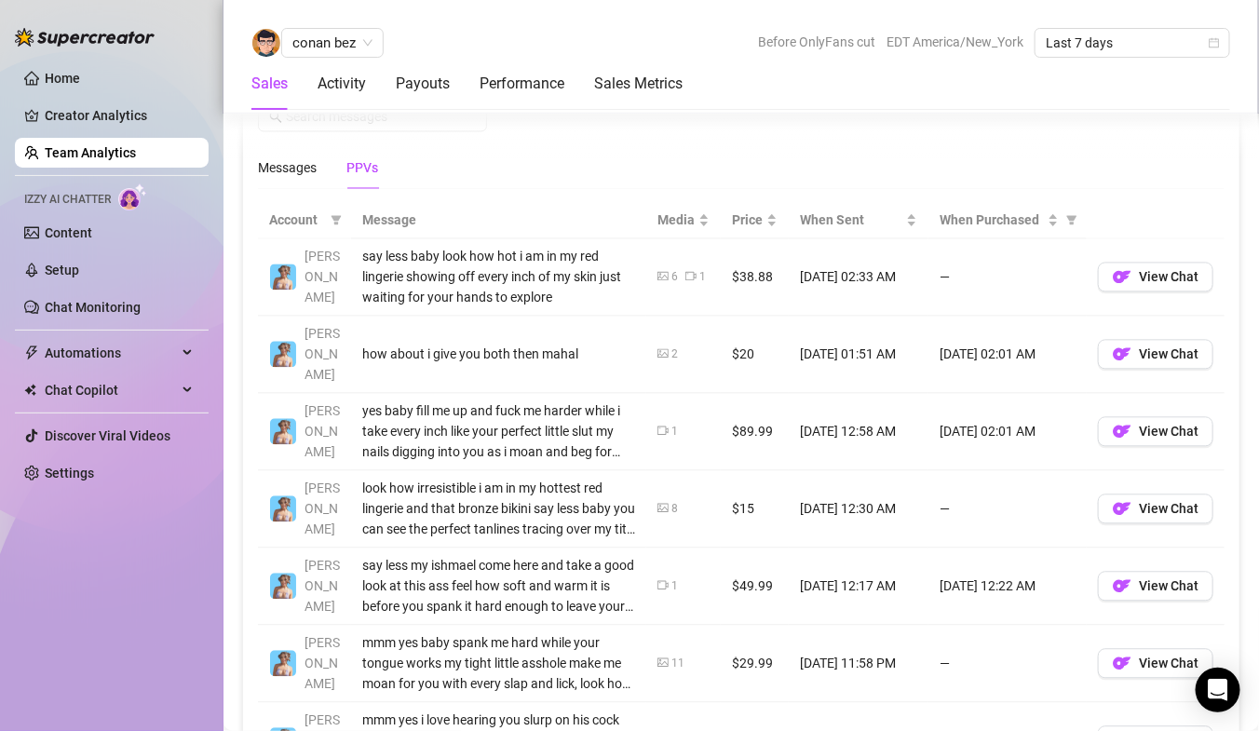
scroll to position [1283, 0]
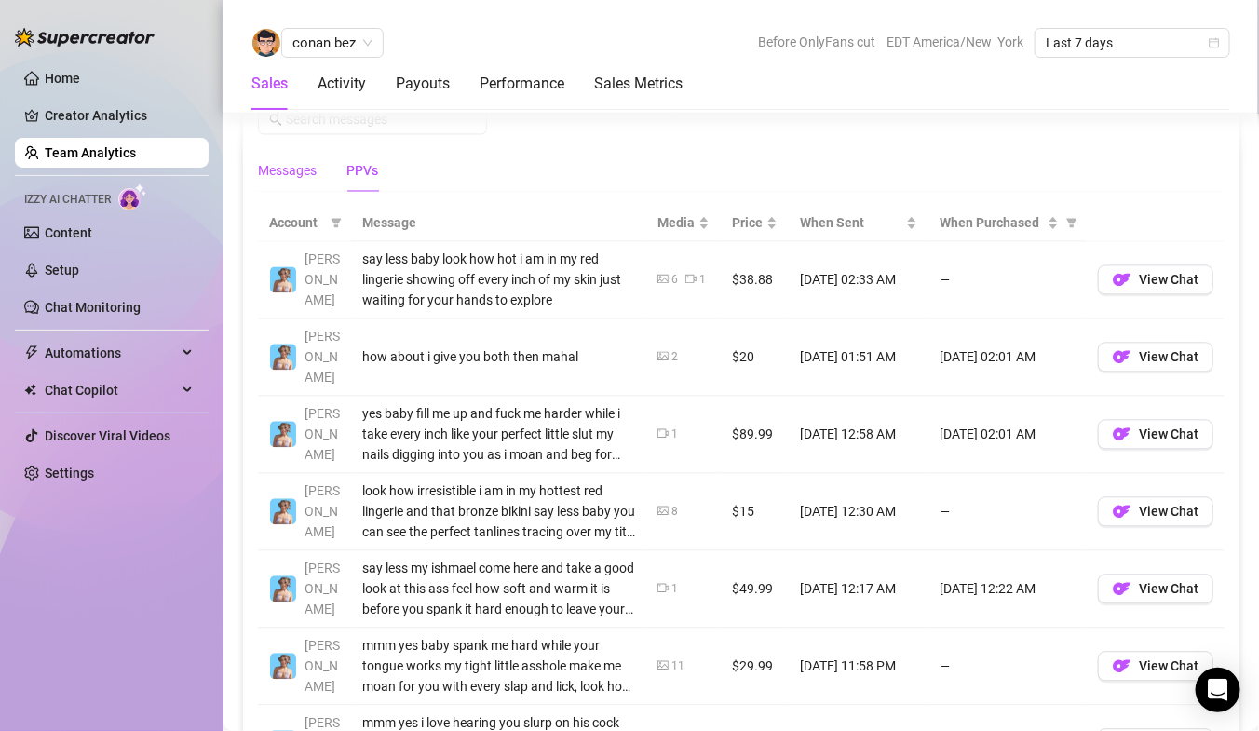
click at [284, 164] on div "Messages" at bounding box center [287, 170] width 59 height 20
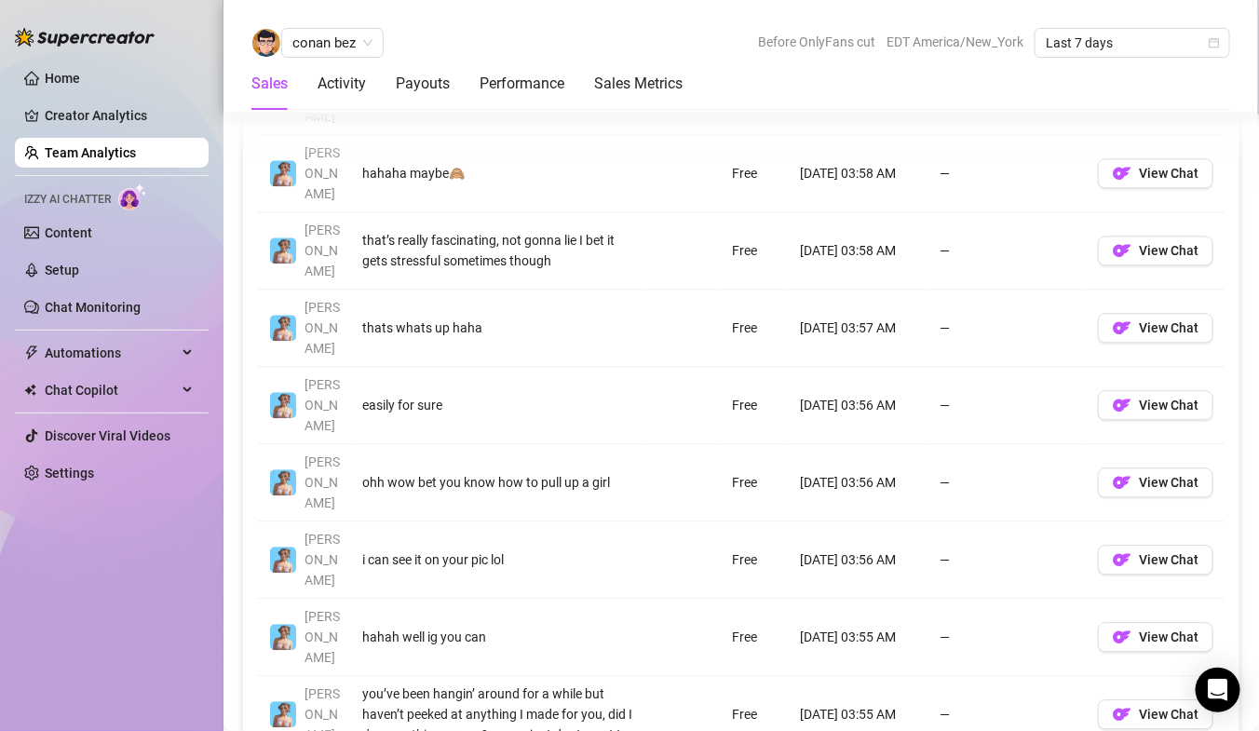
scroll to position [1480, 0]
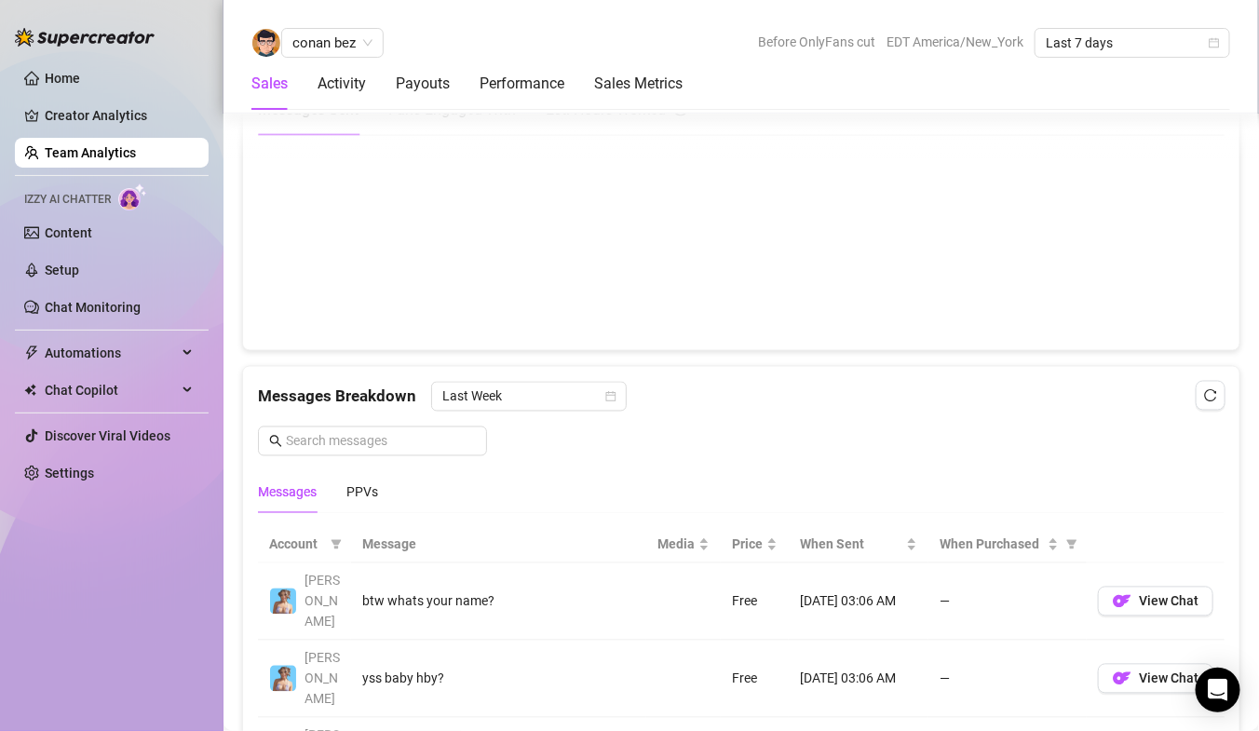
scroll to position [1006, 0]
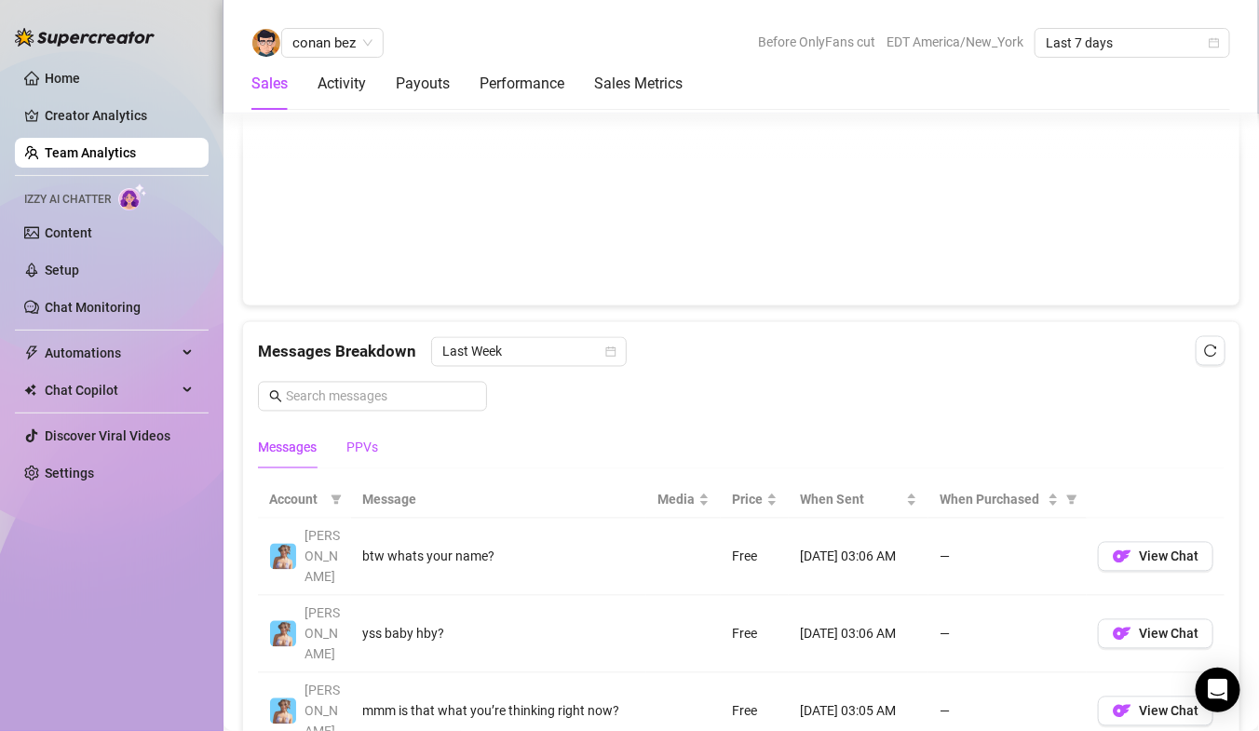
click at [373, 450] on div "PPVs" at bounding box center [362, 448] width 32 height 20
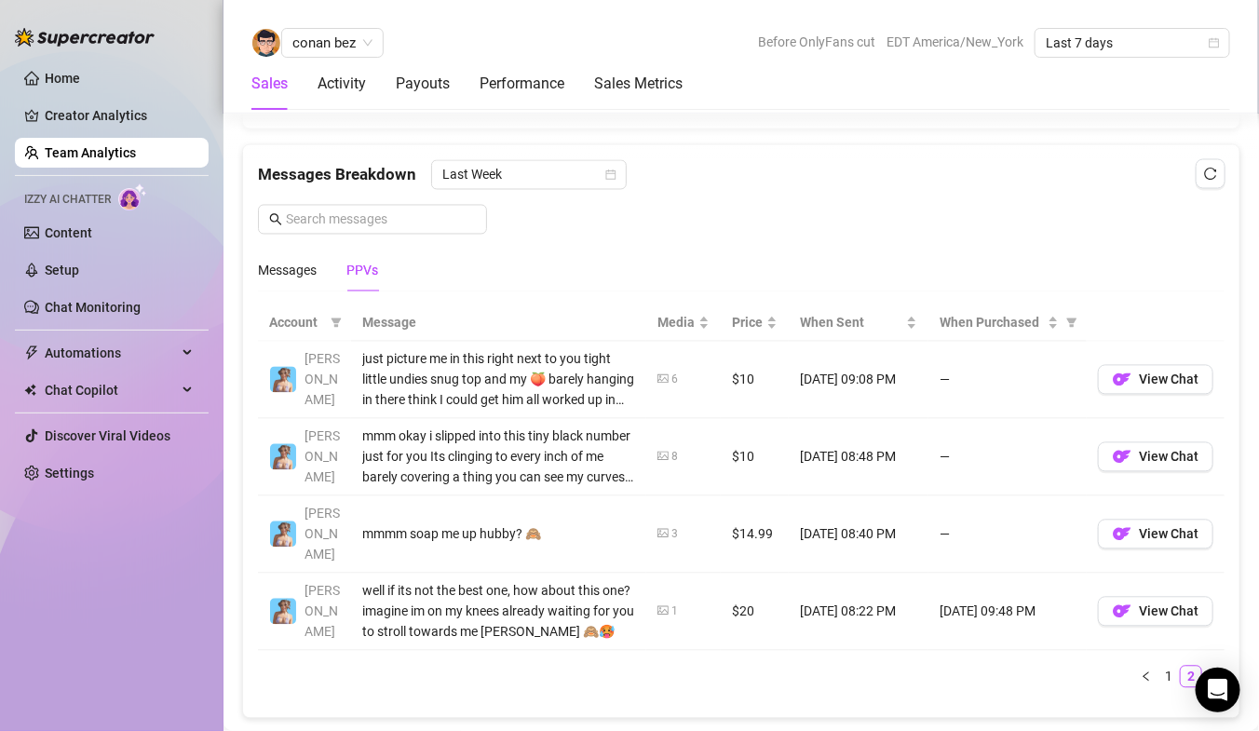
scroll to position [1187, 0]
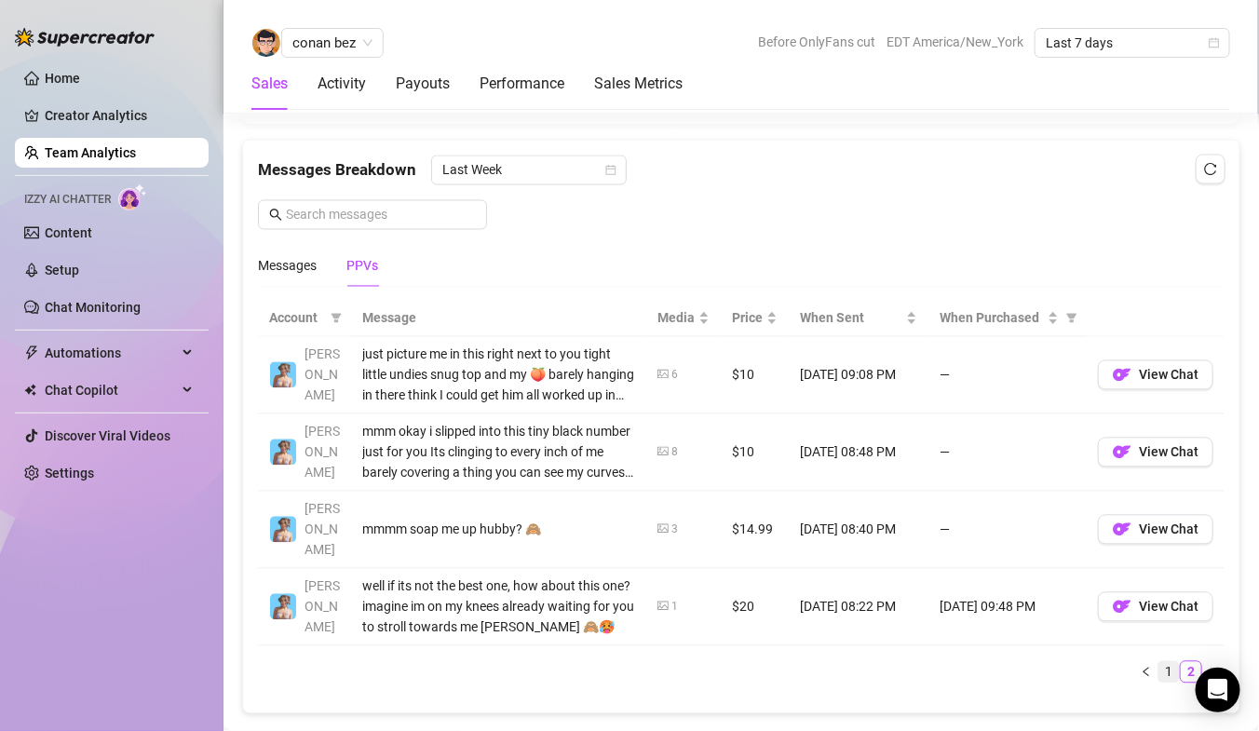
click at [1172, 662] on link "1" at bounding box center [1168, 672] width 20 height 20
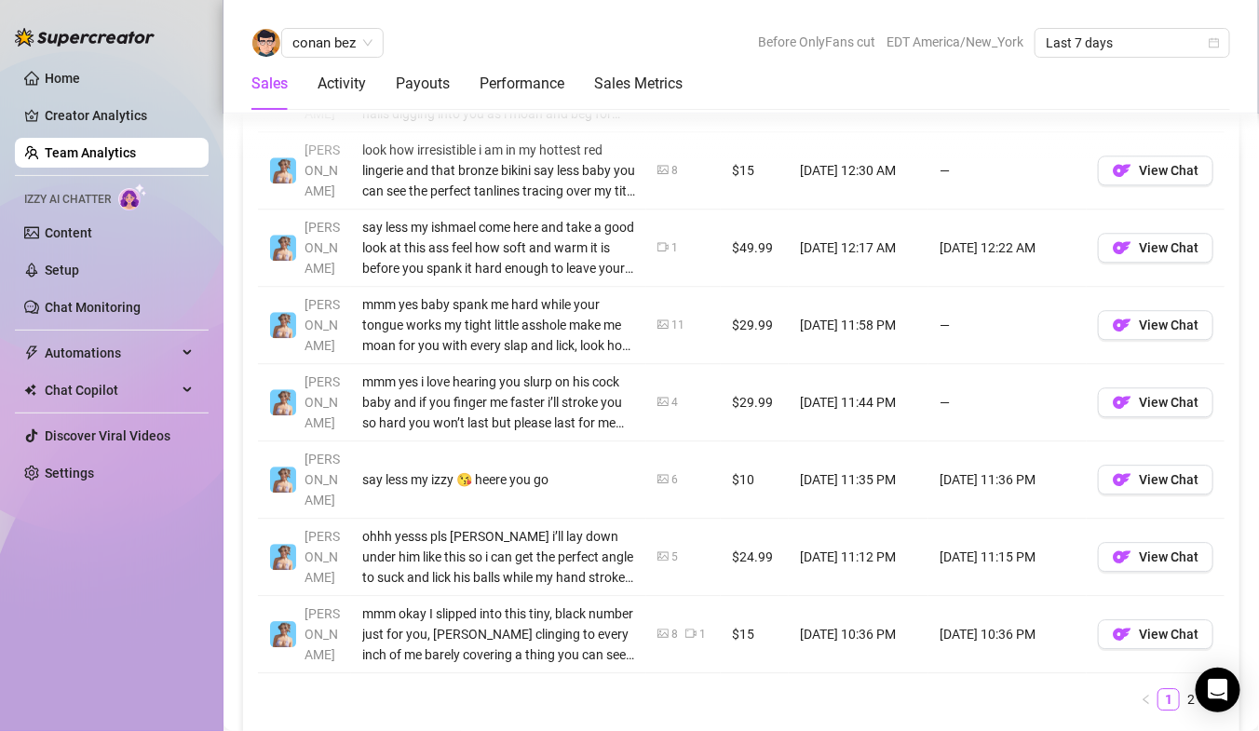
scroll to position [1626, 0]
click at [1174, 393] on span "View Chat" at bounding box center [1169, 400] width 60 height 15
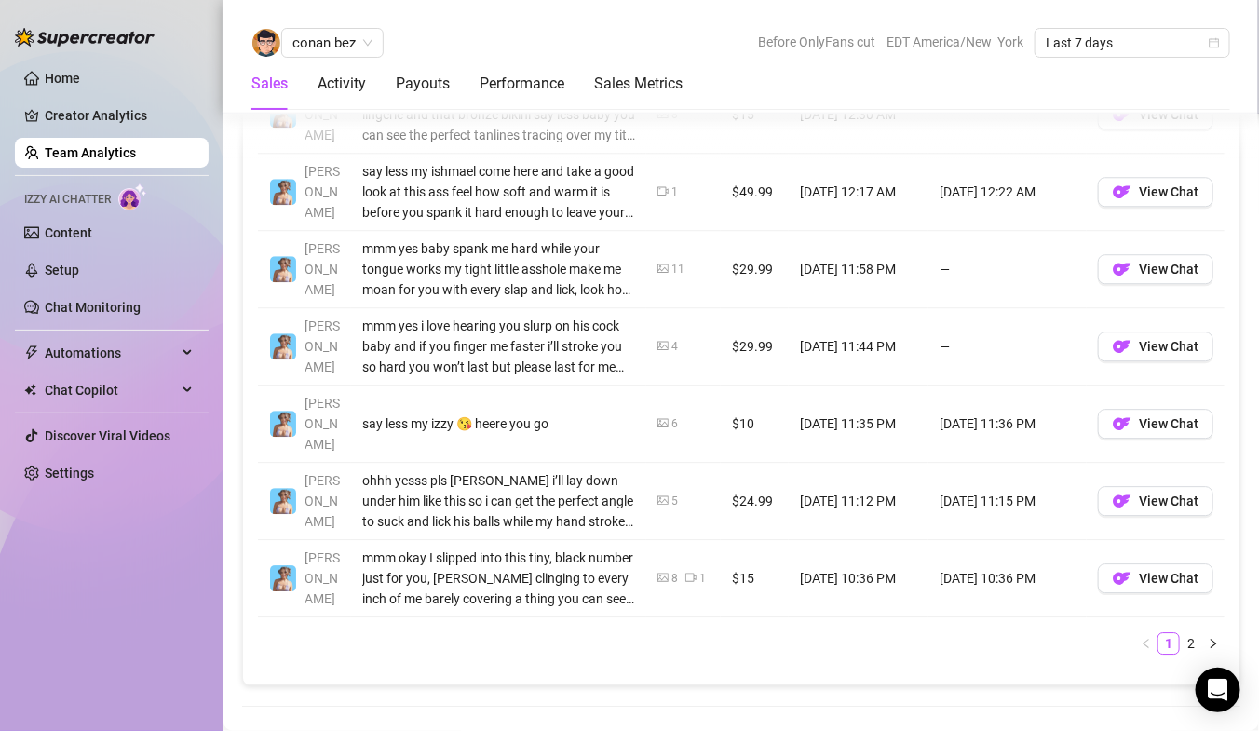
scroll to position [1681, 0]
click at [1181, 632] on link "2" at bounding box center [1191, 642] width 20 height 20
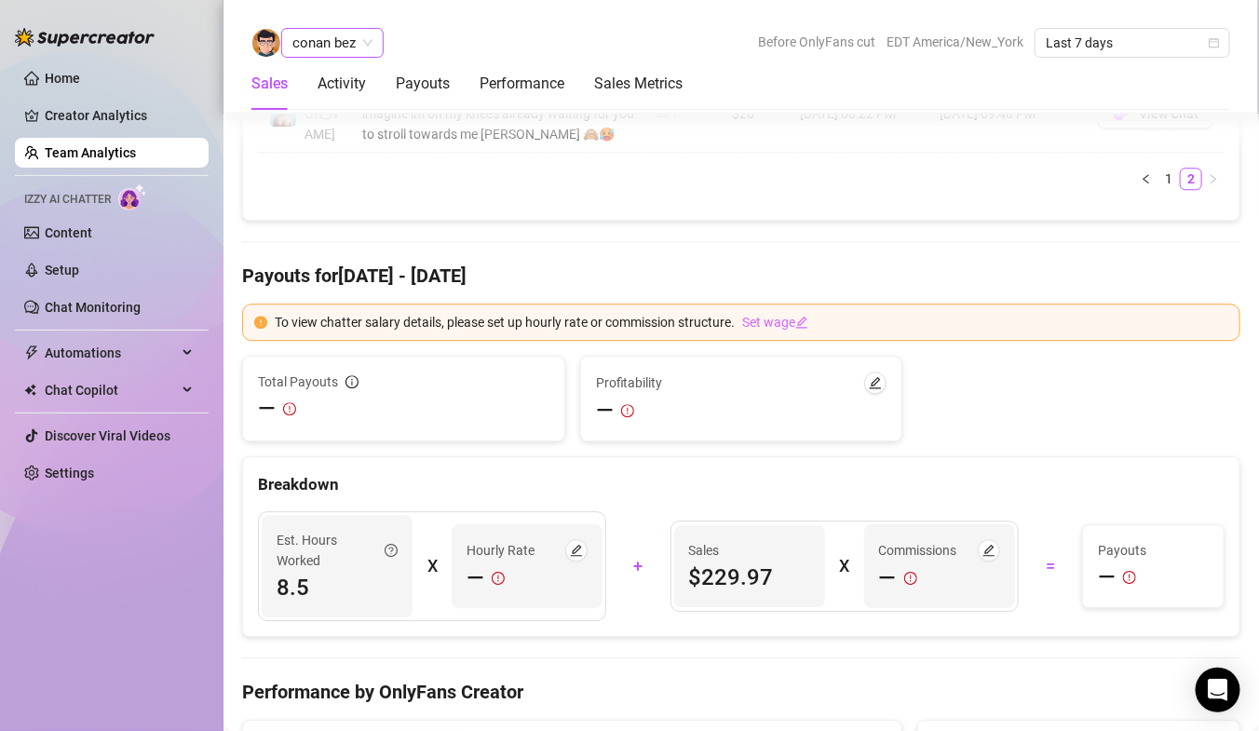
click at [351, 45] on span "conan bez" at bounding box center [332, 43] width 80 height 28
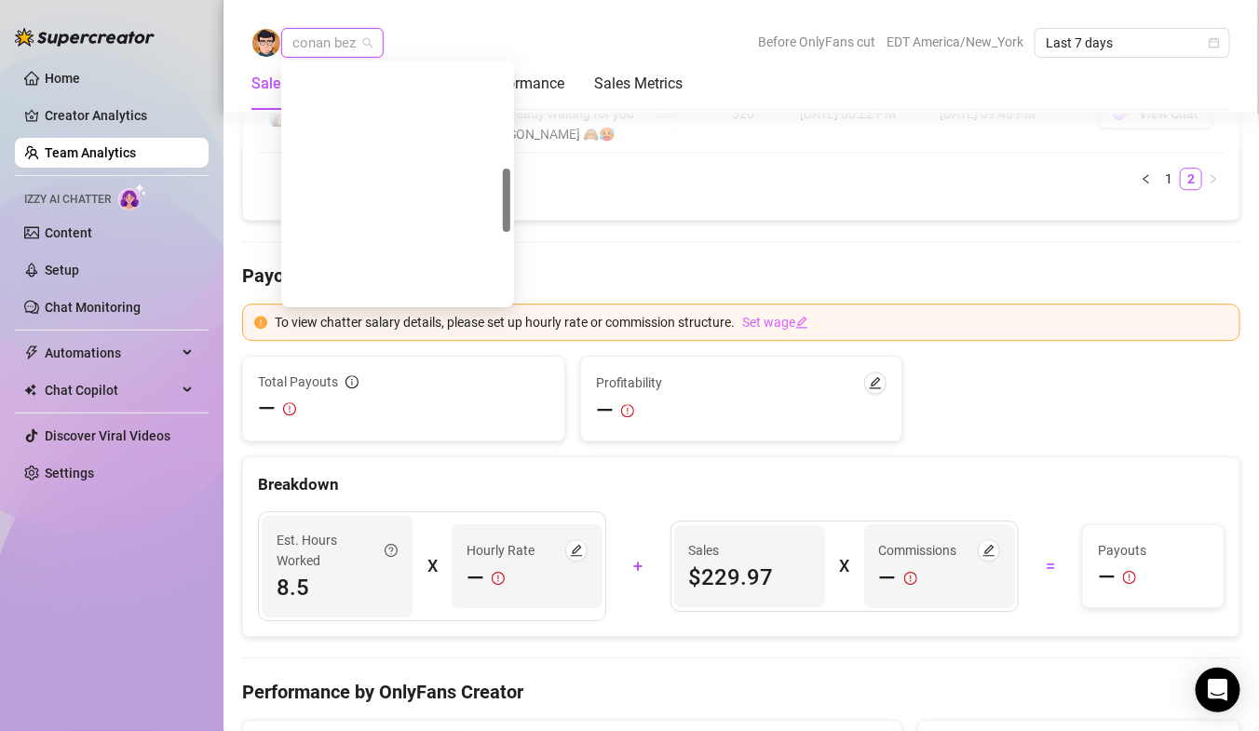
scroll to position [386, 0]
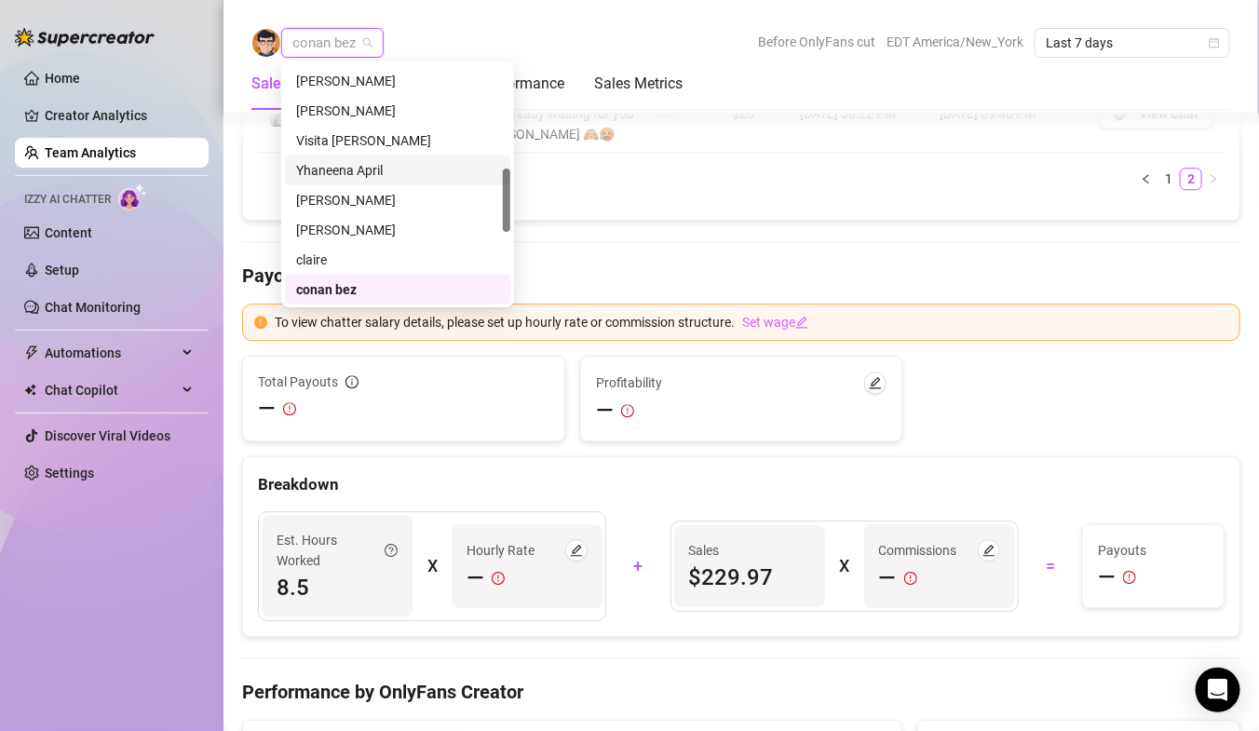
click at [358, 174] on div "Yhaneena April" at bounding box center [397, 170] width 203 height 20
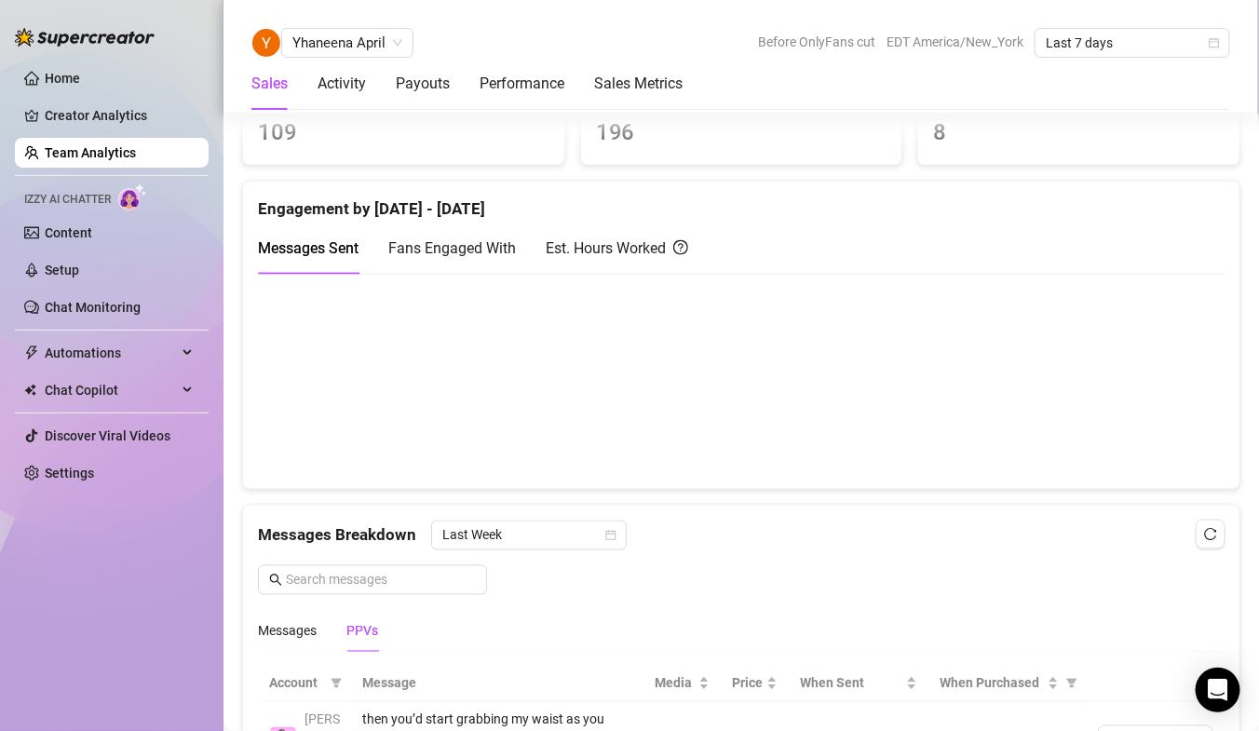
scroll to position [820, 0]
click at [298, 633] on div "Messages" at bounding box center [287, 633] width 59 height 20
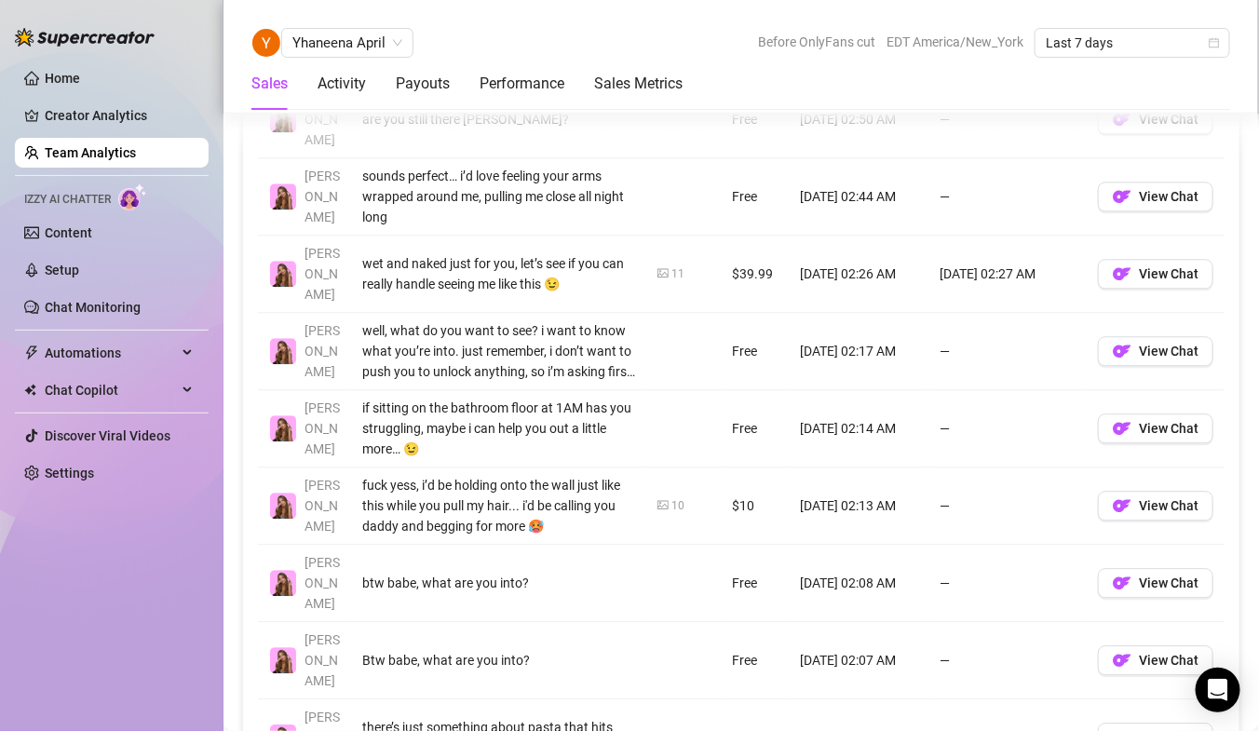
scroll to position [1526, 0]
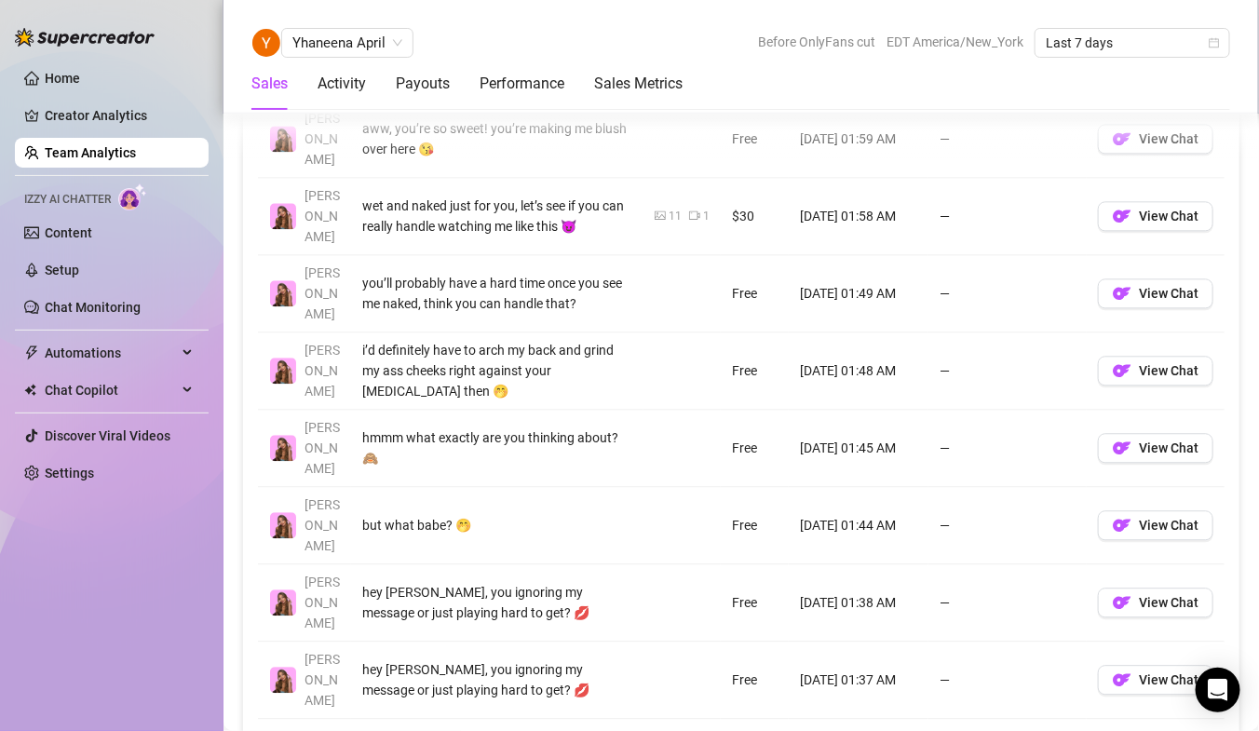
scroll to position [1425, 0]
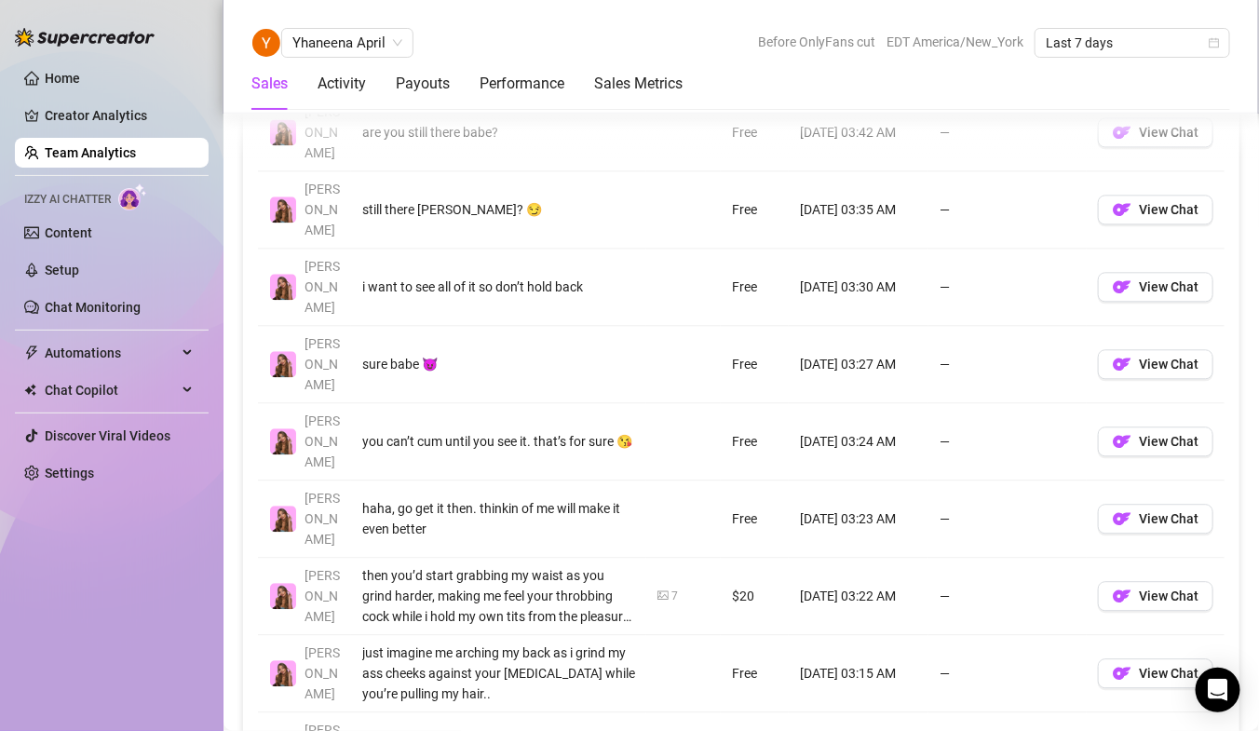
scroll to position [1441, 0]
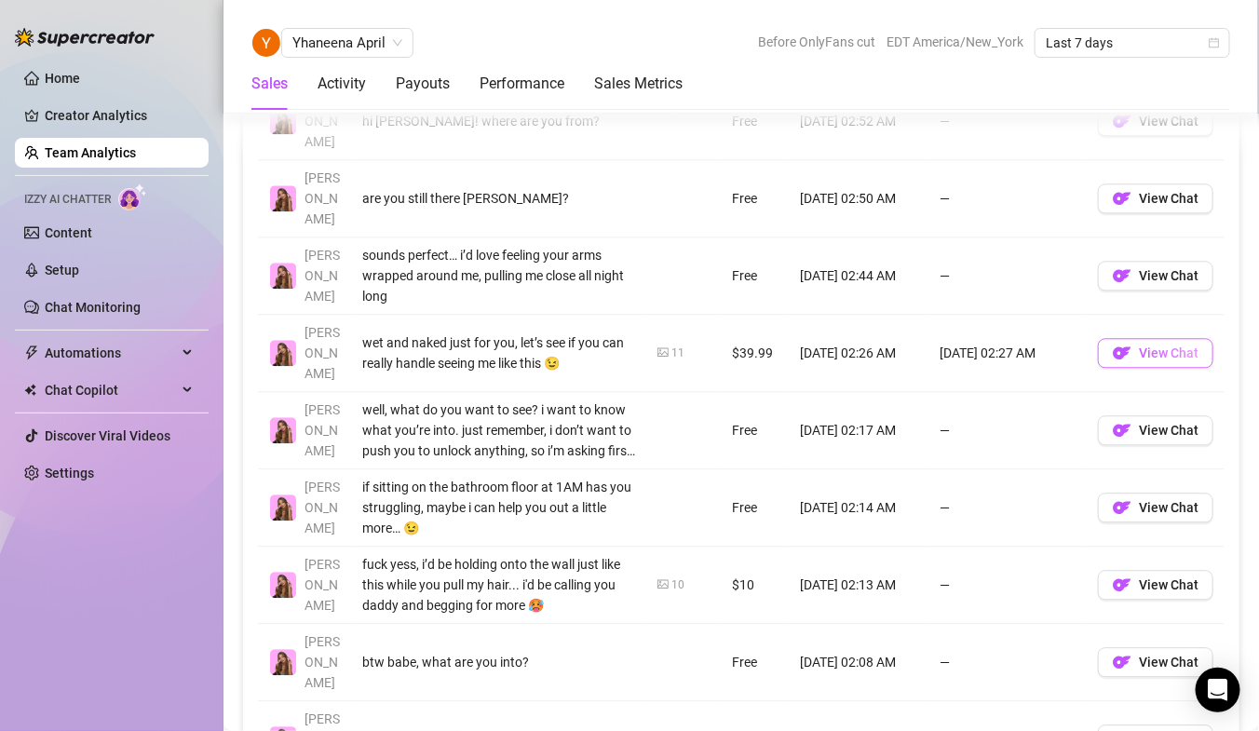
click at [1151, 345] on span "View Chat" at bounding box center [1169, 352] width 60 height 15
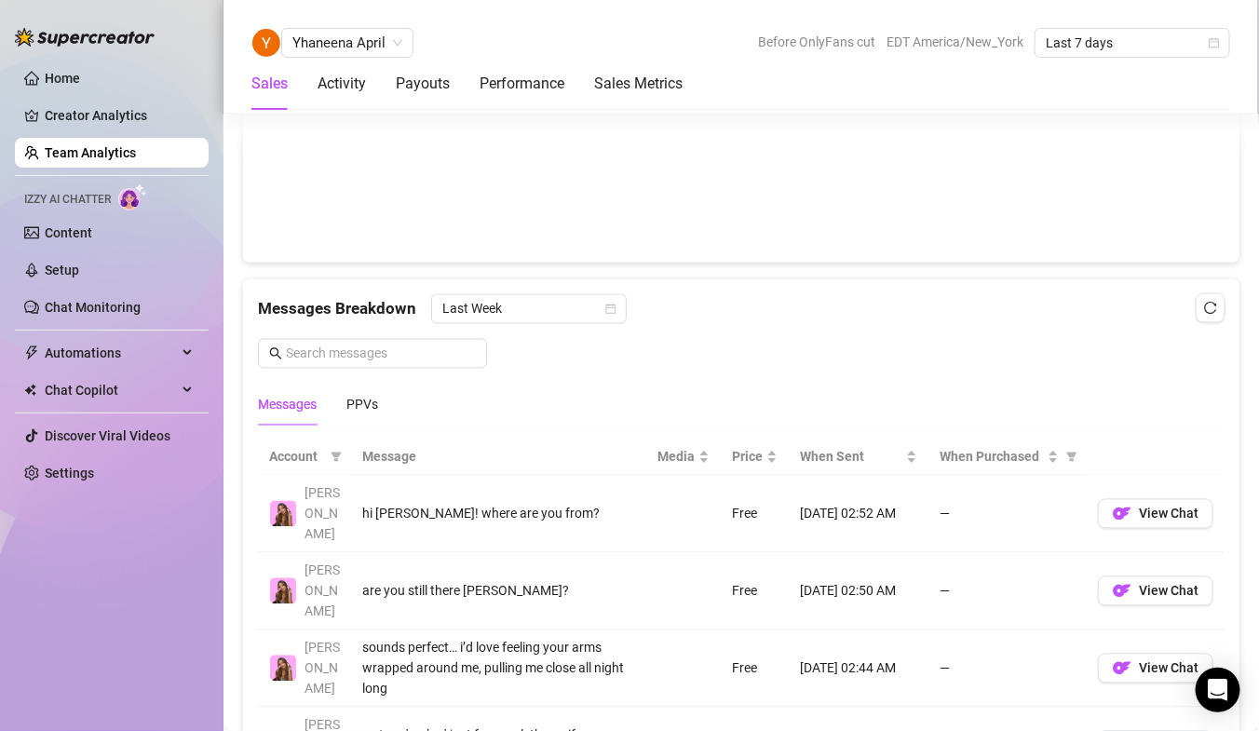
scroll to position [1036, 0]
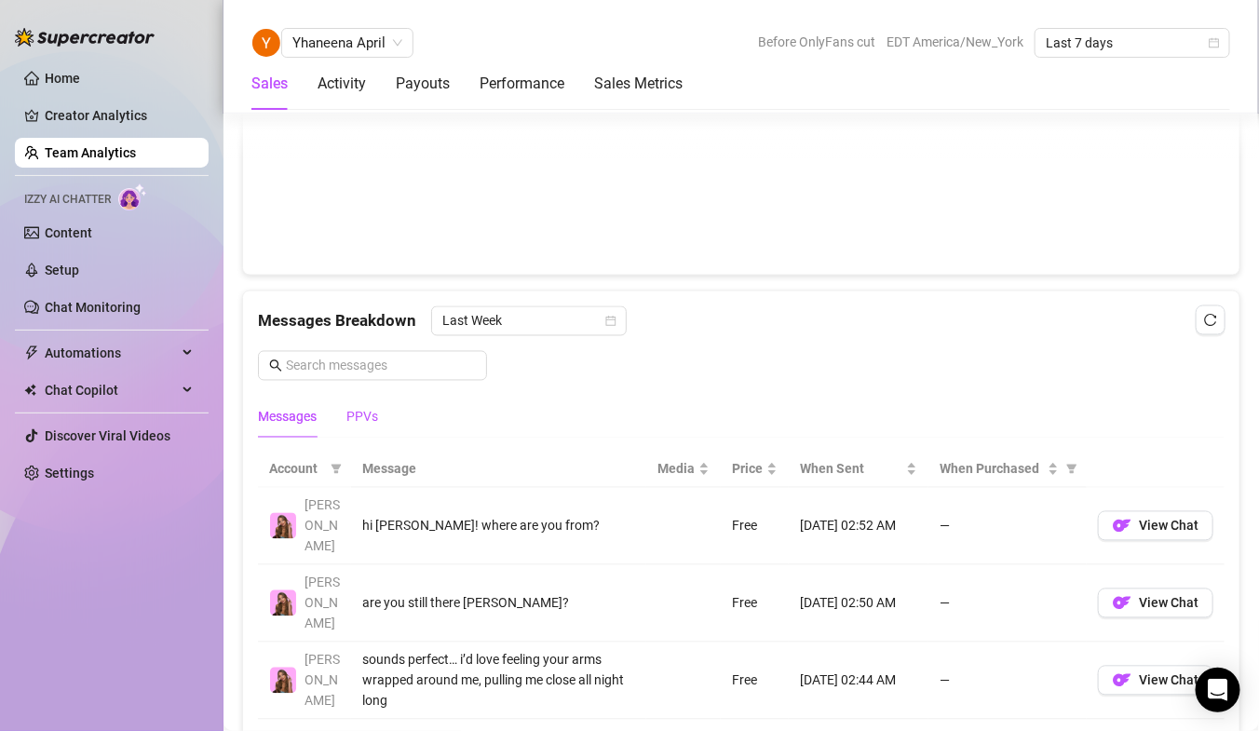
click at [359, 411] on div "PPVs" at bounding box center [362, 417] width 32 height 20
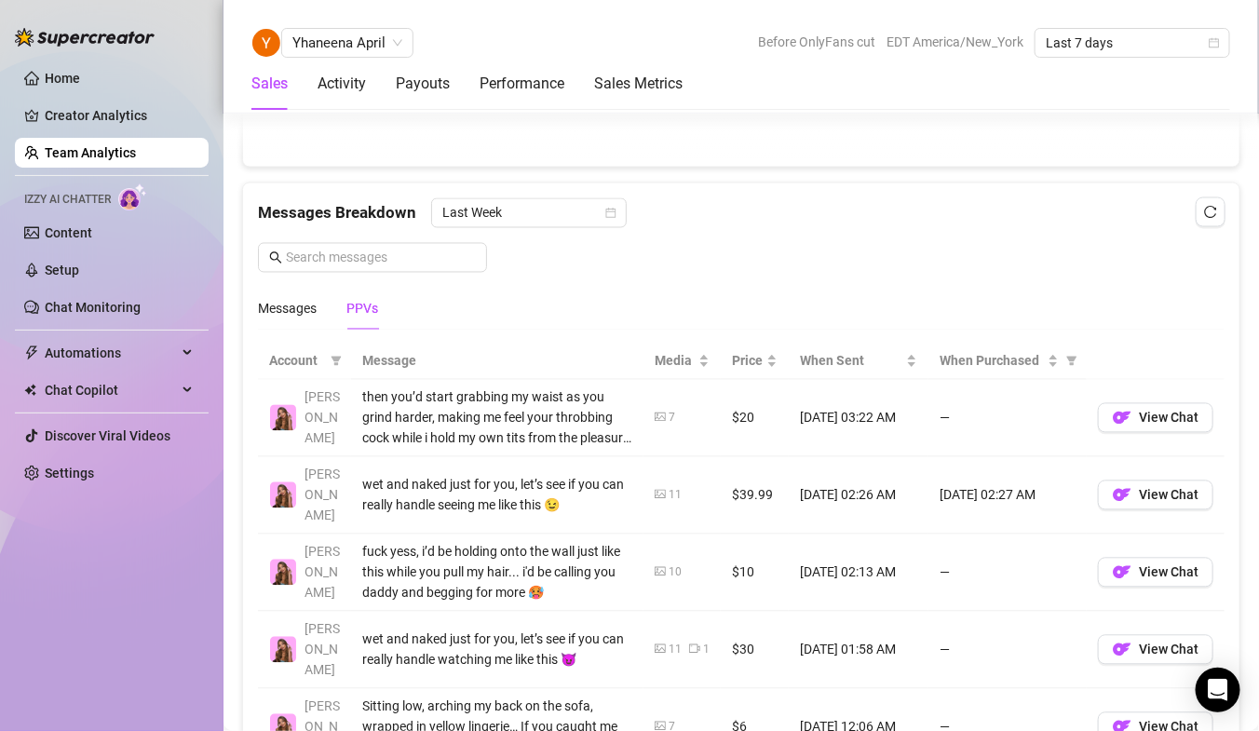
scroll to position [1132, 0]
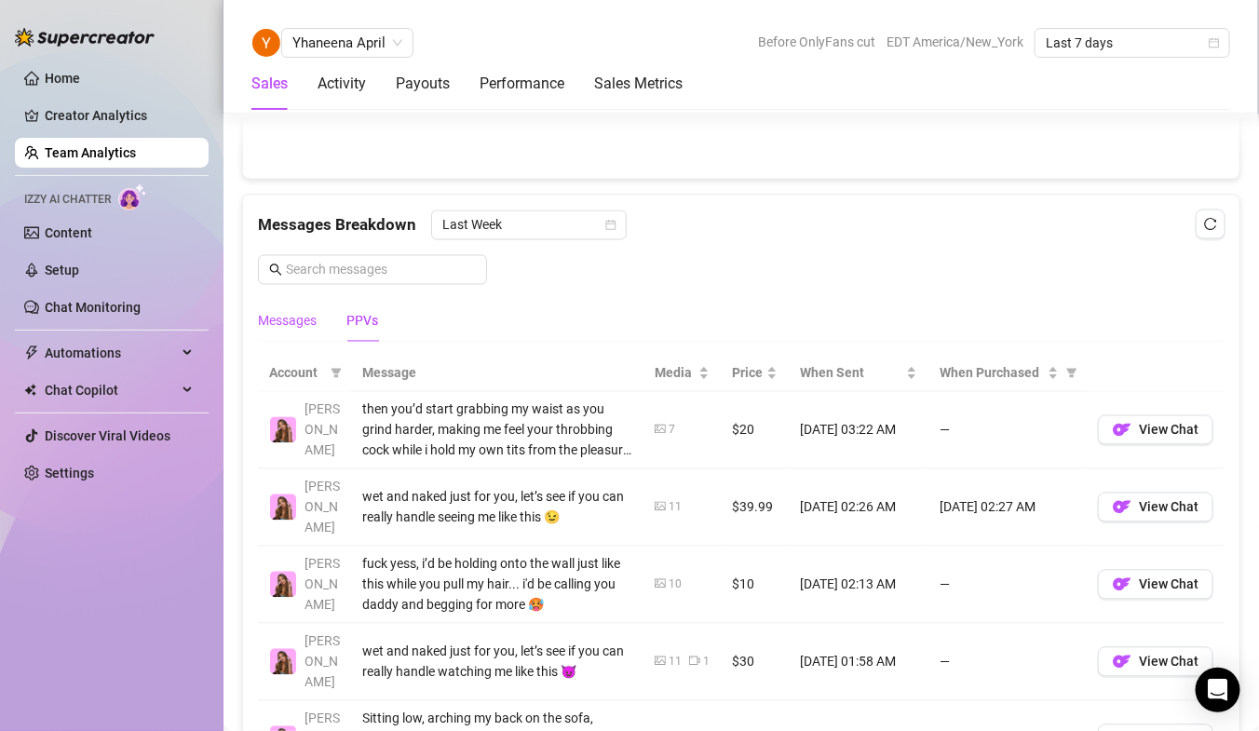
click at [271, 322] on div "Messages" at bounding box center [287, 321] width 59 height 20
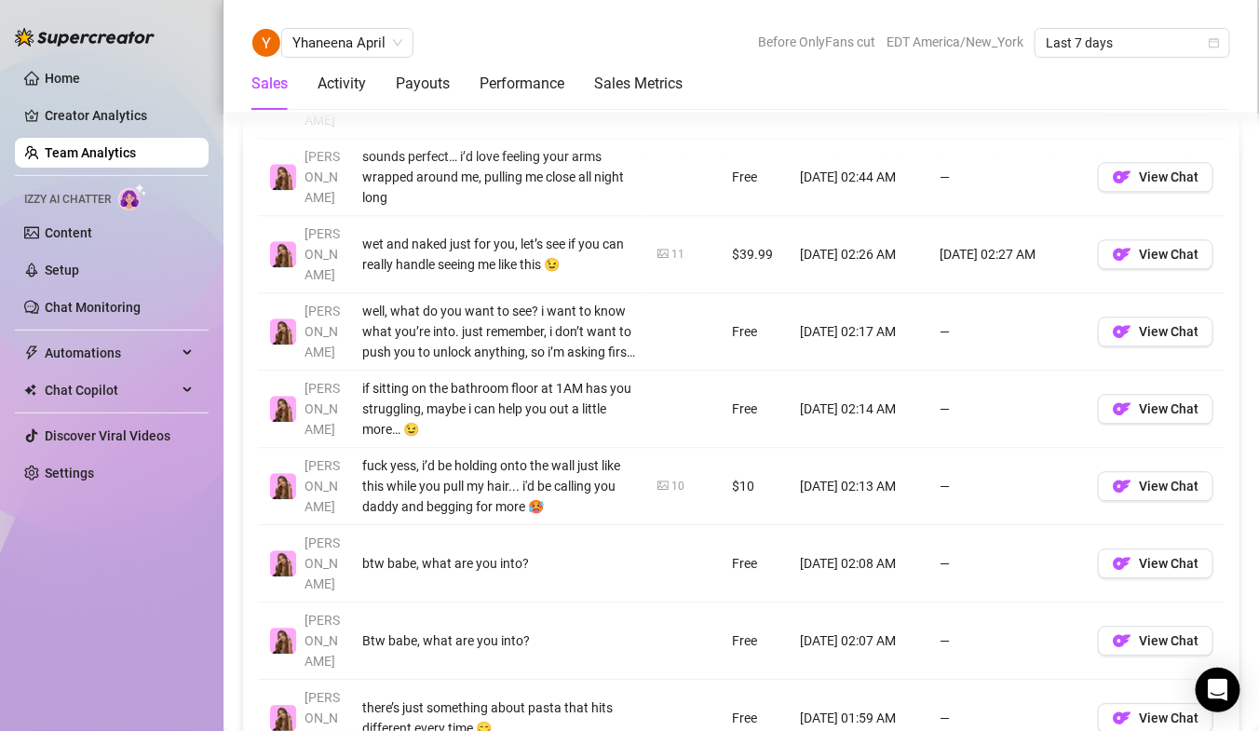
scroll to position [1561, 0]
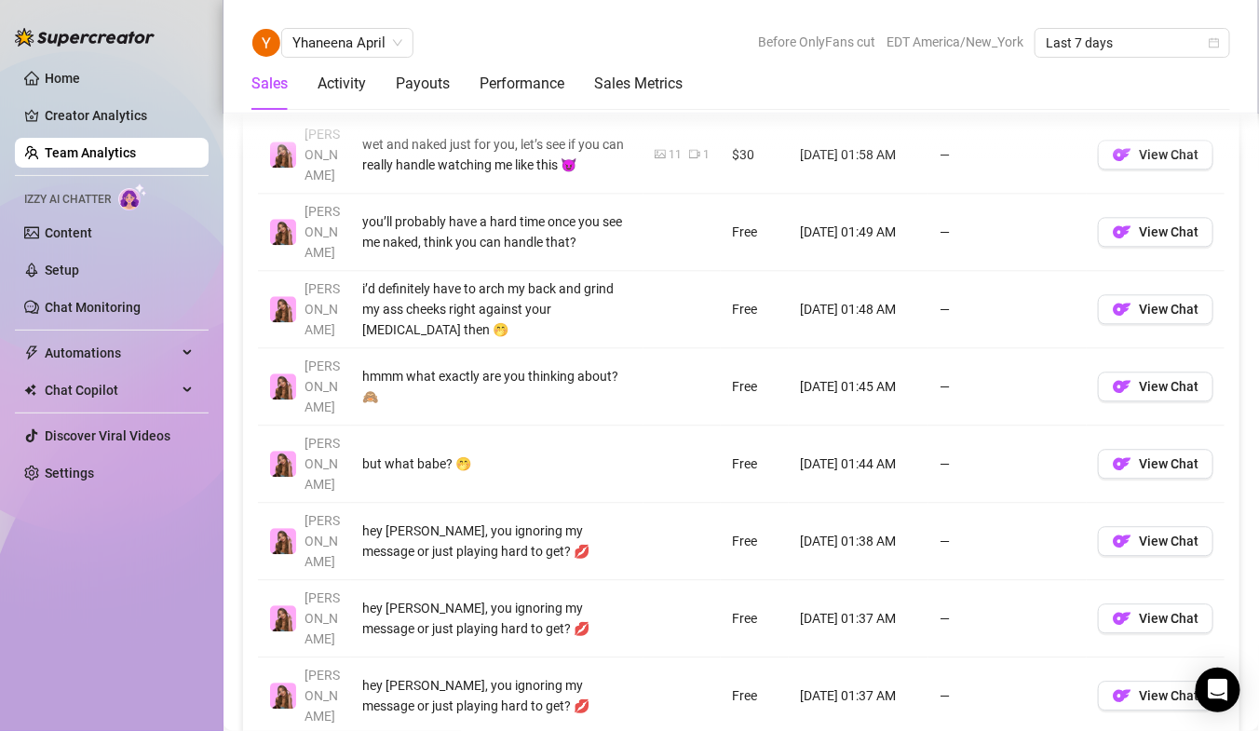
scroll to position [1489, 0]
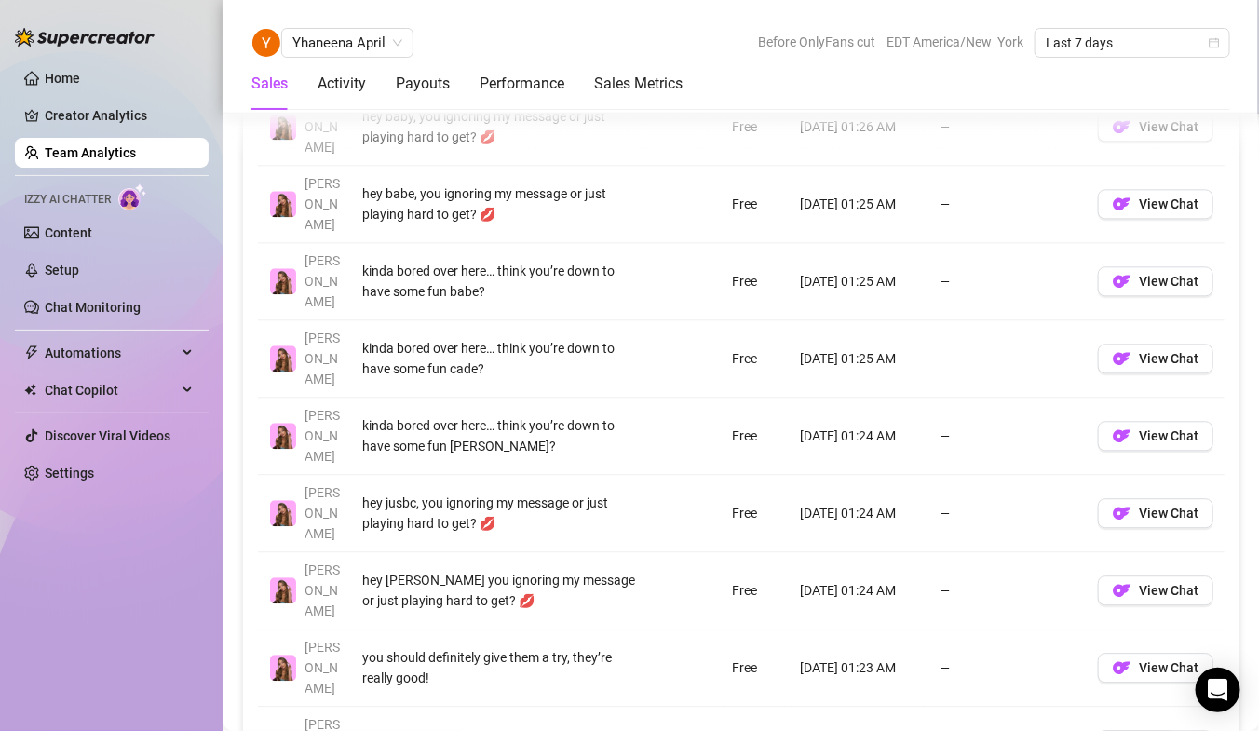
scroll to position [1441, 0]
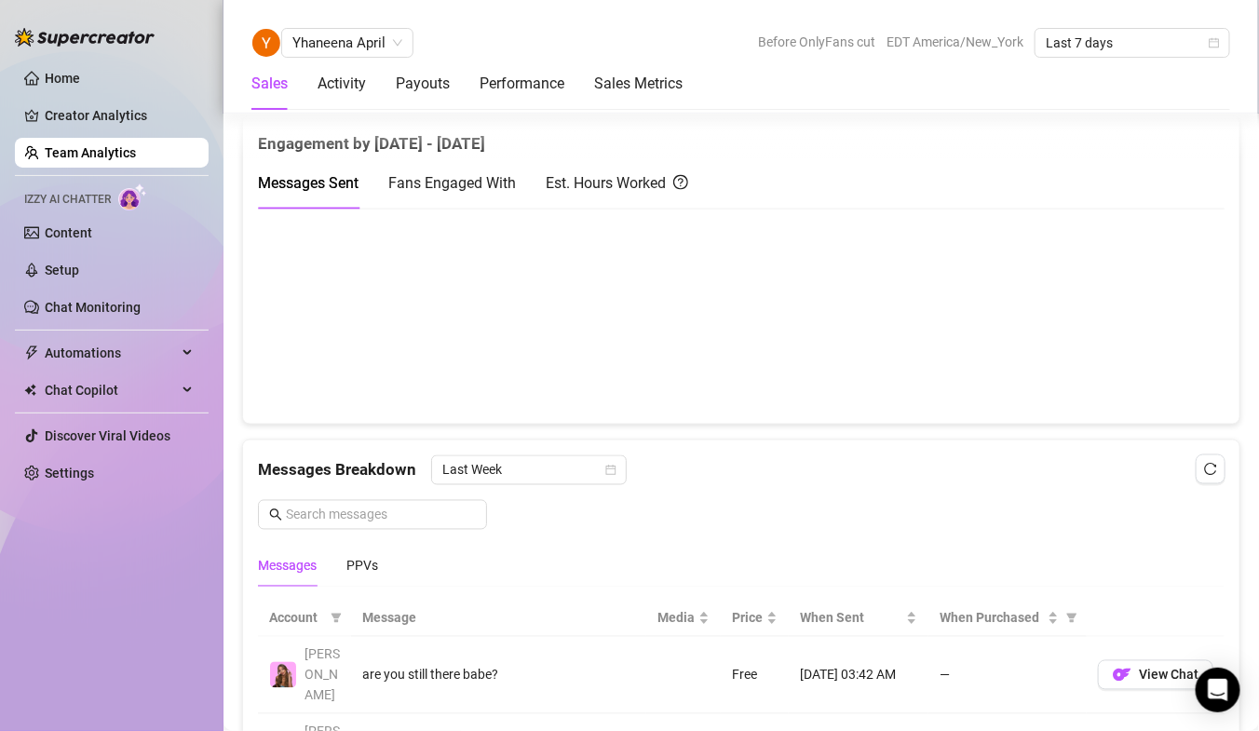
scroll to position [898, 0]
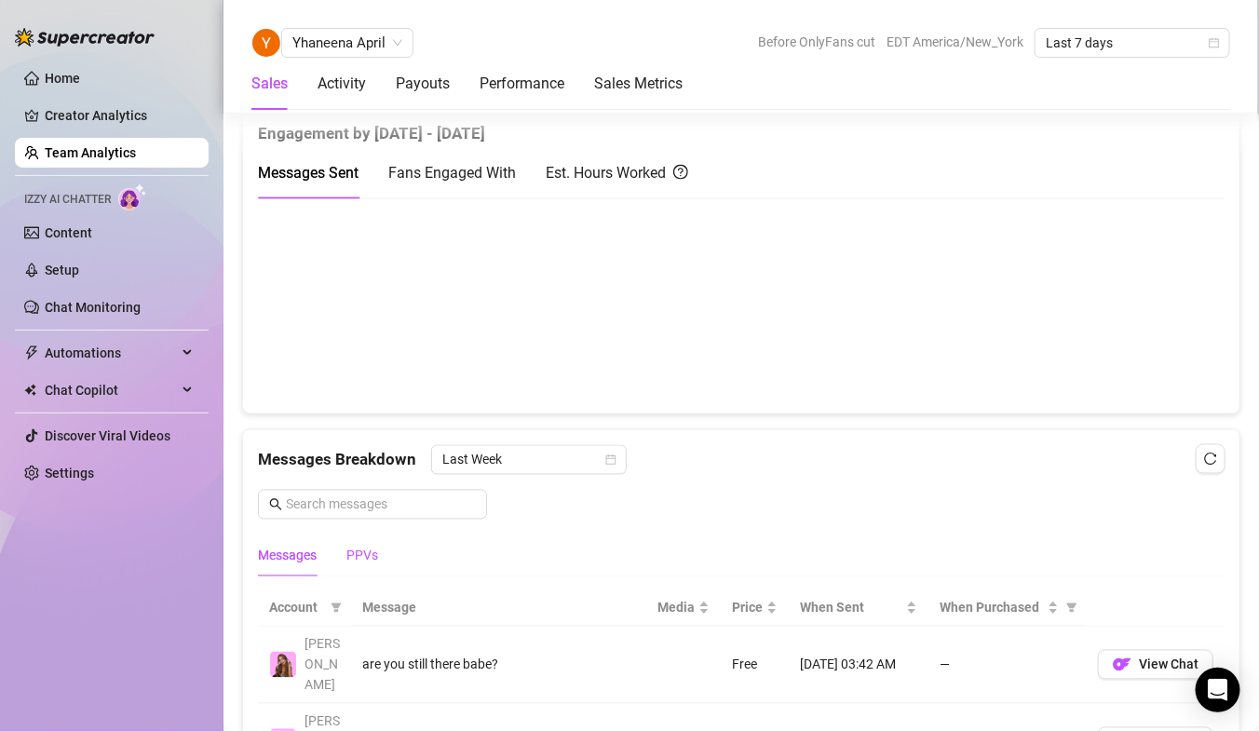
click at [363, 551] on div "PPVs" at bounding box center [362, 556] width 32 height 20
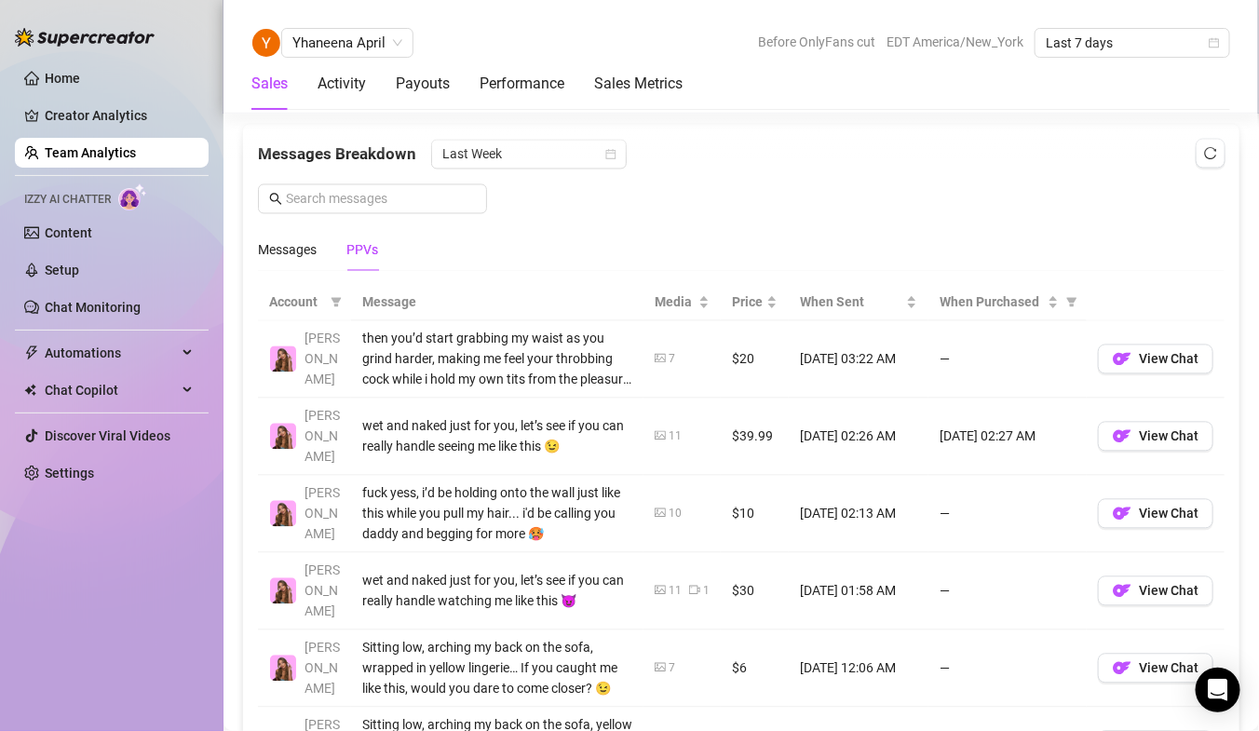
scroll to position [1210, 0]
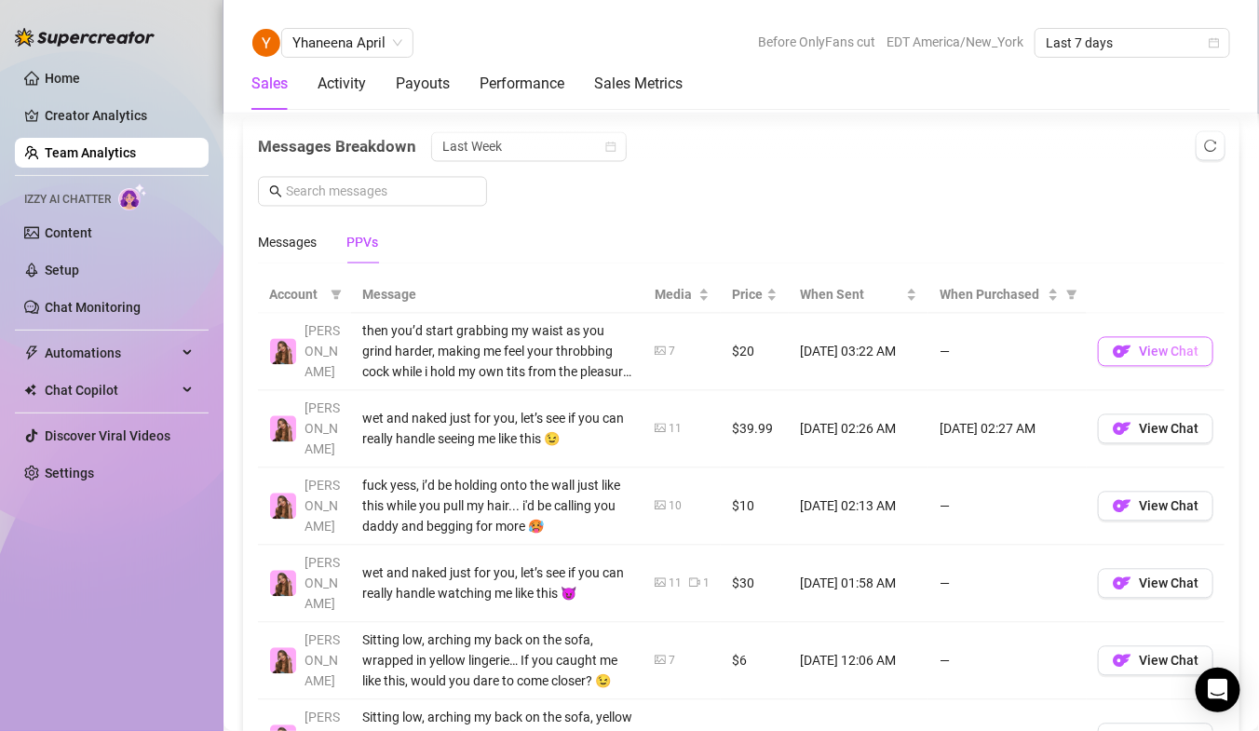
click at [1176, 358] on button "View Chat" at bounding box center [1155, 352] width 115 height 30
click at [313, 39] on span "Yhaneena April" at bounding box center [347, 43] width 110 height 28
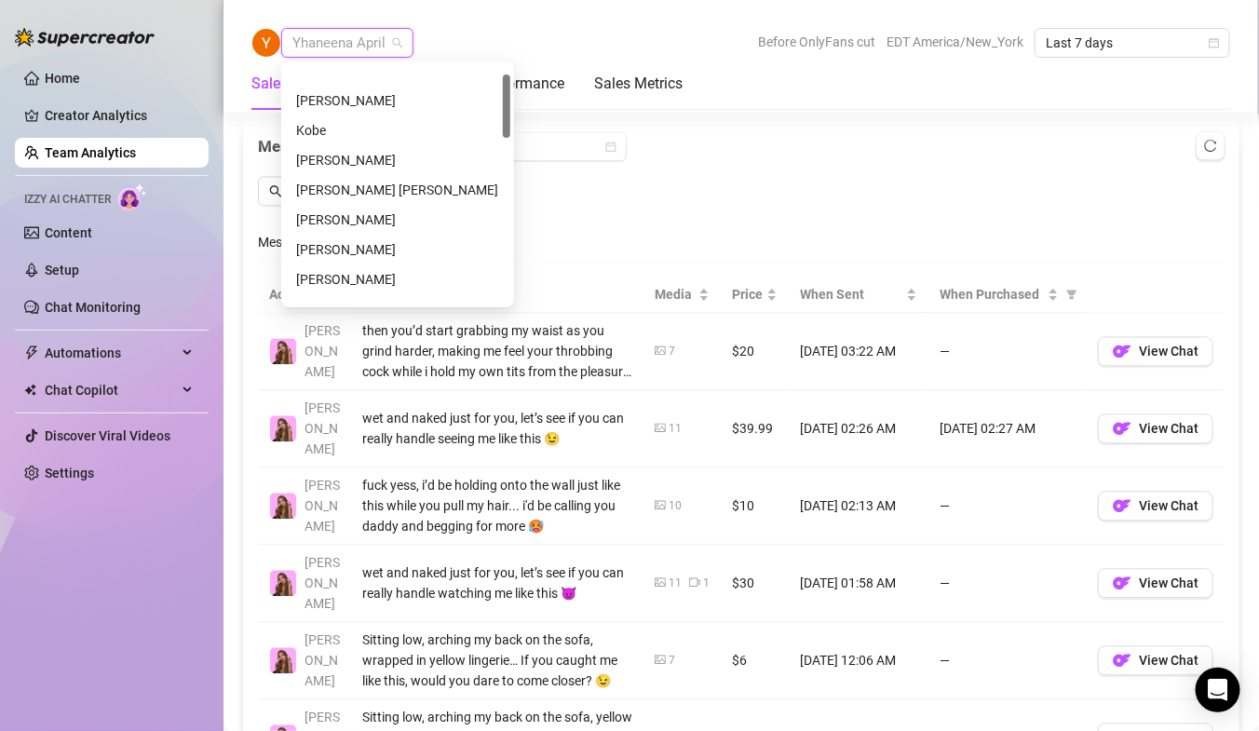
scroll to position [0, 0]
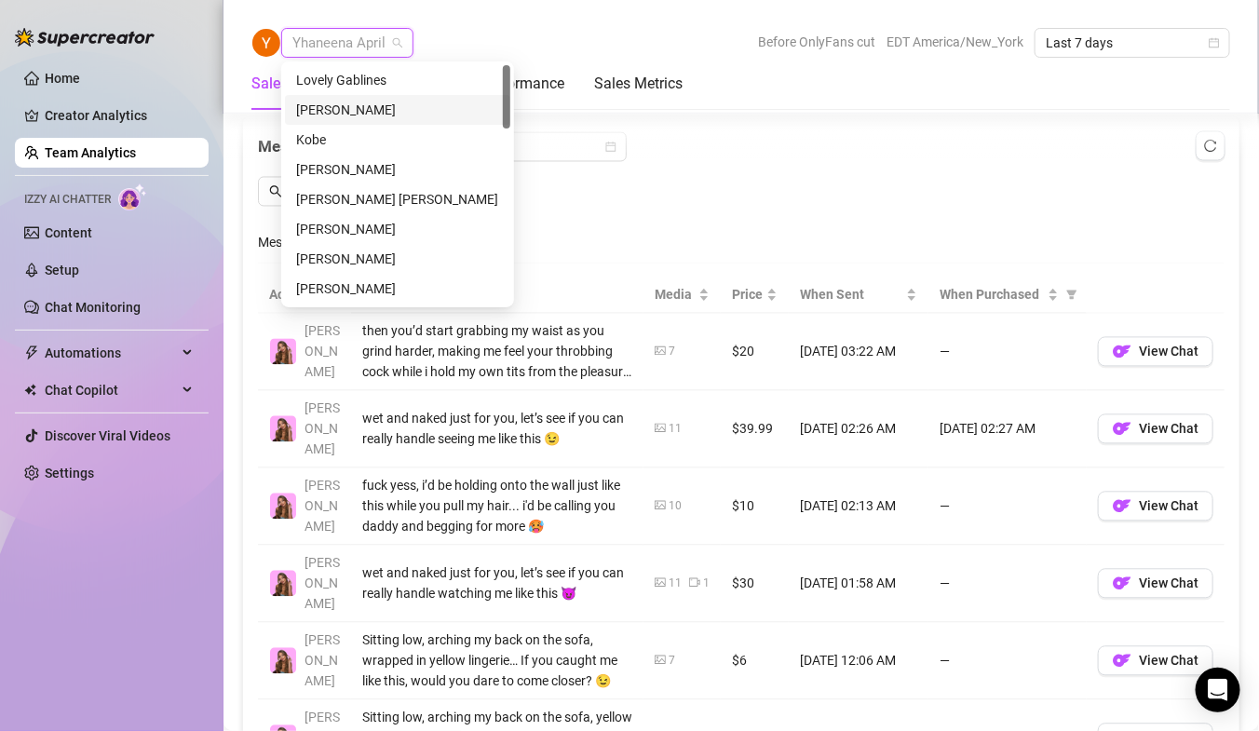
click at [349, 107] on div "[PERSON_NAME]" at bounding box center [397, 110] width 203 height 20
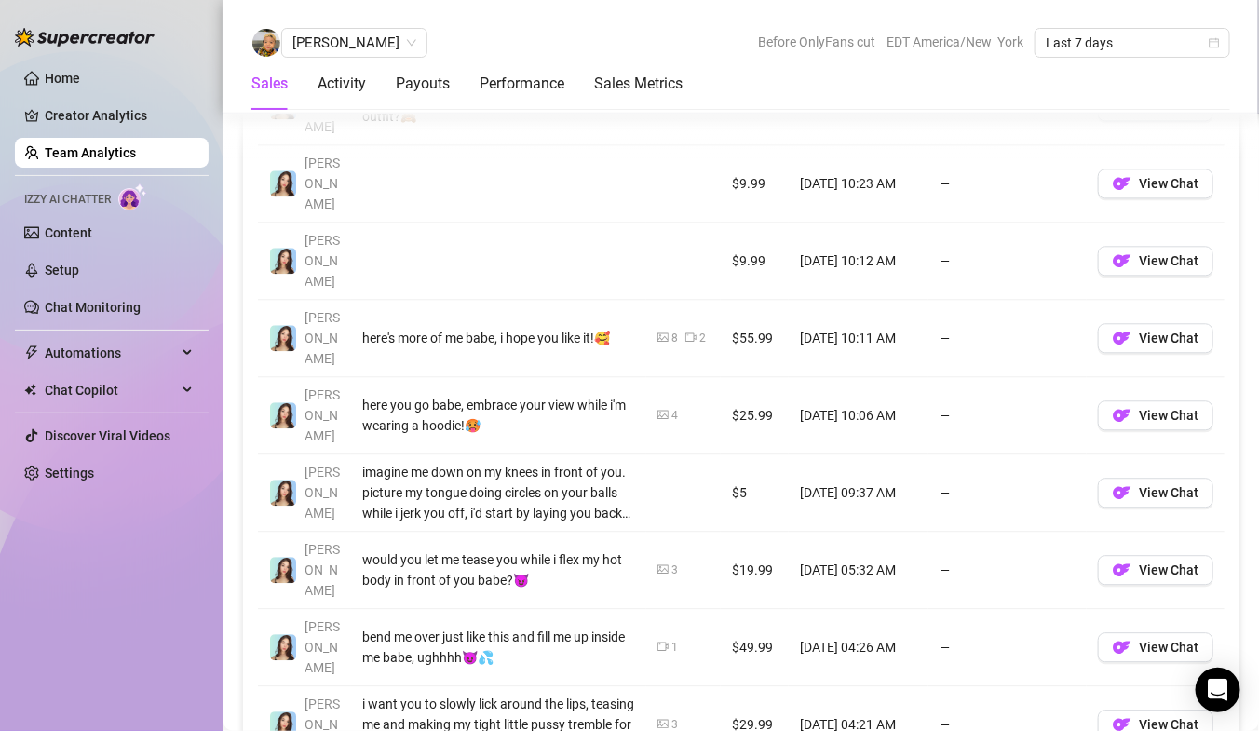
scroll to position [1457, 0]
click at [1125, 405] on img "button" at bounding box center [1122, 414] width 19 height 19
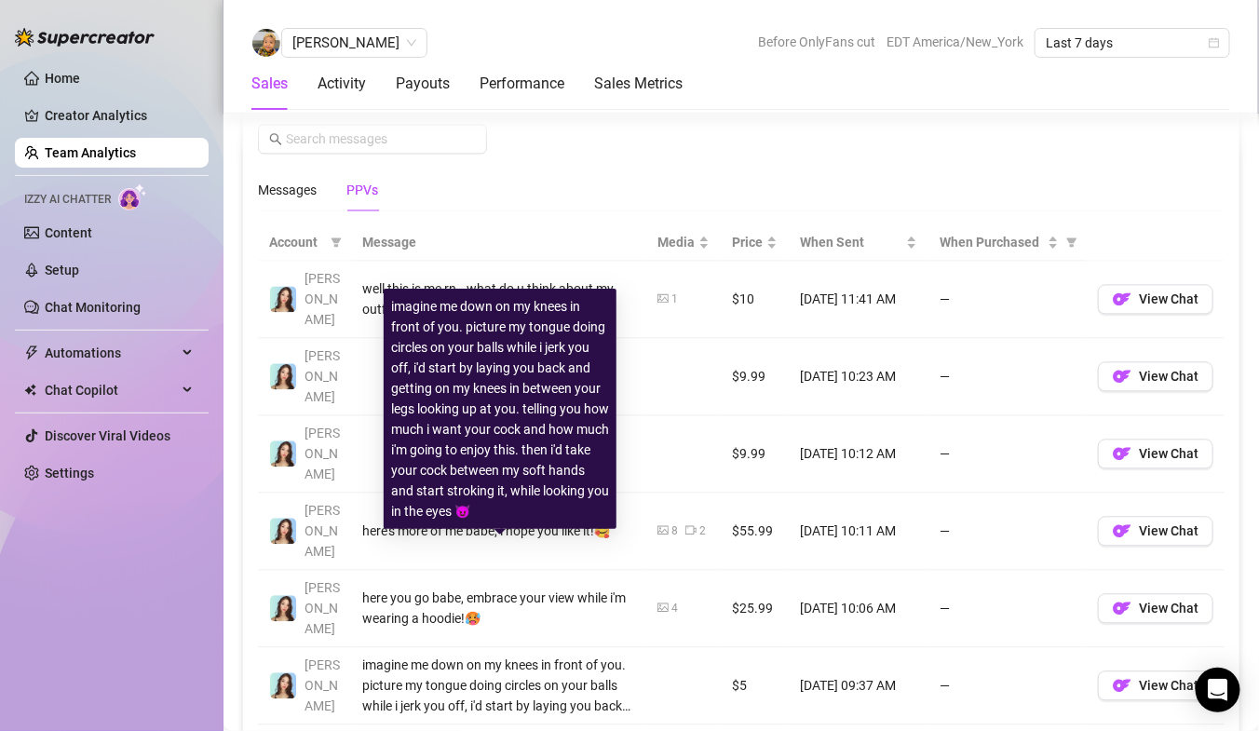
scroll to position [1248, 0]
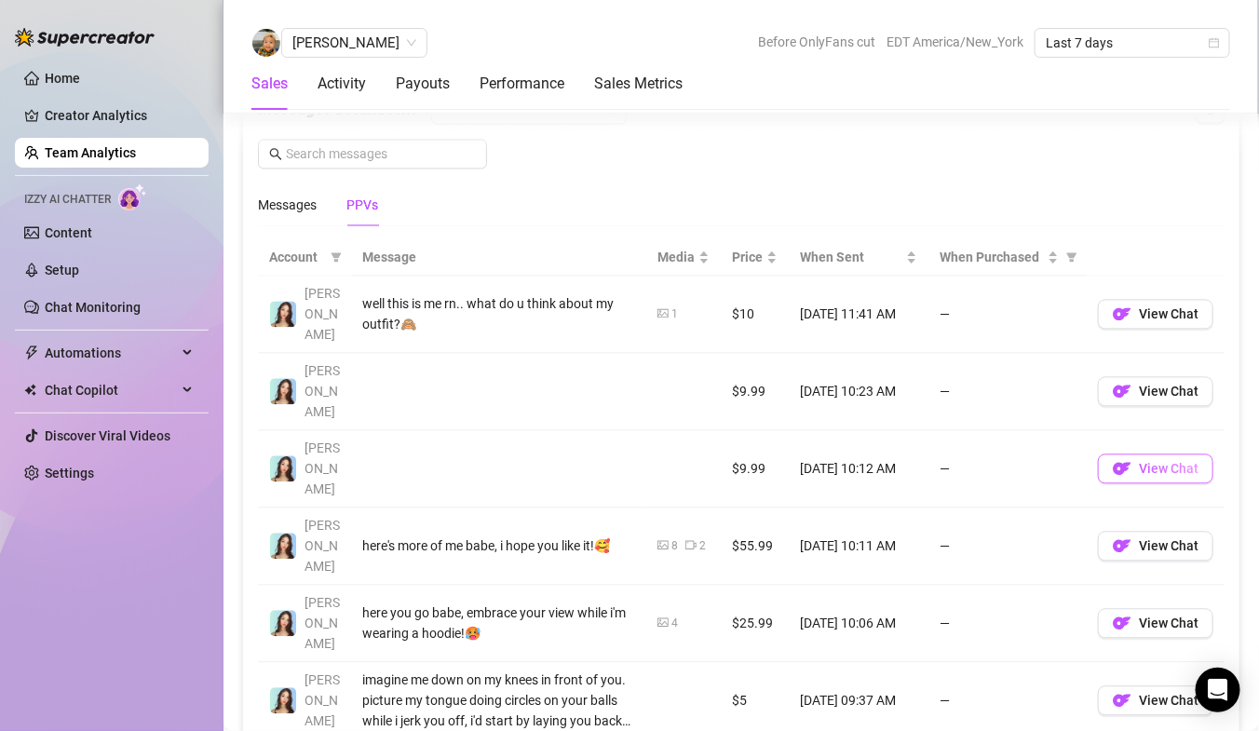
click at [1195, 462] on span "View Chat" at bounding box center [1169, 469] width 60 height 15
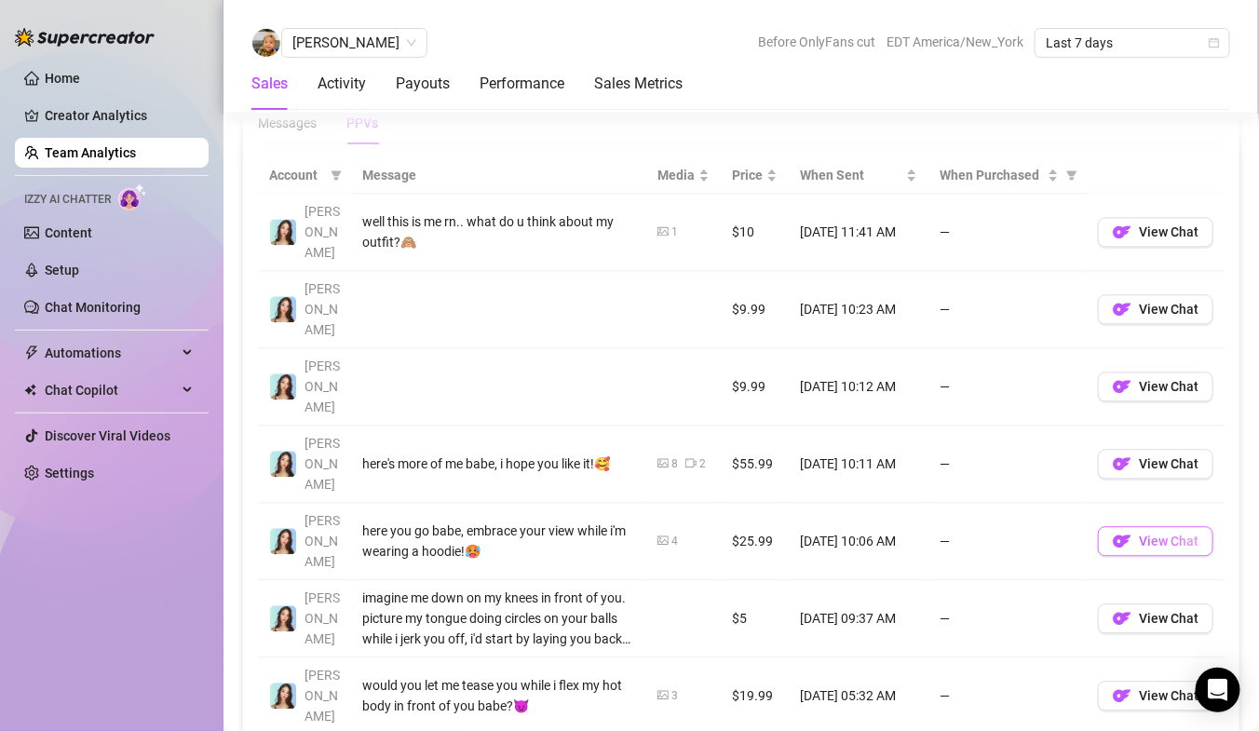
click at [1156, 534] on span "View Chat" at bounding box center [1169, 541] width 60 height 15
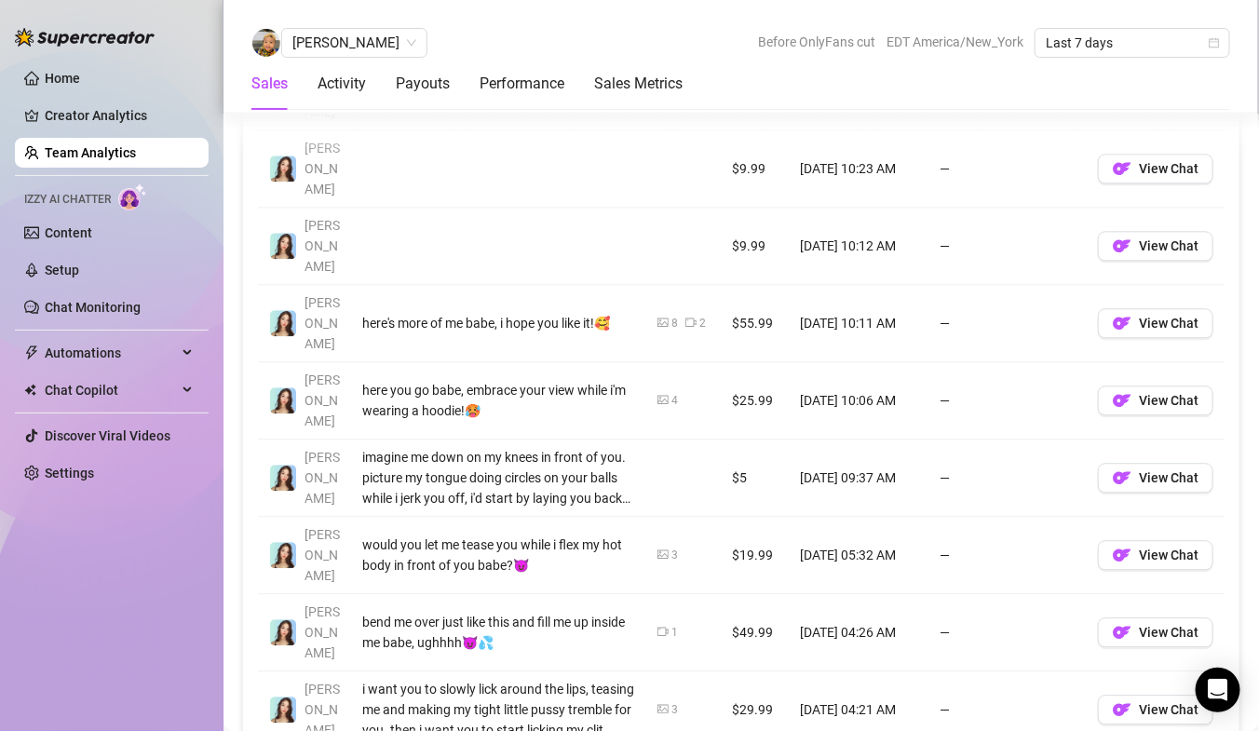
scroll to position [1481, 0]
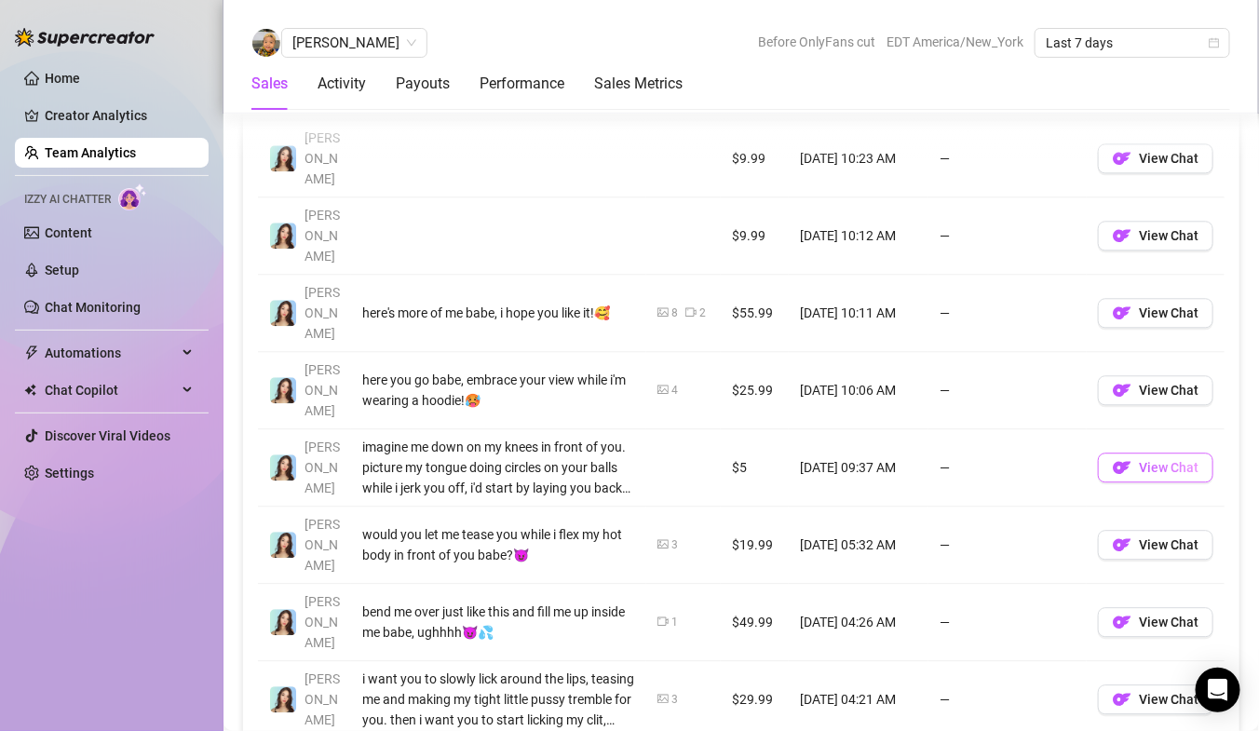
click at [1159, 460] on span "View Chat" at bounding box center [1169, 467] width 60 height 15
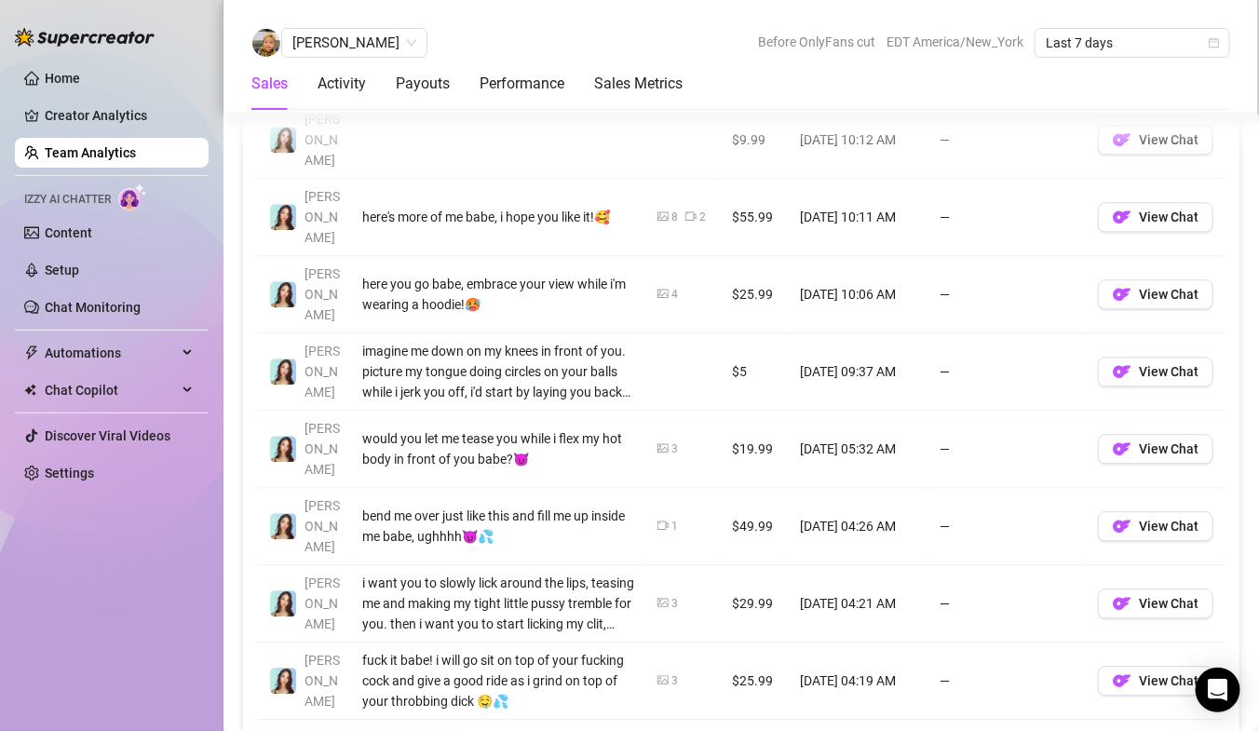
scroll to position [1579, 0]
click at [1131, 515] on img "button" at bounding box center [1122, 524] width 19 height 19
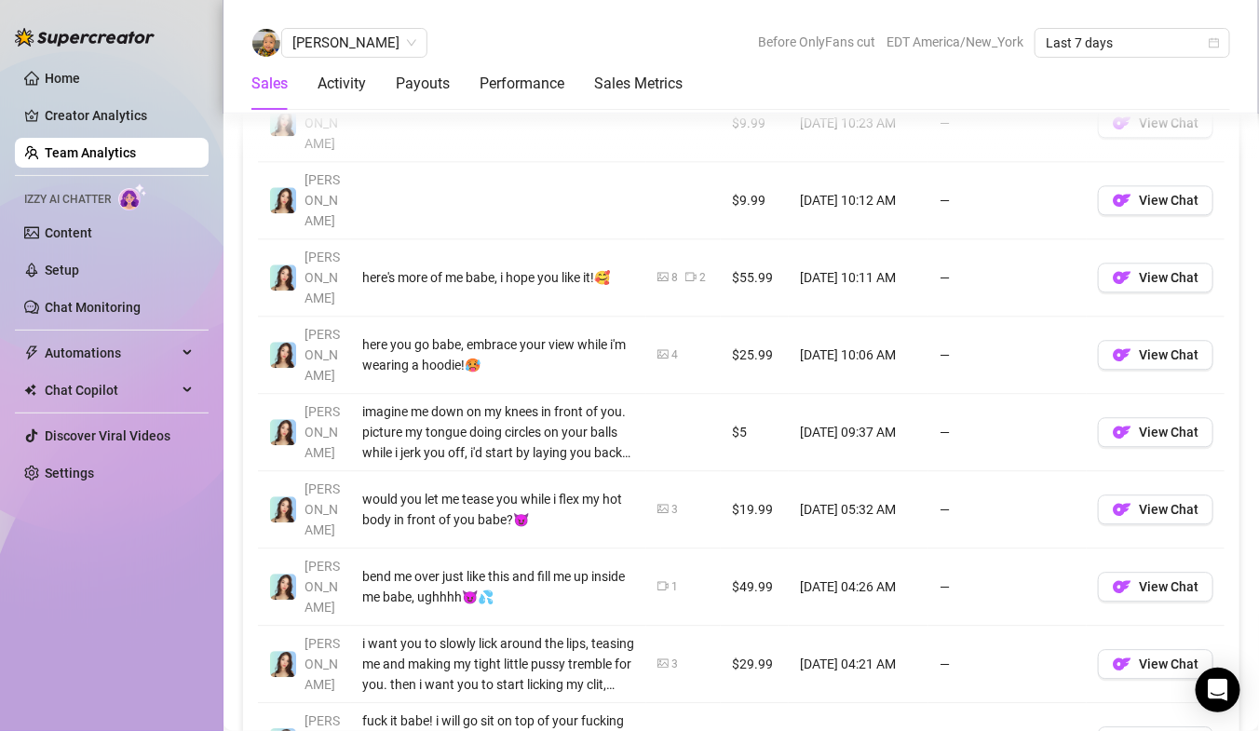
scroll to position [1540, 0]
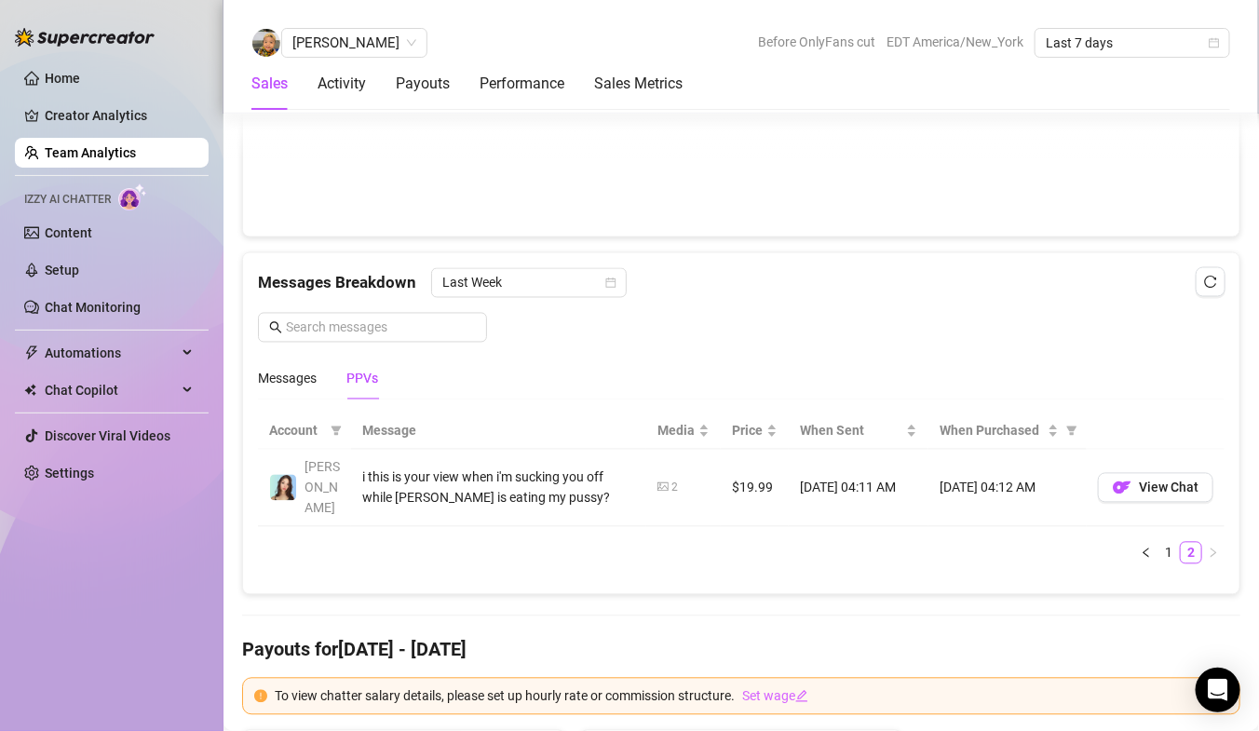
scroll to position [1068, 0]
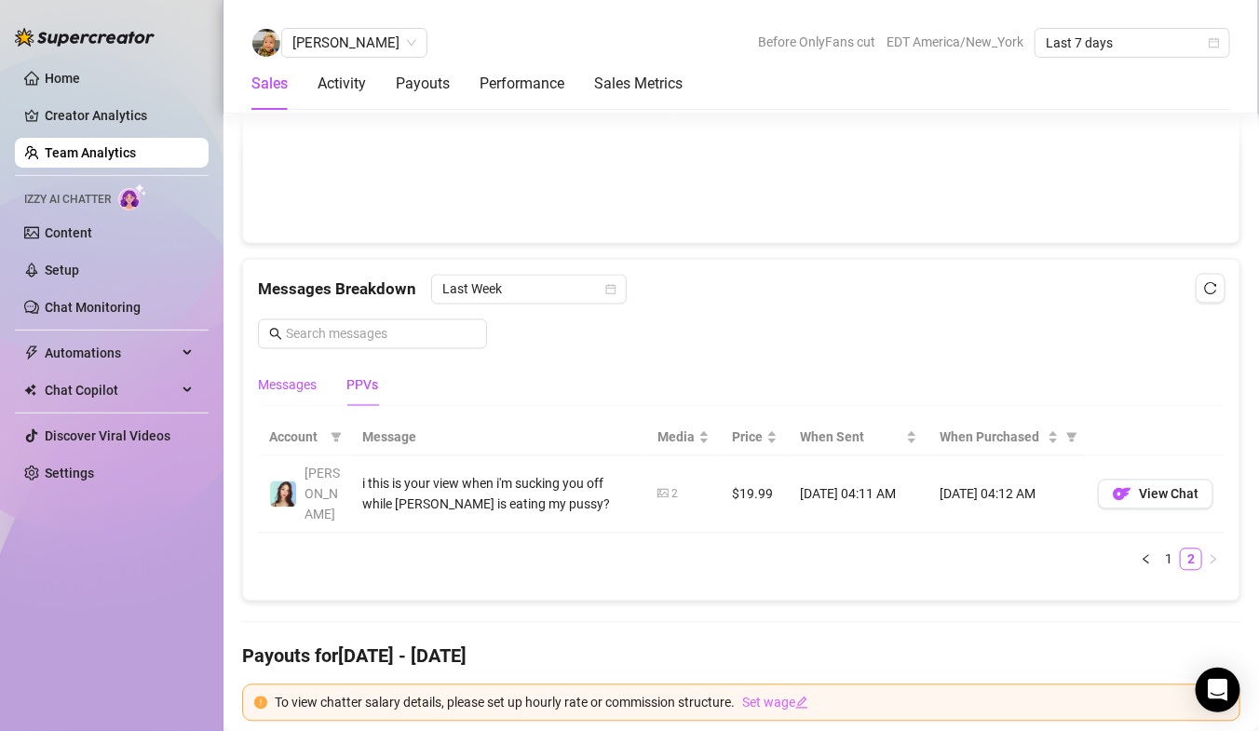
click at [270, 385] on div "Messages" at bounding box center [287, 385] width 59 height 20
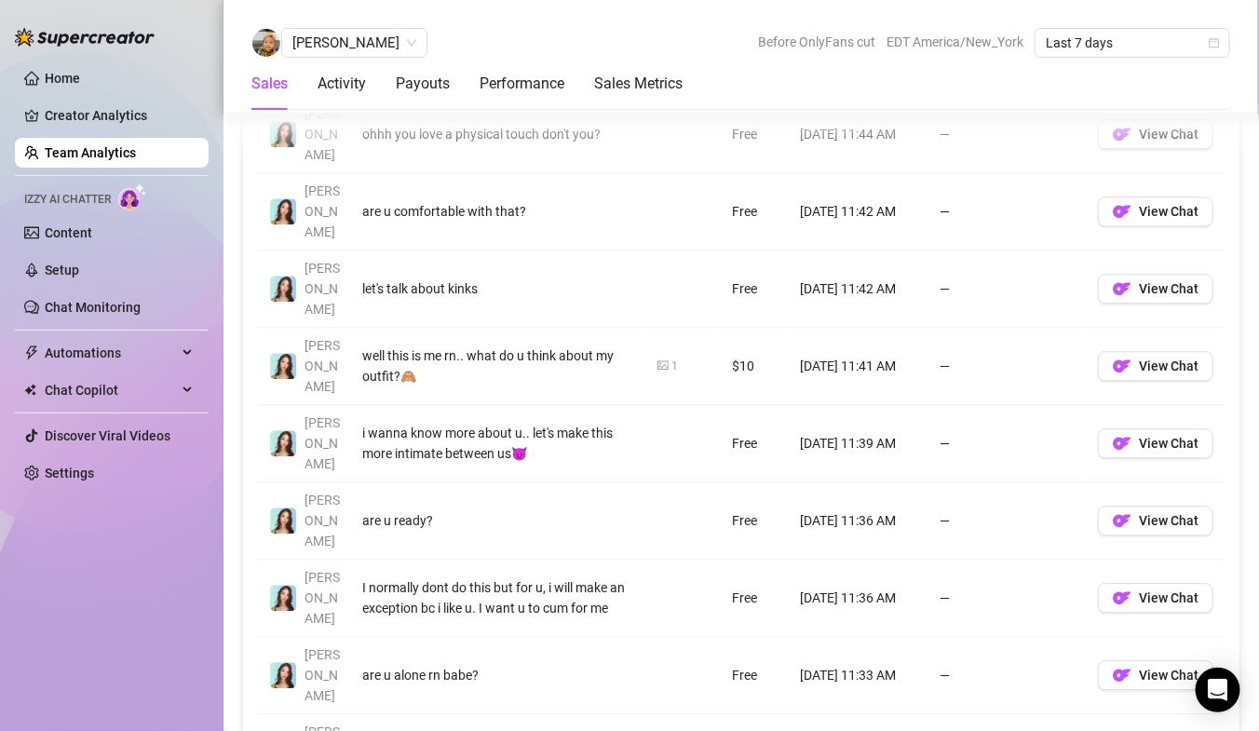
scroll to position [1509, 0]
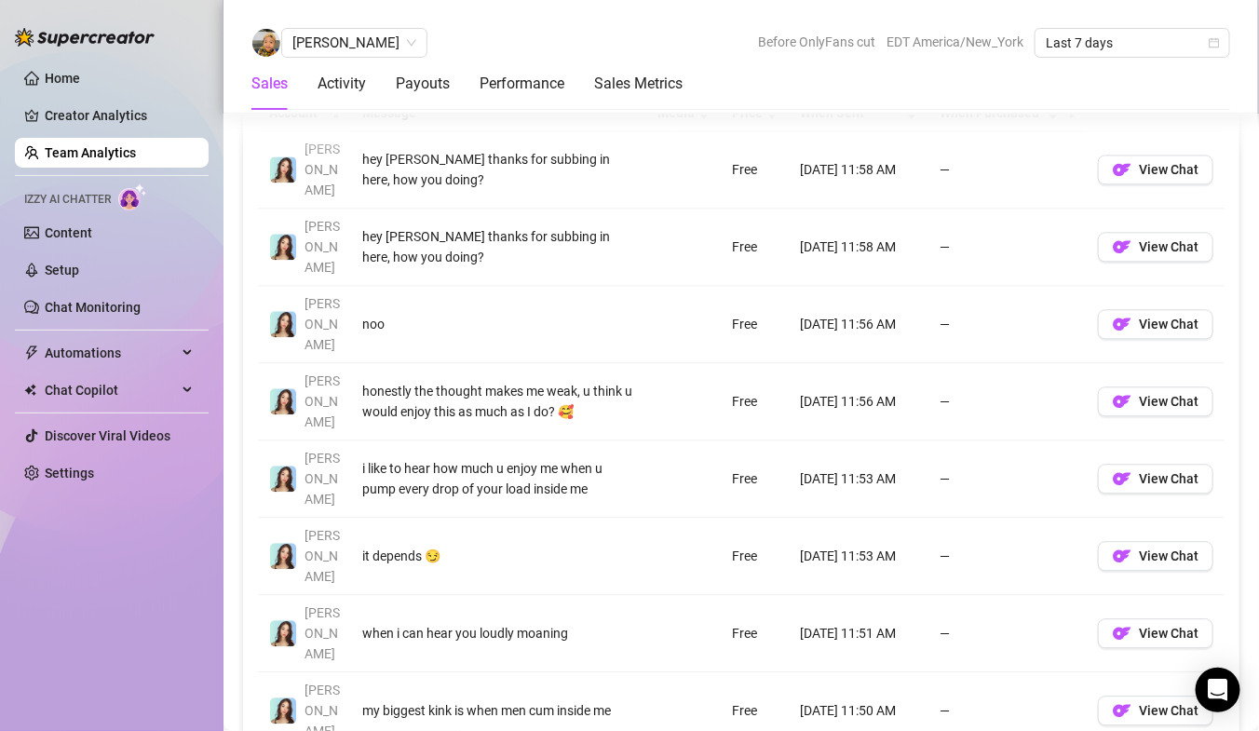
scroll to position [1398, 0]
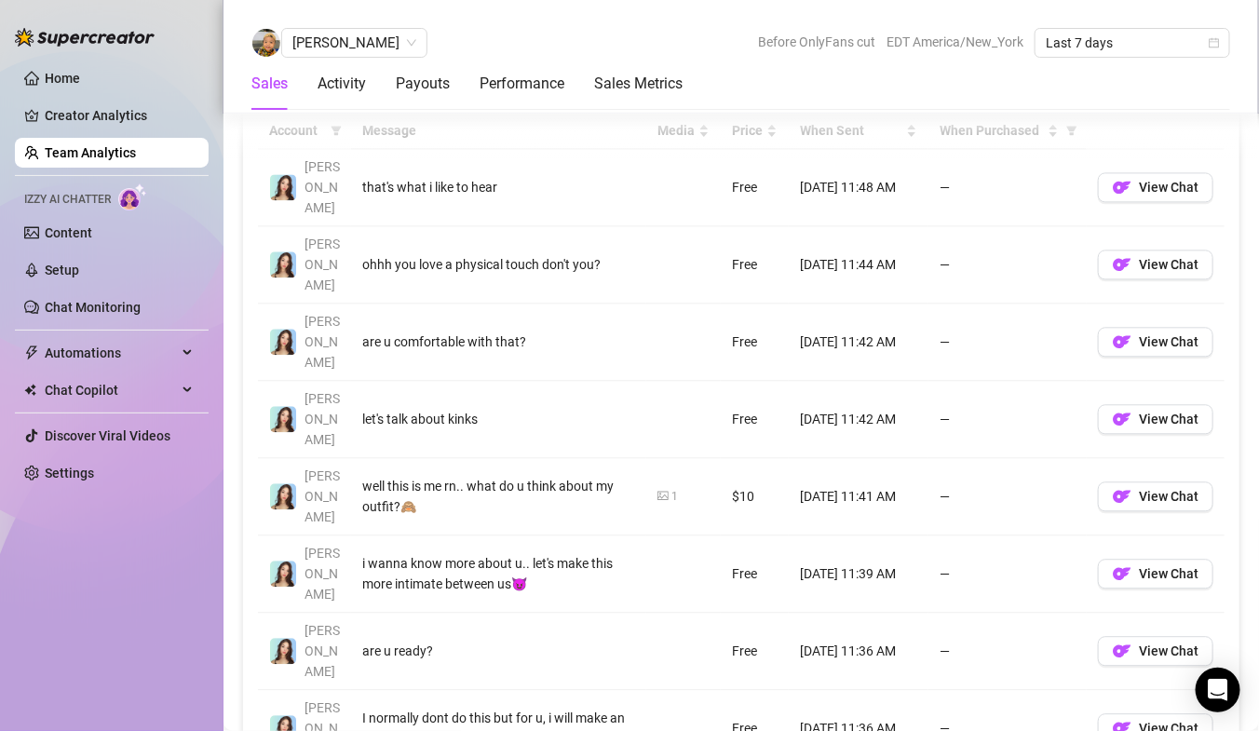
scroll to position [1383, 0]
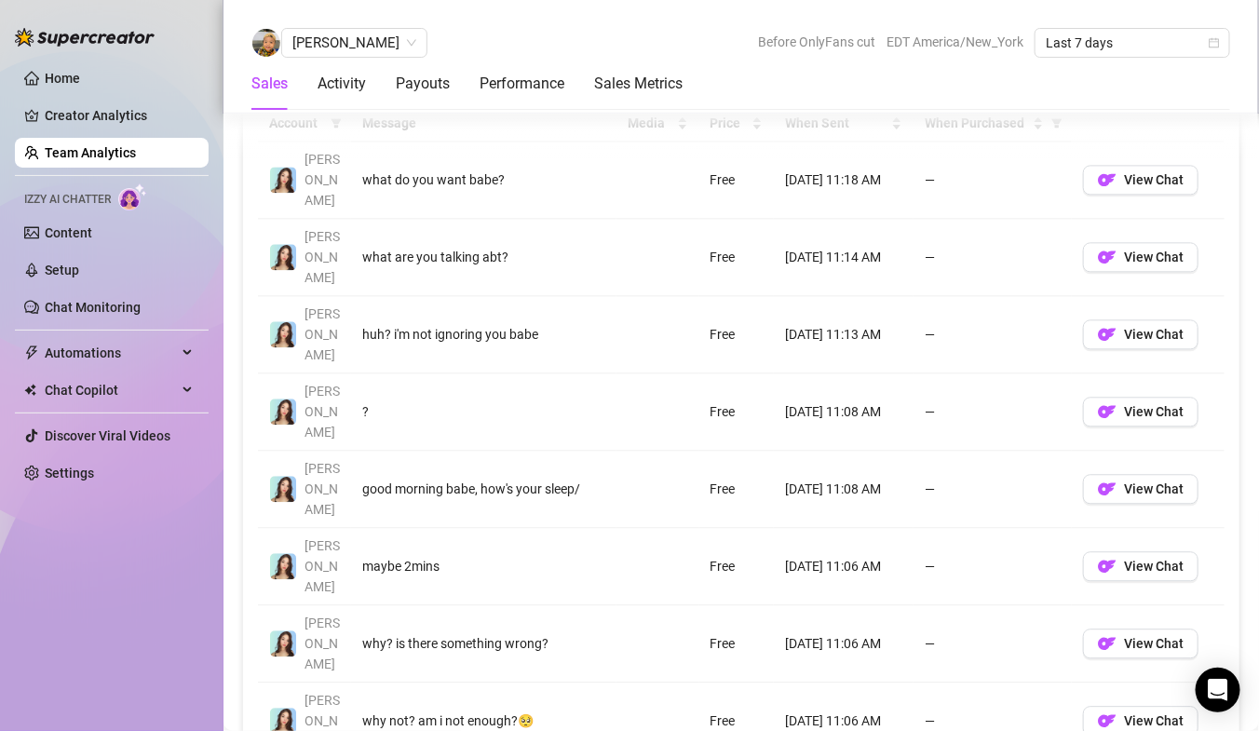
click at [1059, 373] on td "—" at bounding box center [992, 411] width 158 height 77
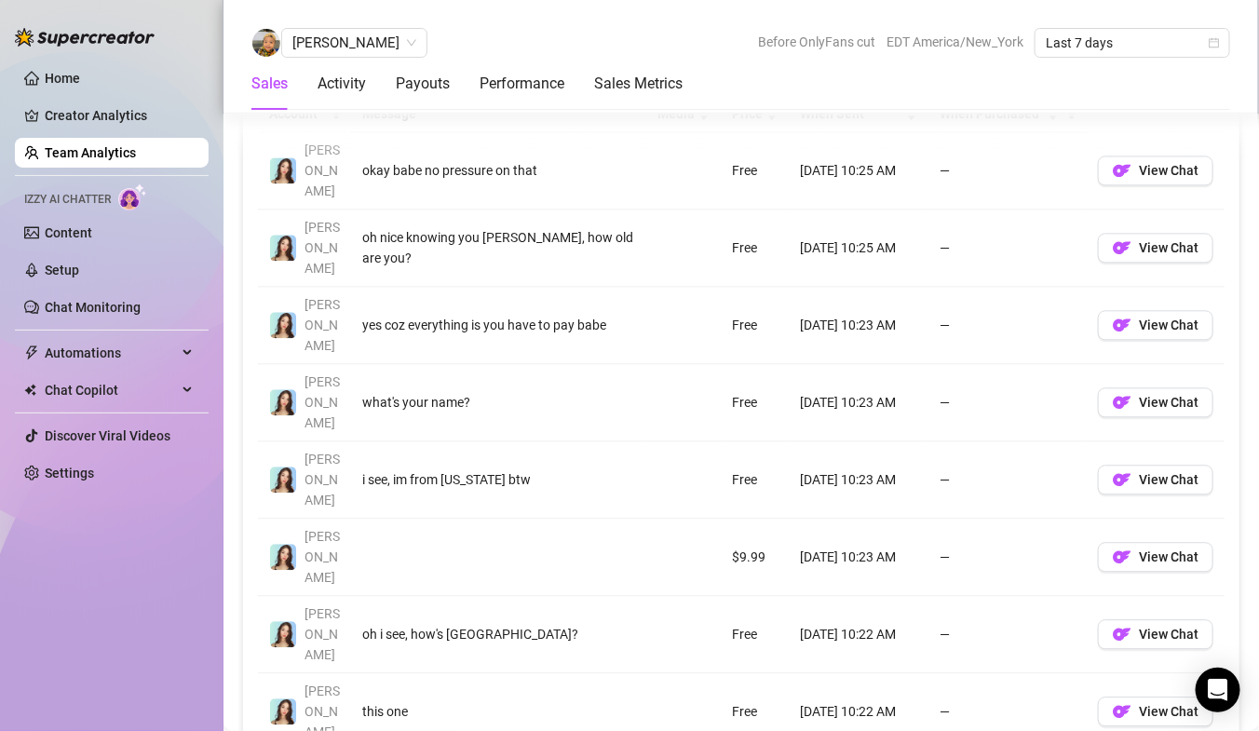
scroll to position [1402, 0]
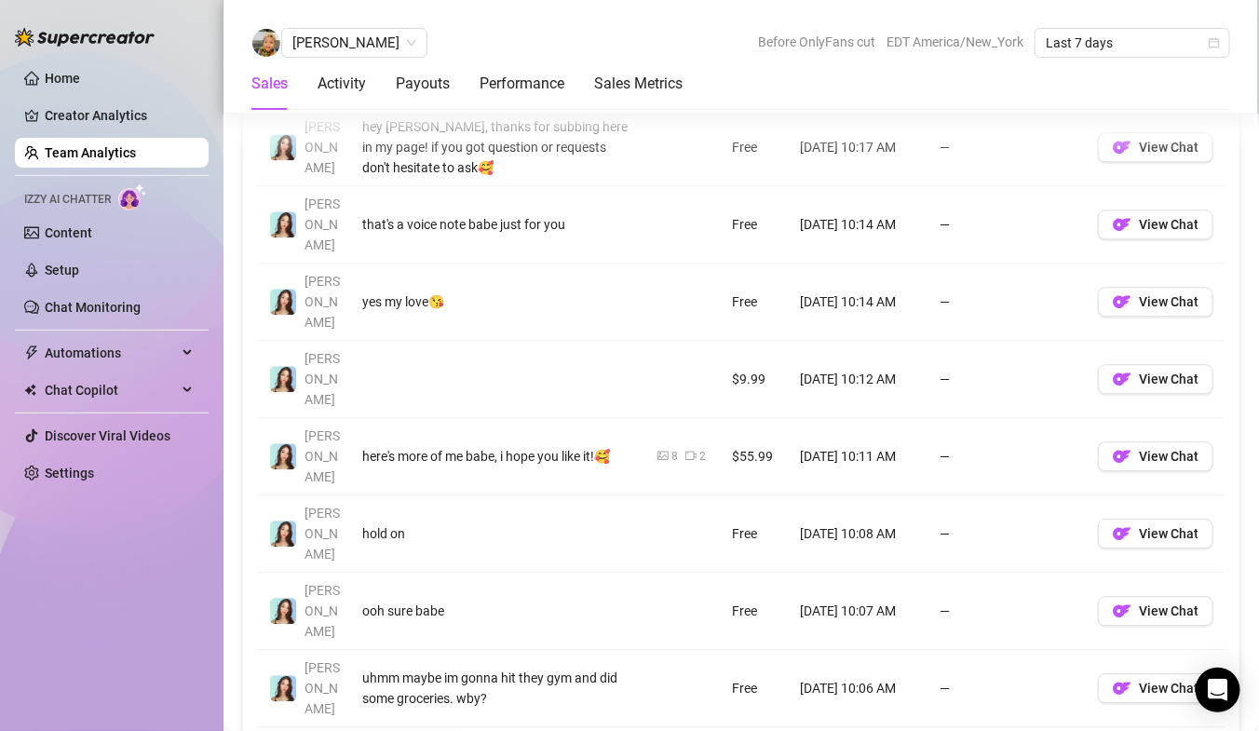
scroll to position [1500, 0]
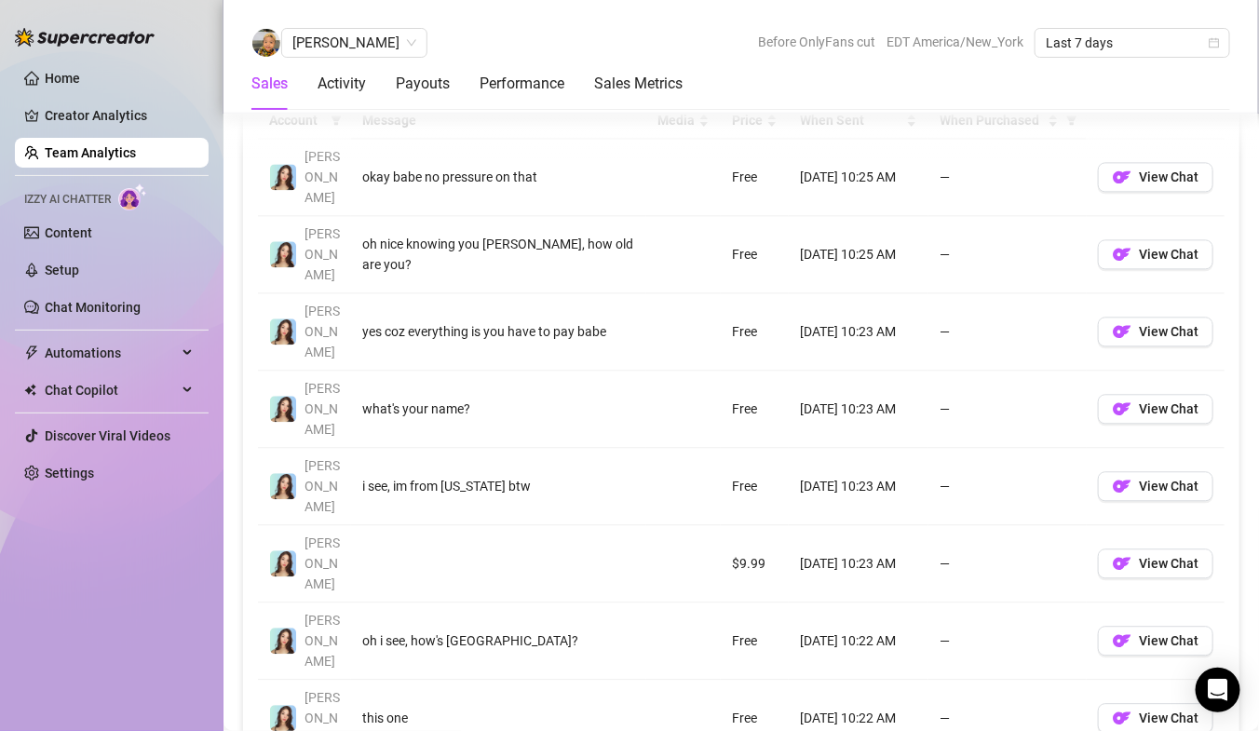
scroll to position [1390, 0]
